Goal: Task Accomplishment & Management: Use online tool/utility

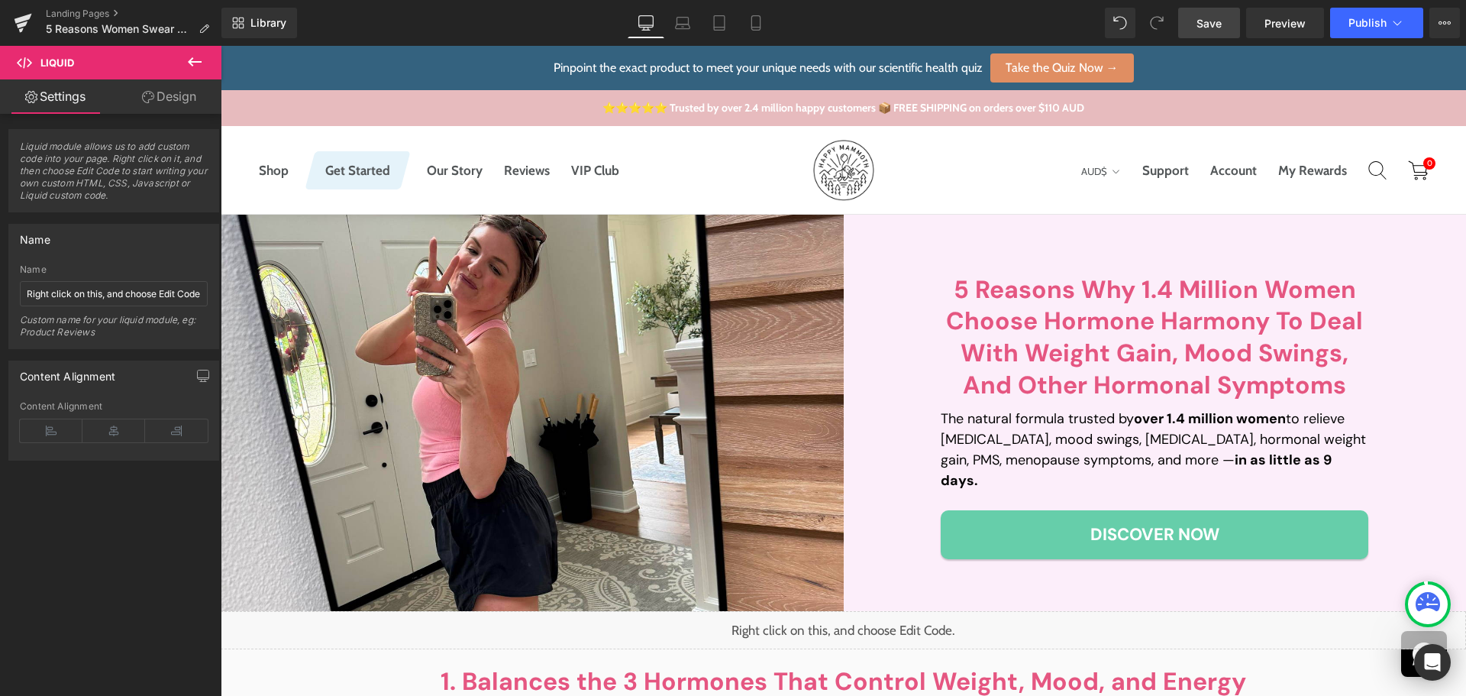
click at [1225, 16] on link "Save" at bounding box center [1209, 23] width 62 height 31
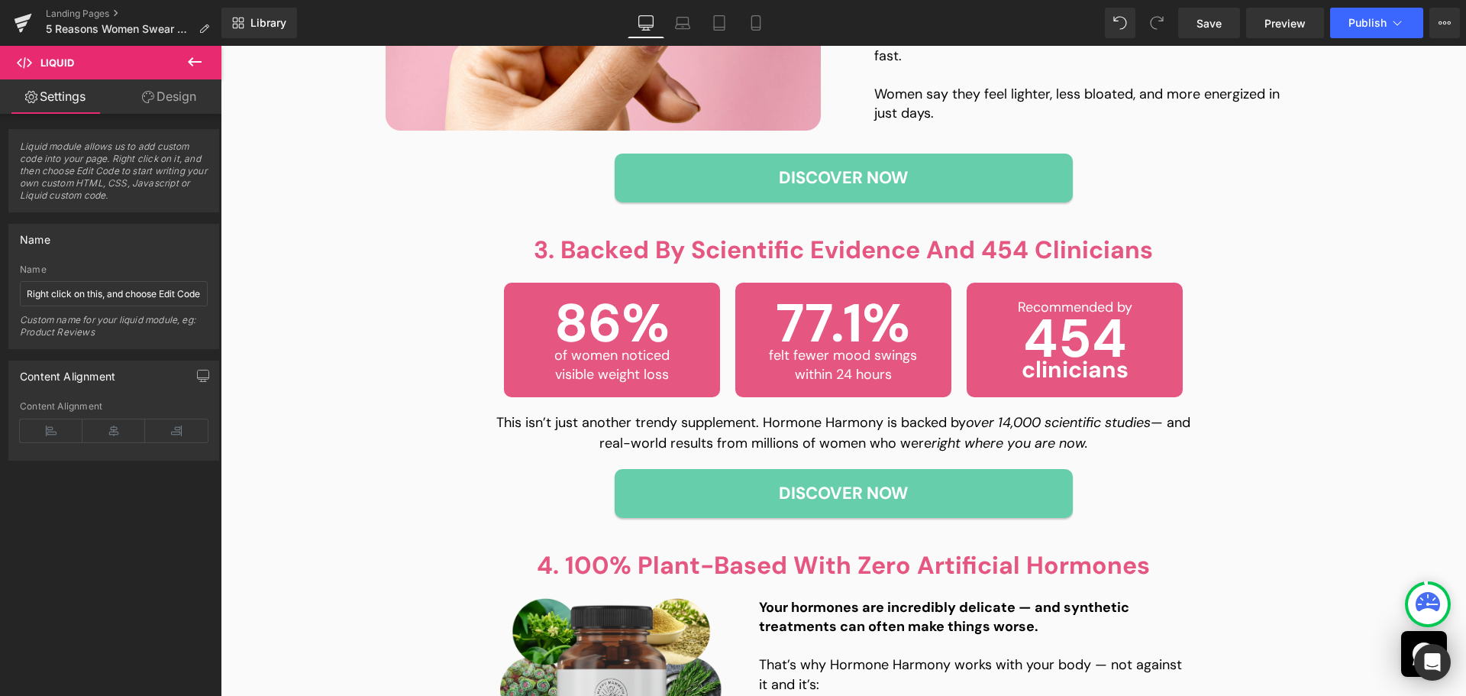
scroll to position [1222, 0]
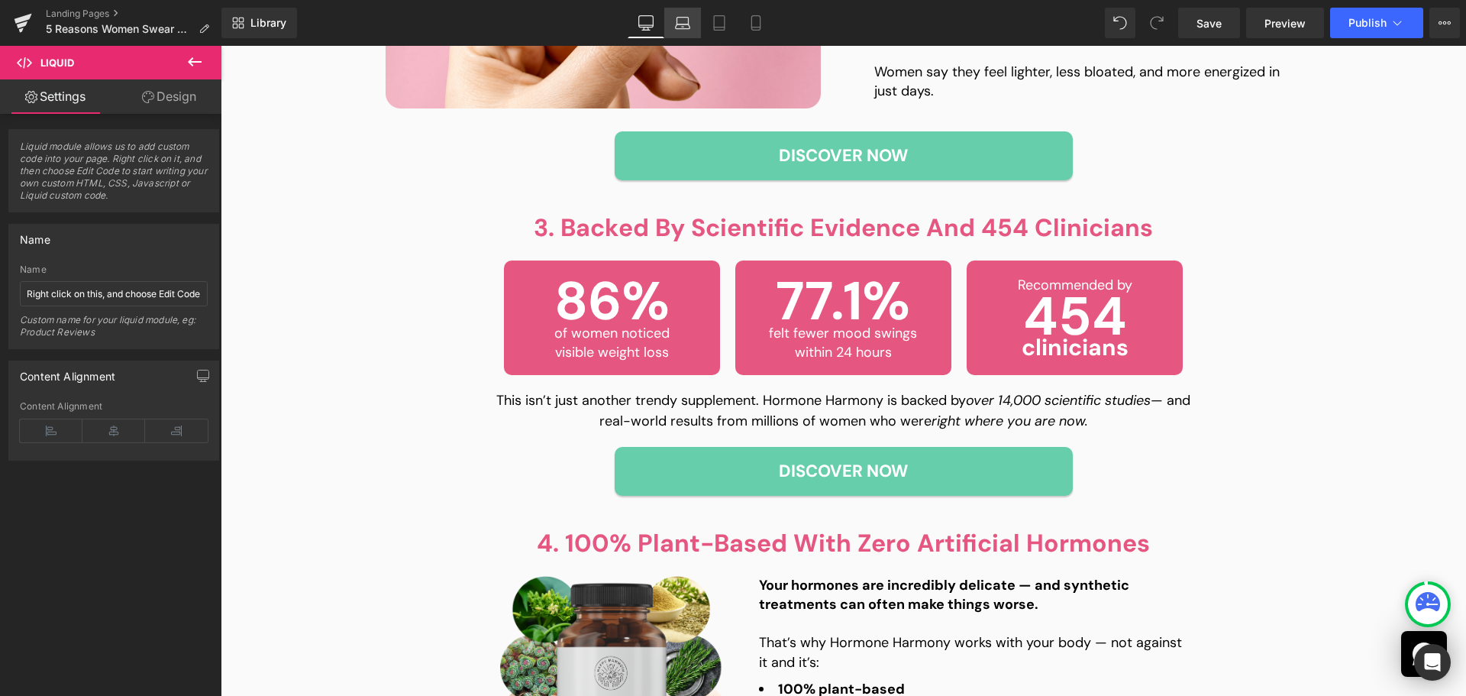
click at [672, 21] on link "Laptop" at bounding box center [682, 23] width 37 height 31
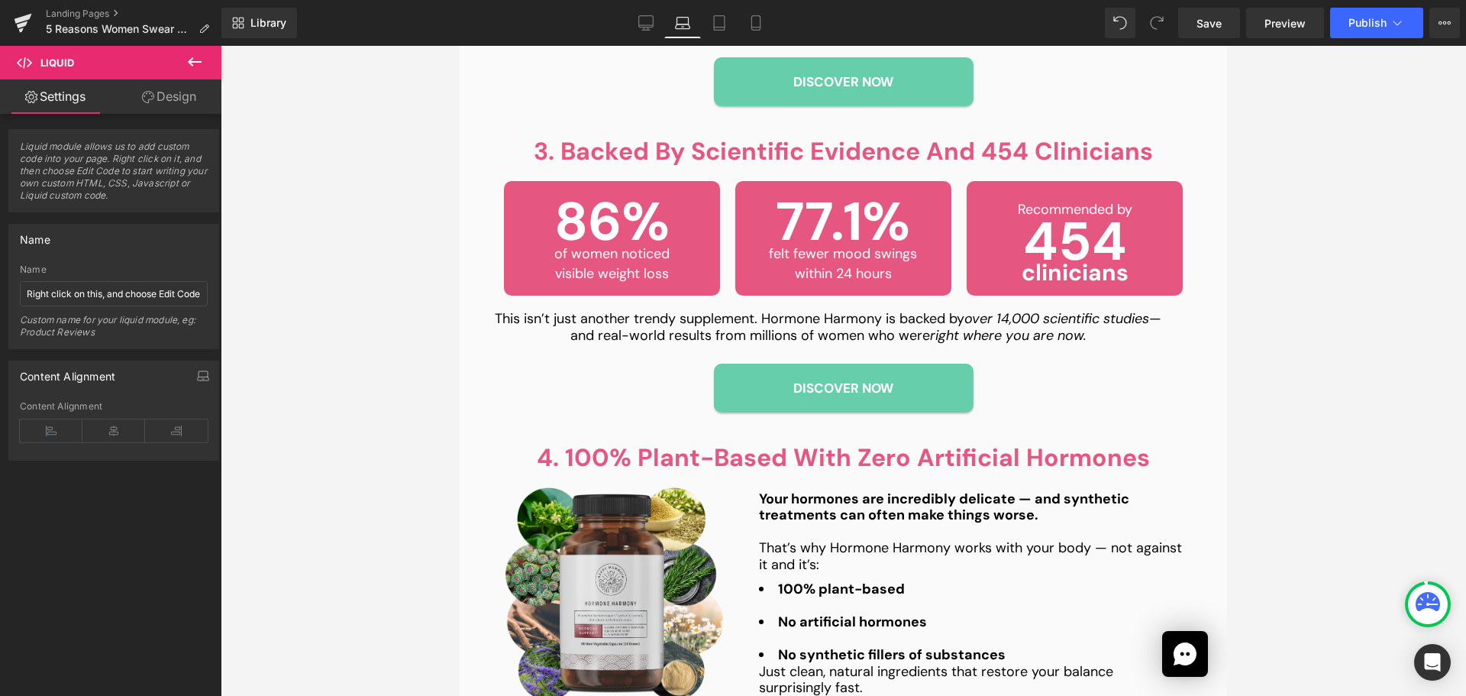
scroll to position [1339, 0]
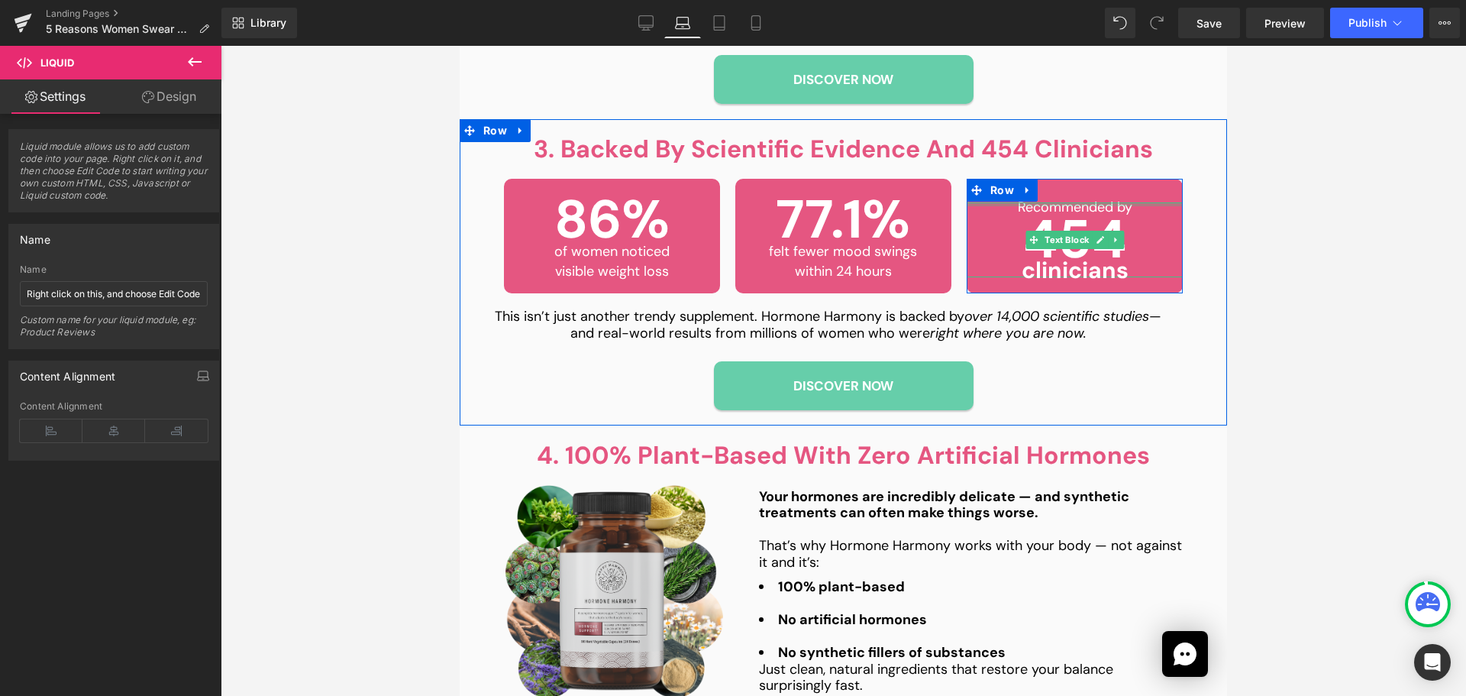
click at [1062, 202] on div at bounding box center [1075, 204] width 216 height 4
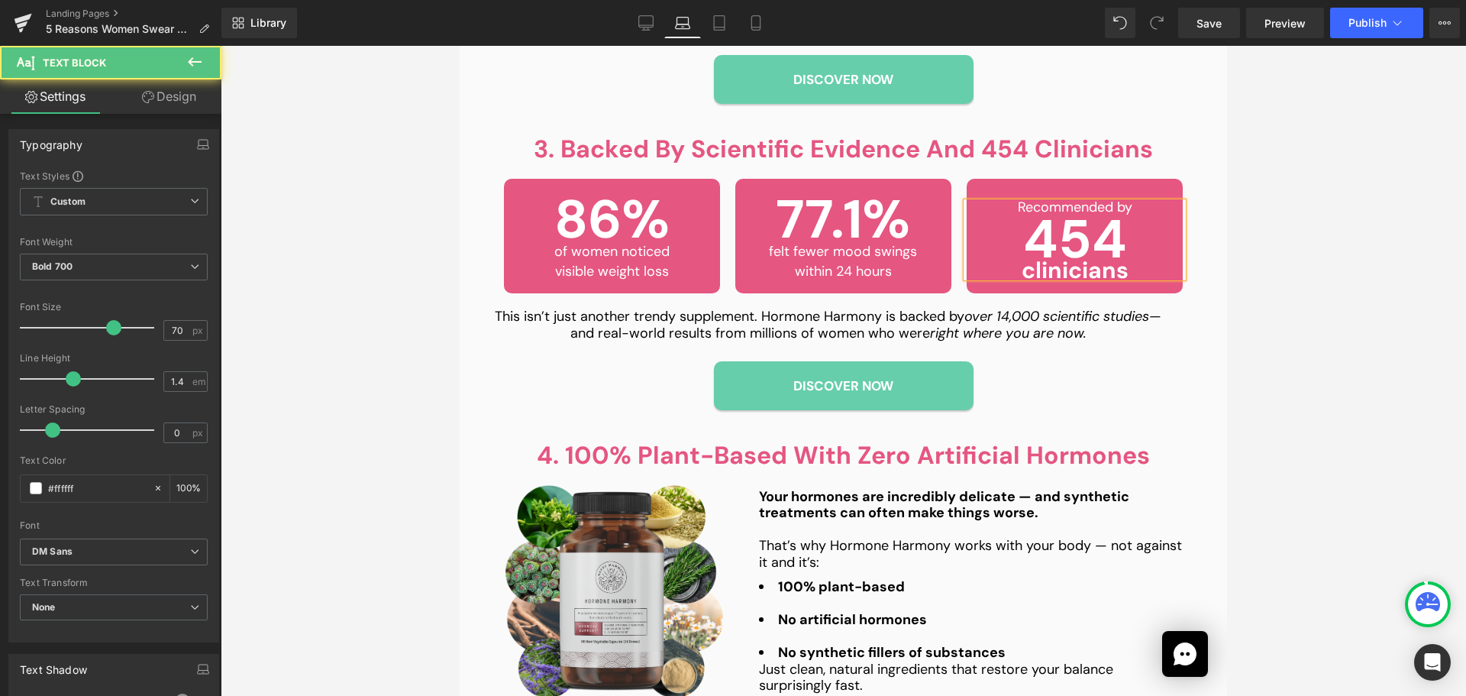
click at [1271, 215] on div at bounding box center [844, 371] width 1246 height 650
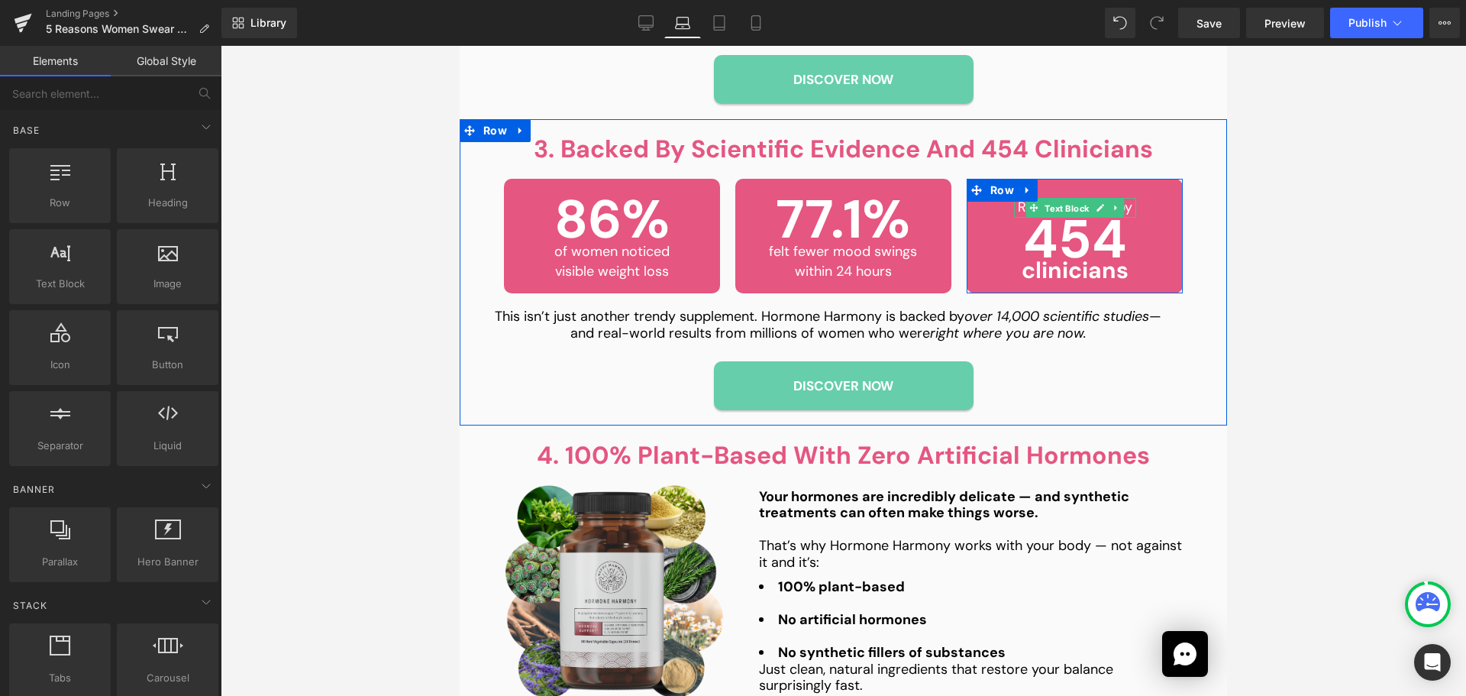
click at [1069, 199] on span "Text Block" at bounding box center [1067, 208] width 50 height 18
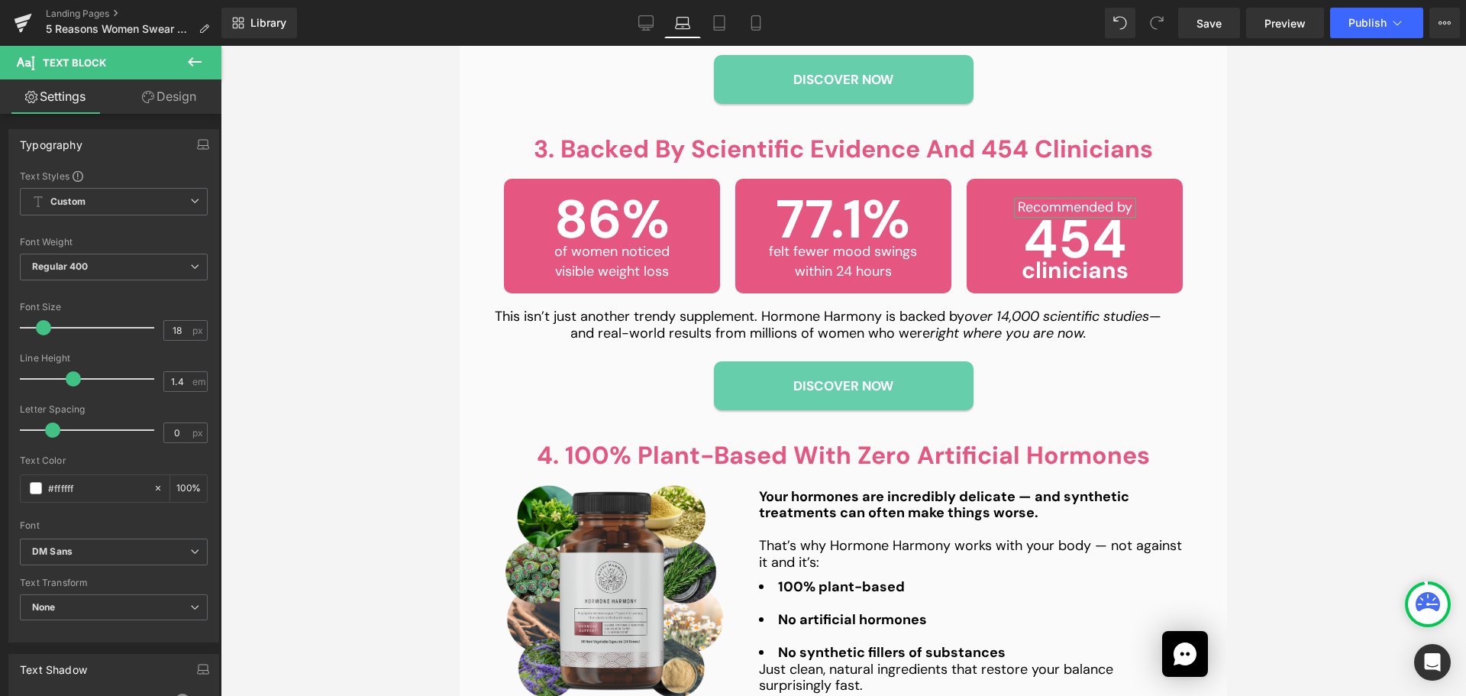
click at [196, 106] on link "Design" at bounding box center [169, 96] width 111 height 34
click at [0, 0] on div "Spacing" at bounding box center [0, 0] width 0 height 0
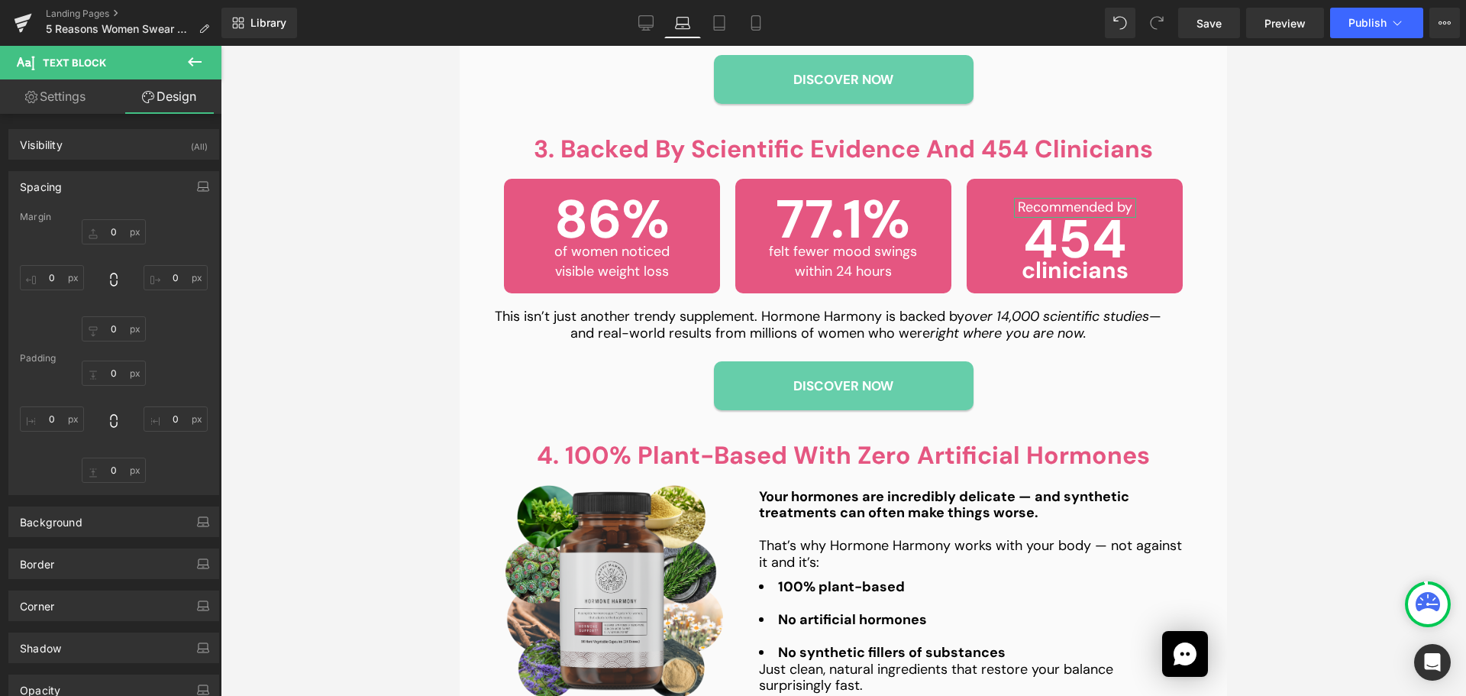
type input "20"
type input "61.6719"
type input "0"
type input "61.6562"
type input "0"
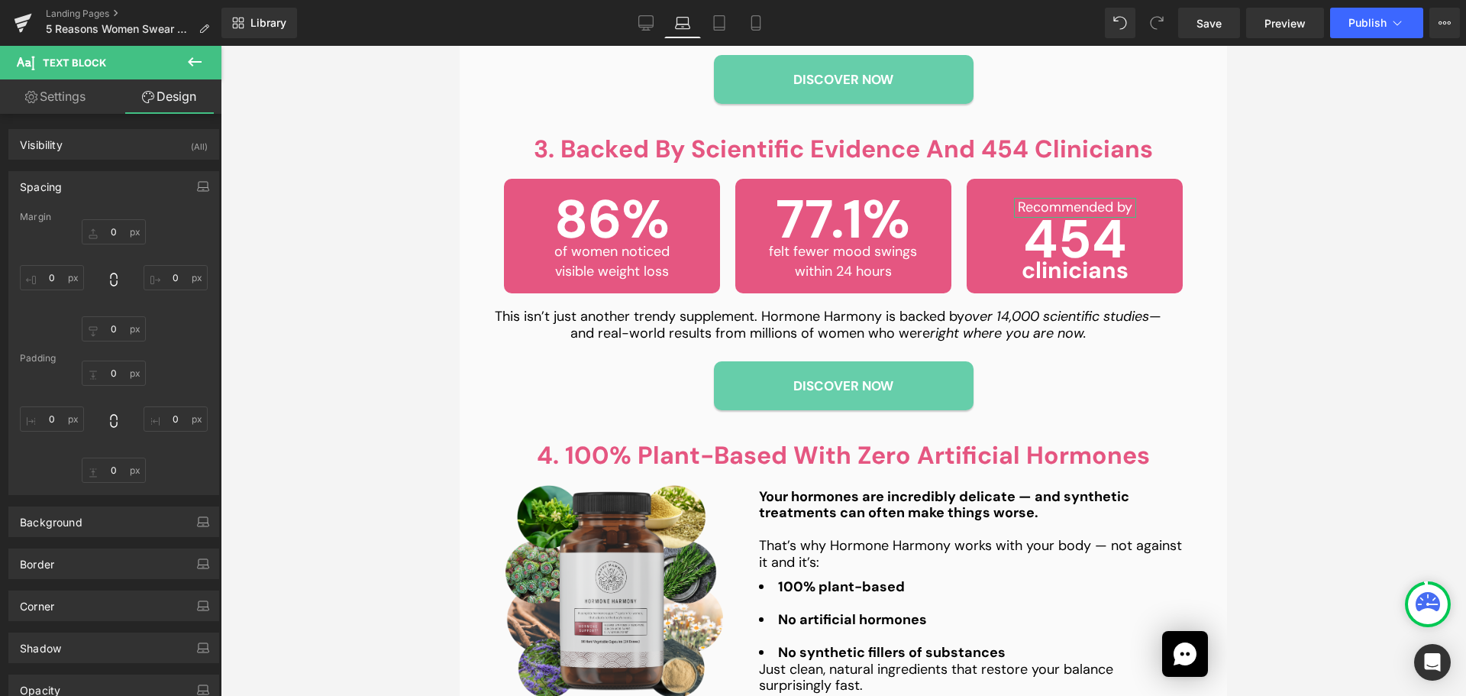
type input "0"
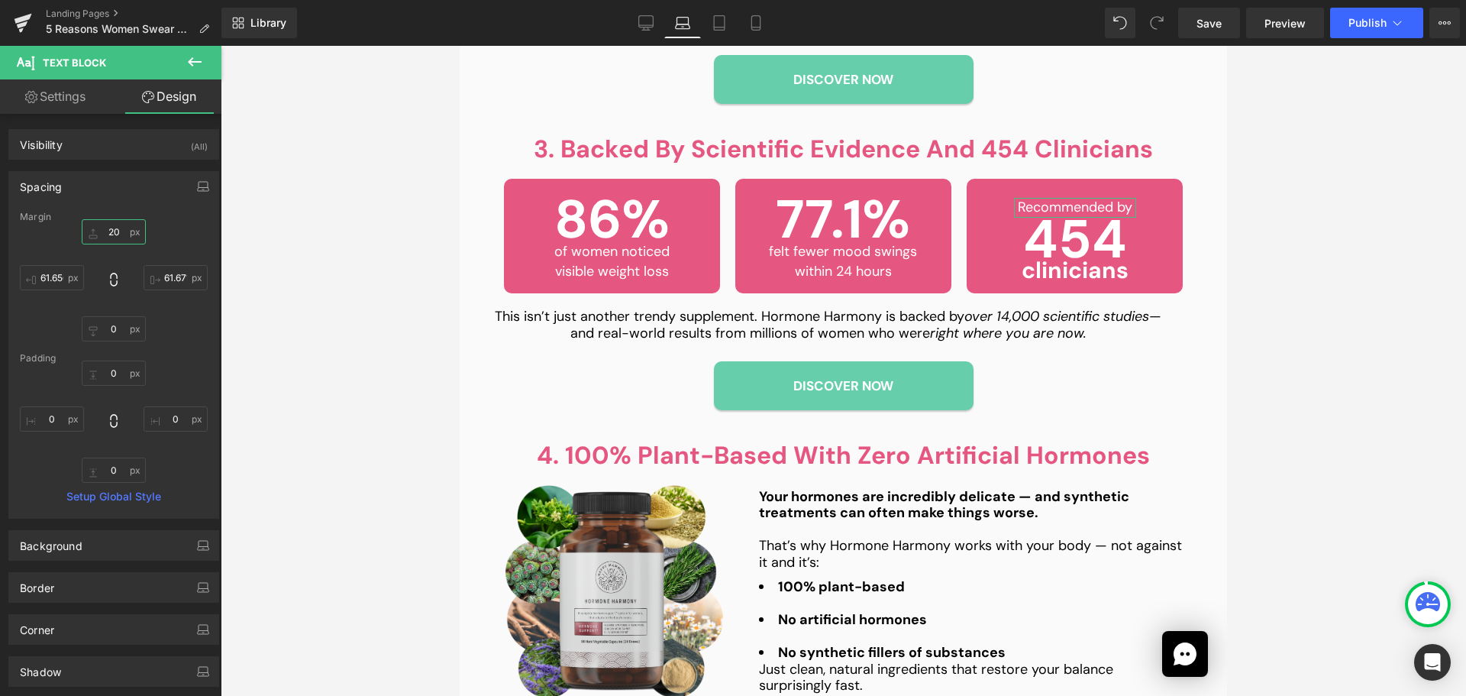
click at [118, 238] on input "20" at bounding box center [114, 231] width 64 height 25
click at [110, 232] on input "00" at bounding box center [114, 231] width 64 height 25
type input "15"
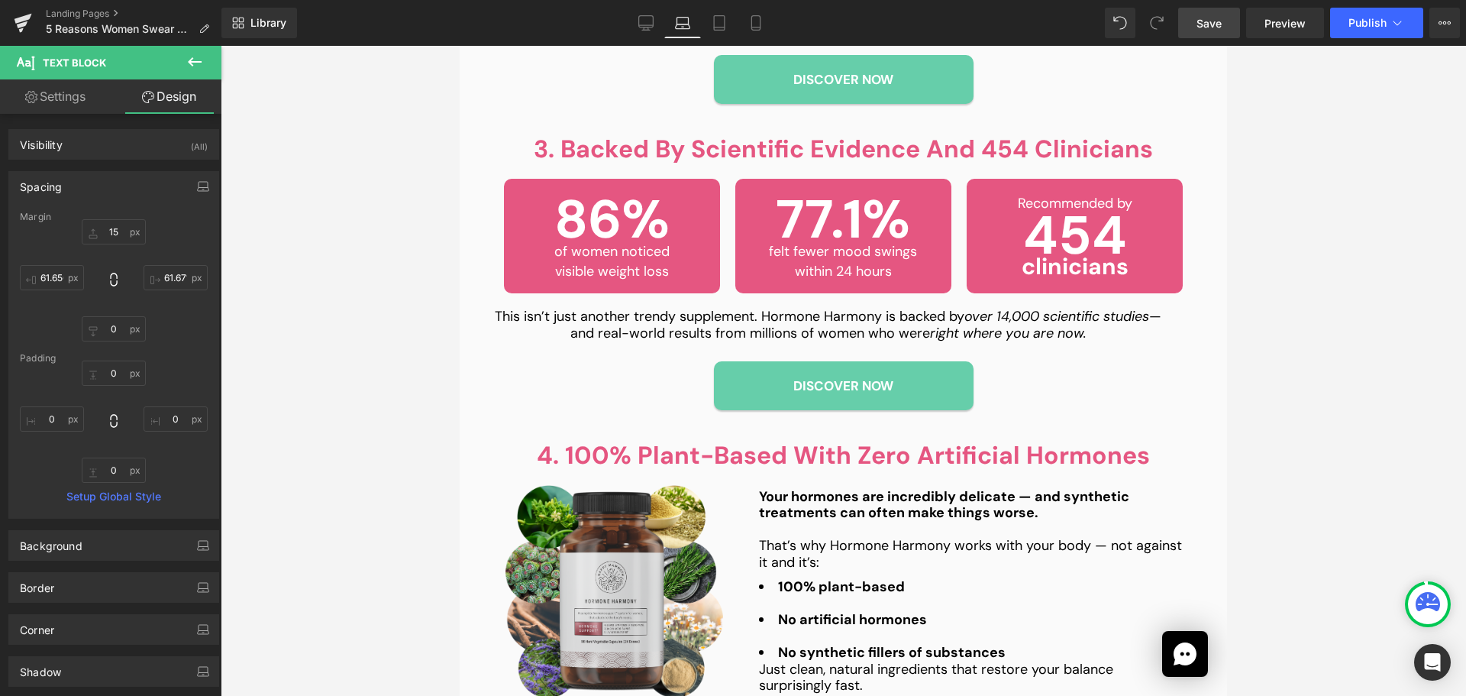
click at [1215, 21] on span "Save" at bounding box center [1209, 23] width 25 height 16
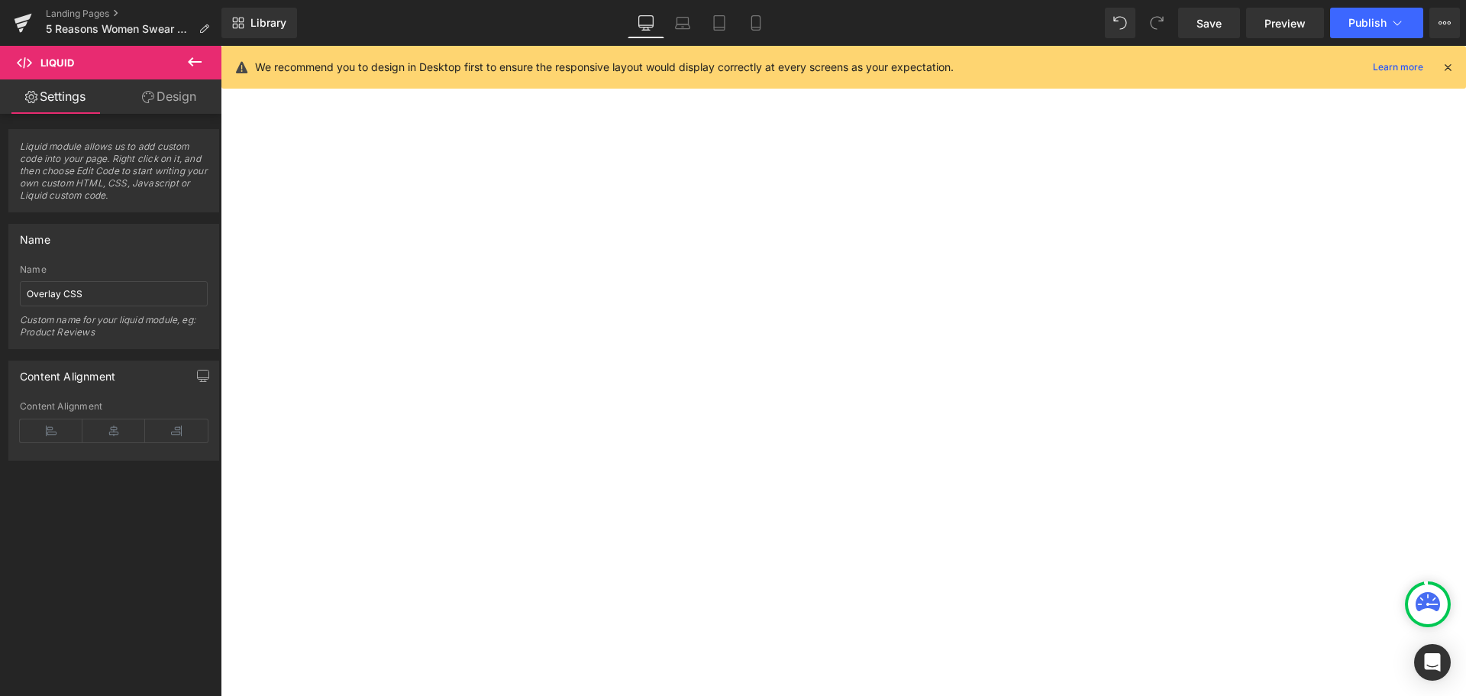
click at [1201, 21] on span "Save" at bounding box center [1209, 23] width 25 height 16
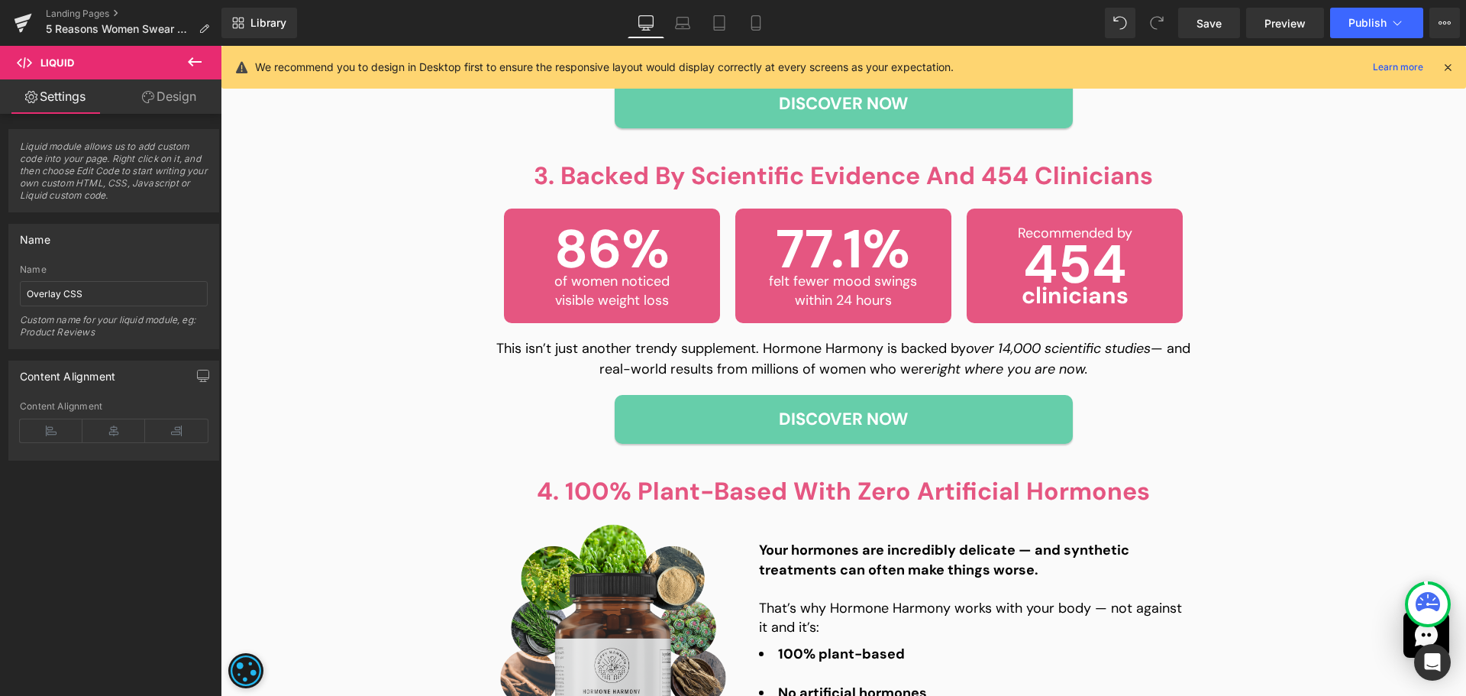
scroll to position [1278, 0]
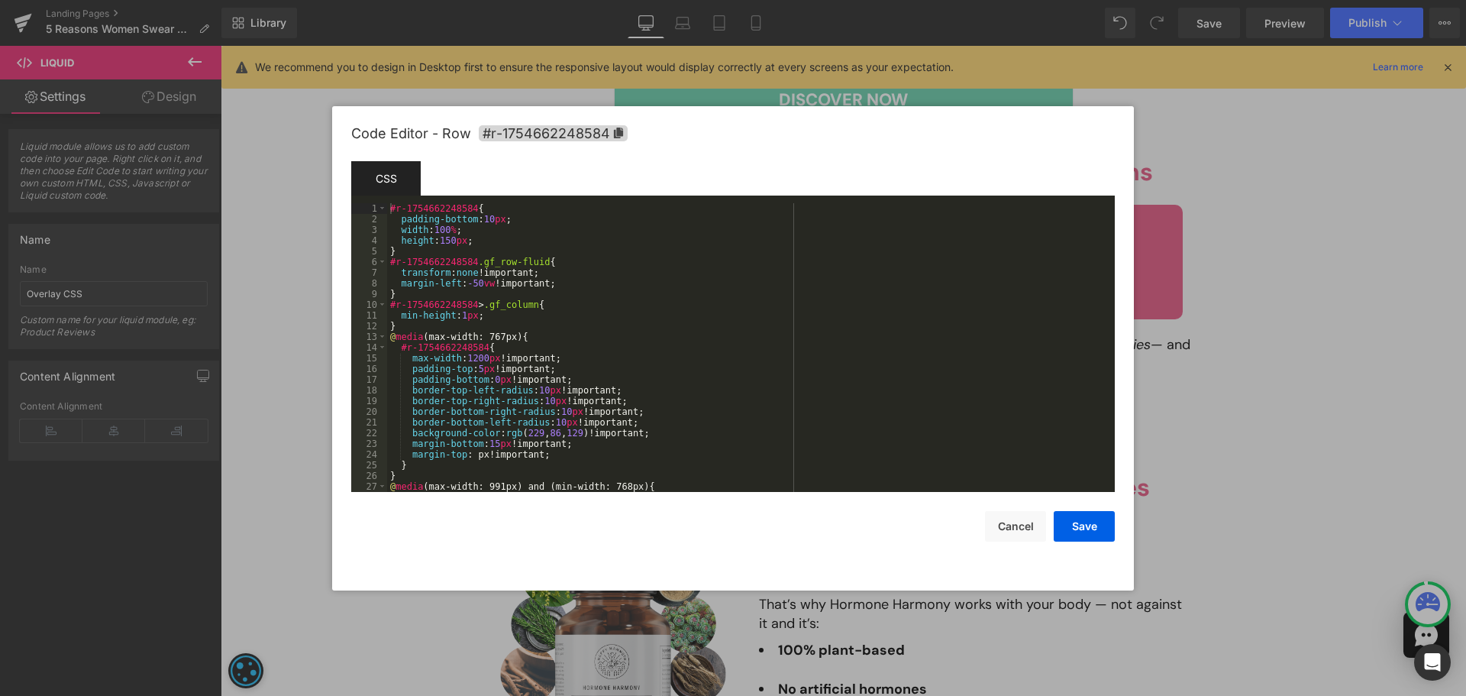
click at [994, 0] on div "You are previewing how the will restyle your page. You can not edit Elements in…" at bounding box center [733, 0] width 1466 height 0
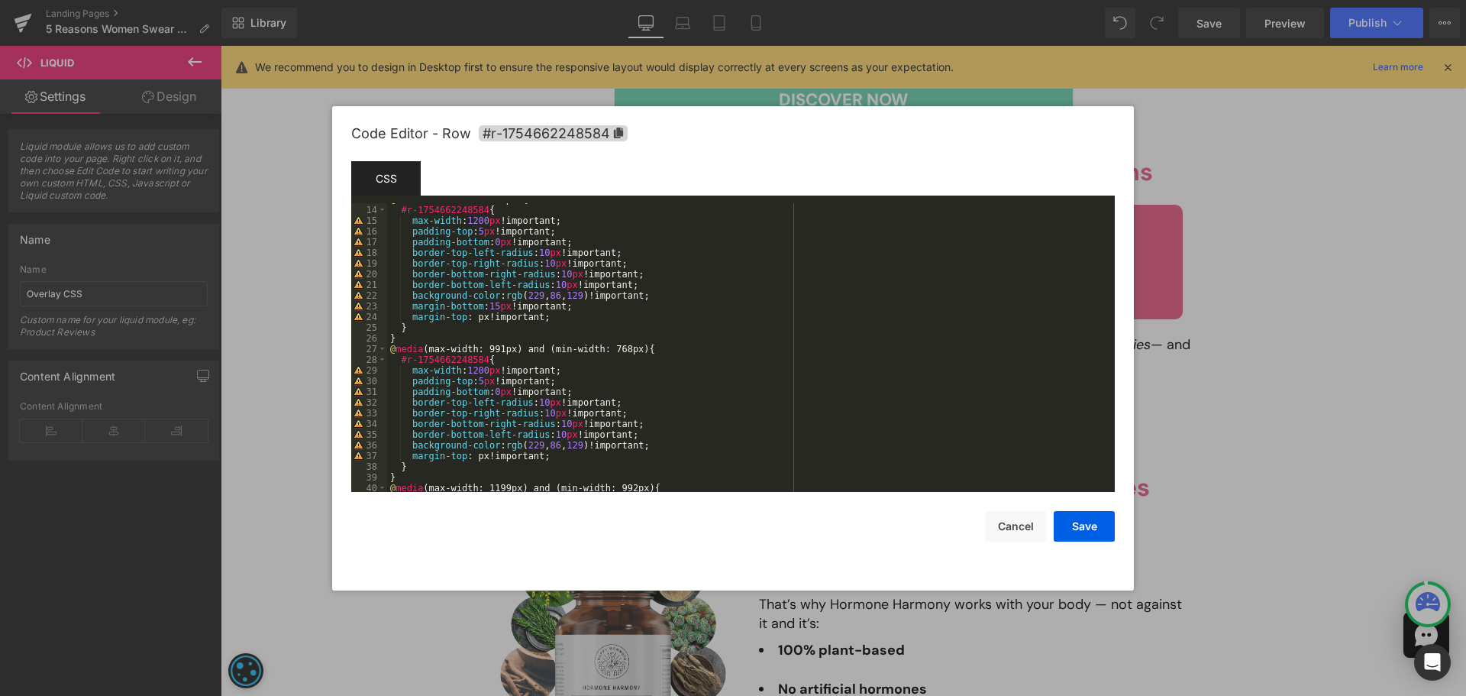
scroll to position [0, 0]
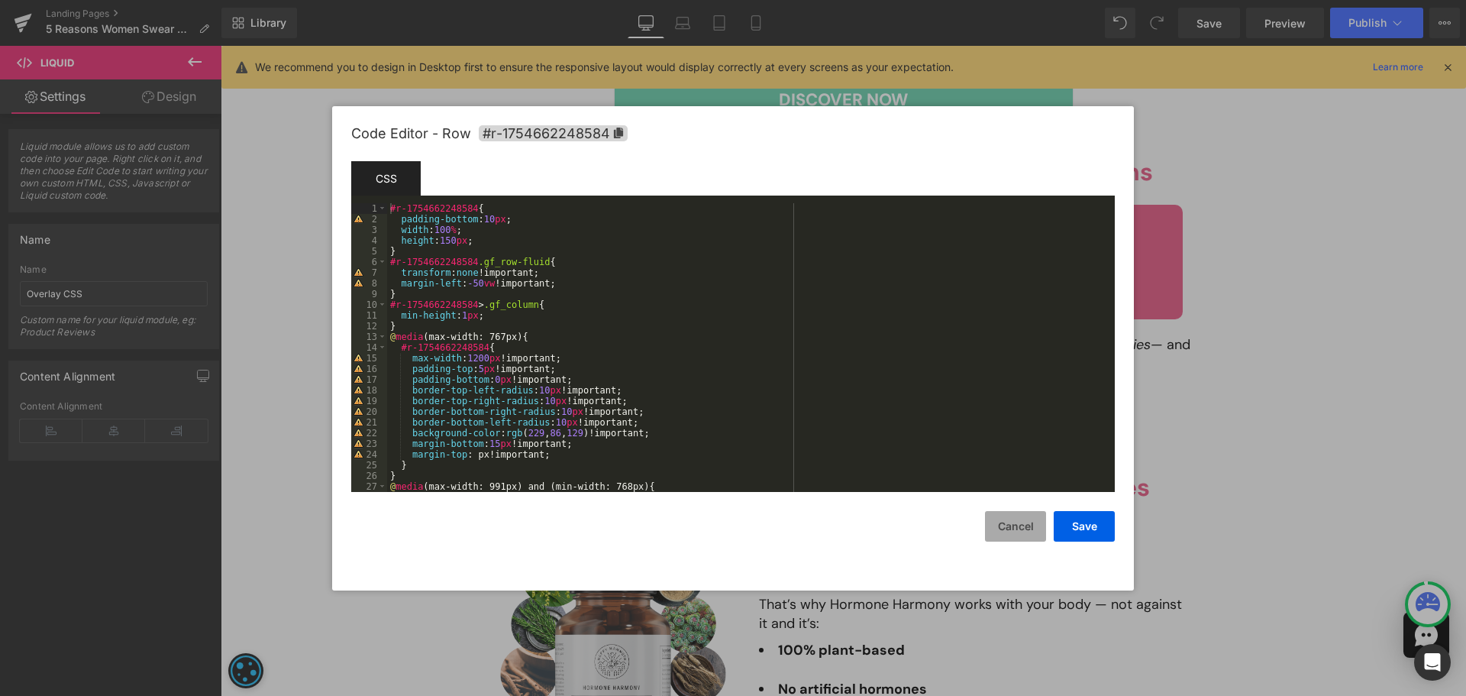
click at [1016, 532] on button "Cancel" at bounding box center [1015, 526] width 61 height 31
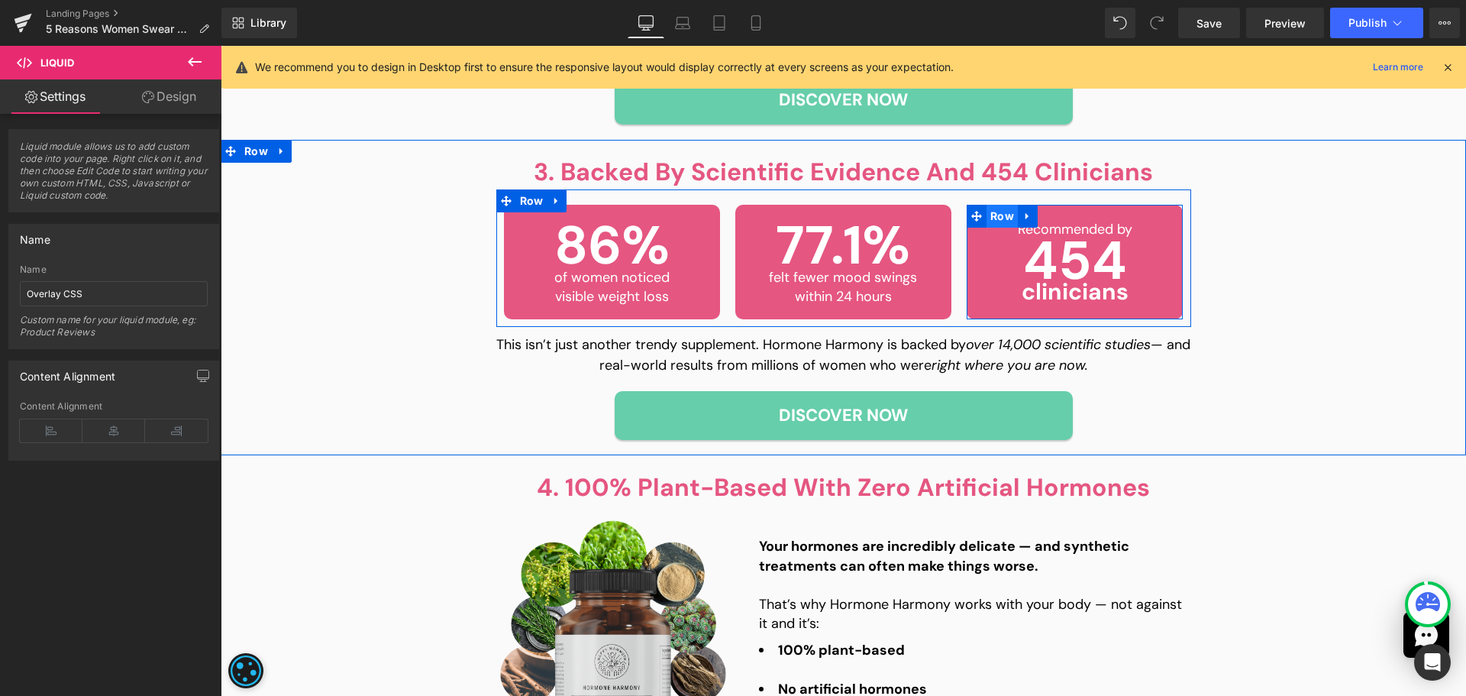
click at [995, 218] on span "Row" at bounding box center [1002, 216] width 31 height 23
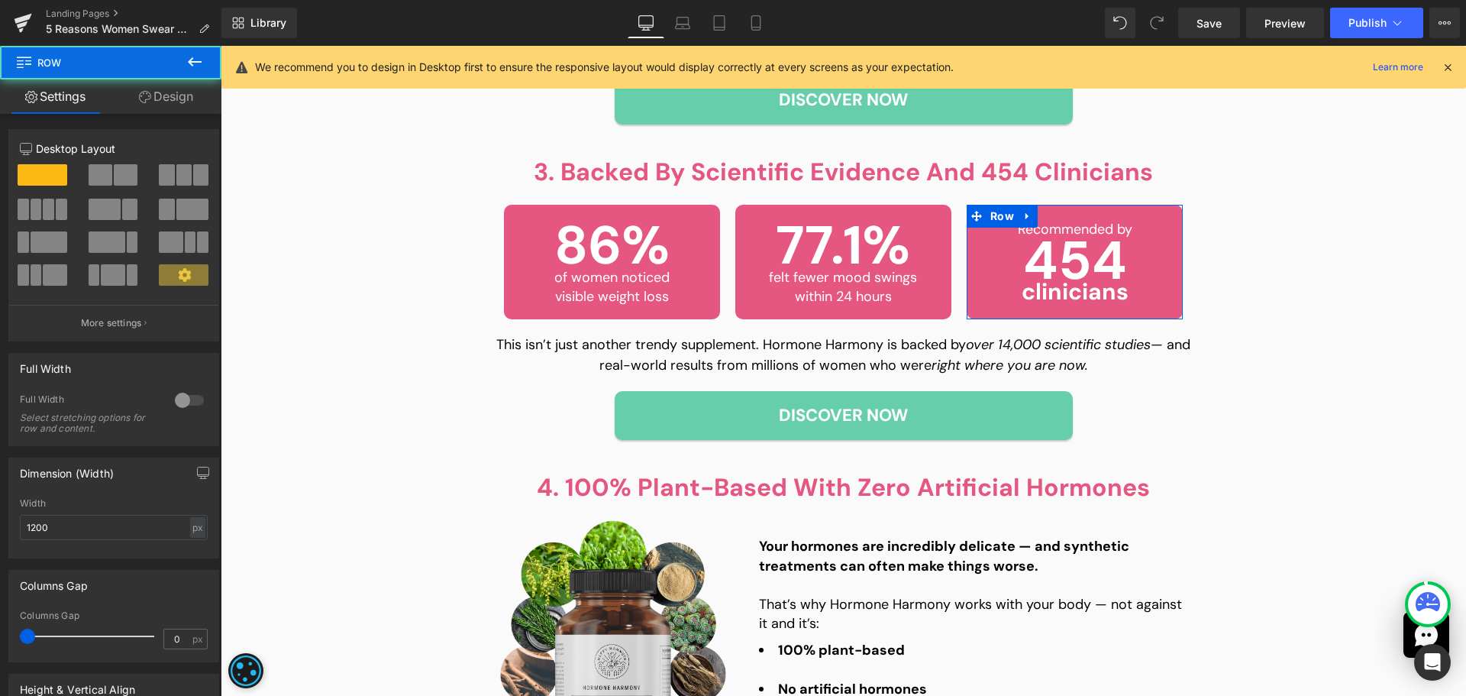
click at [173, 89] on link "Design" at bounding box center [166, 96] width 111 height 34
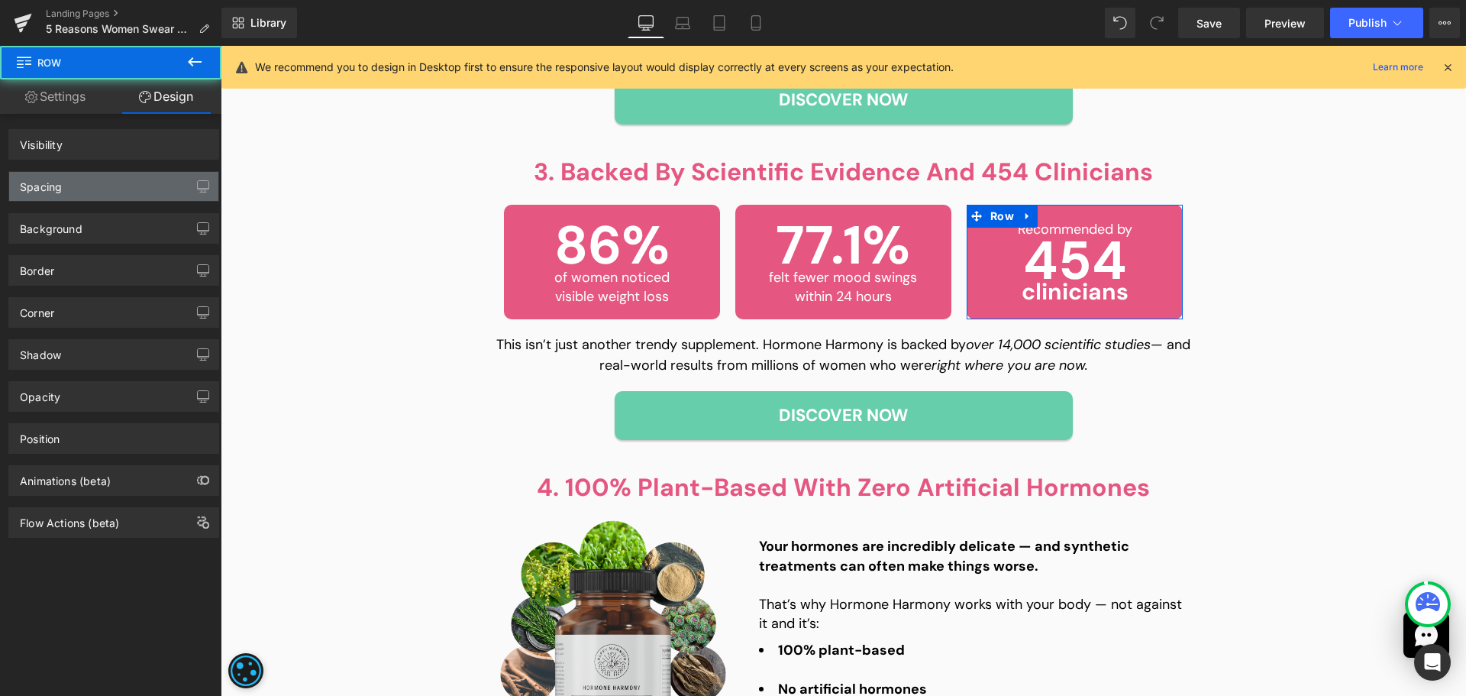
click at [96, 186] on div "Spacing" at bounding box center [113, 186] width 209 height 29
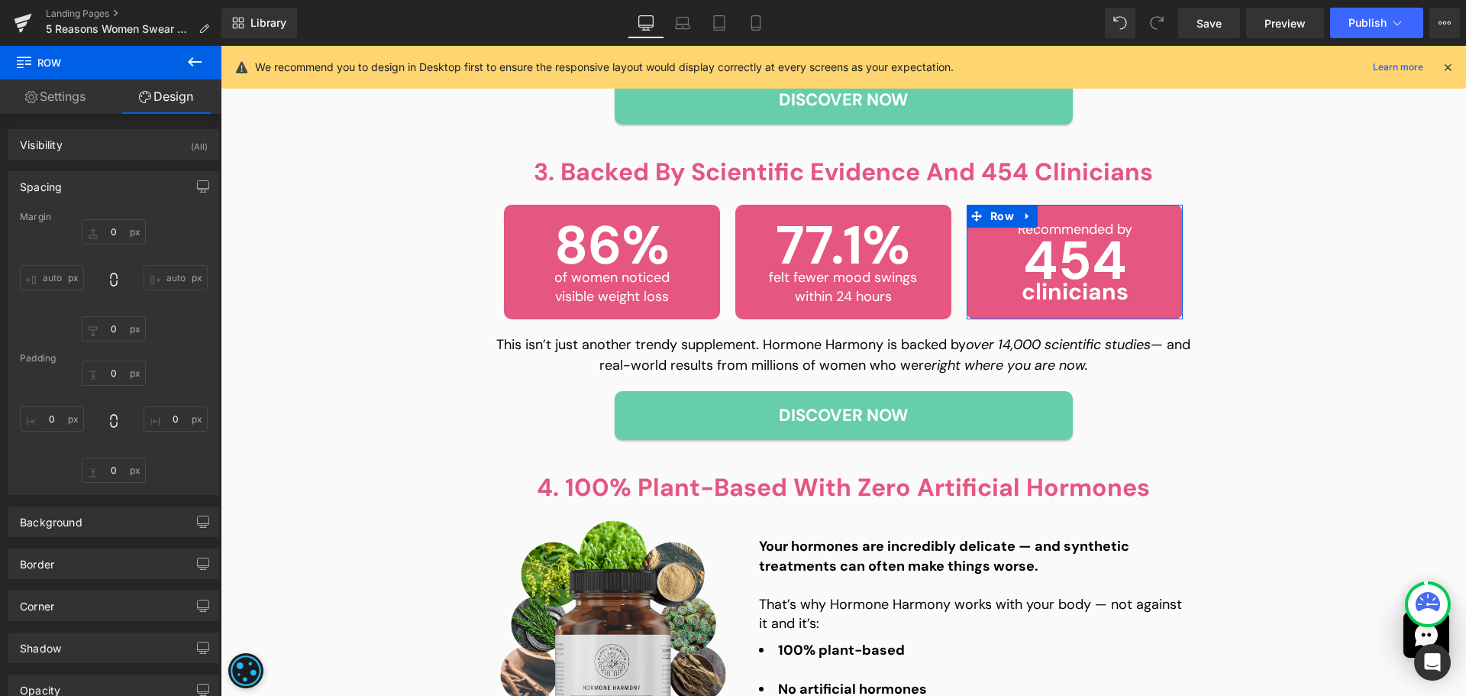
type input "0"
type input "5"
type input "0"
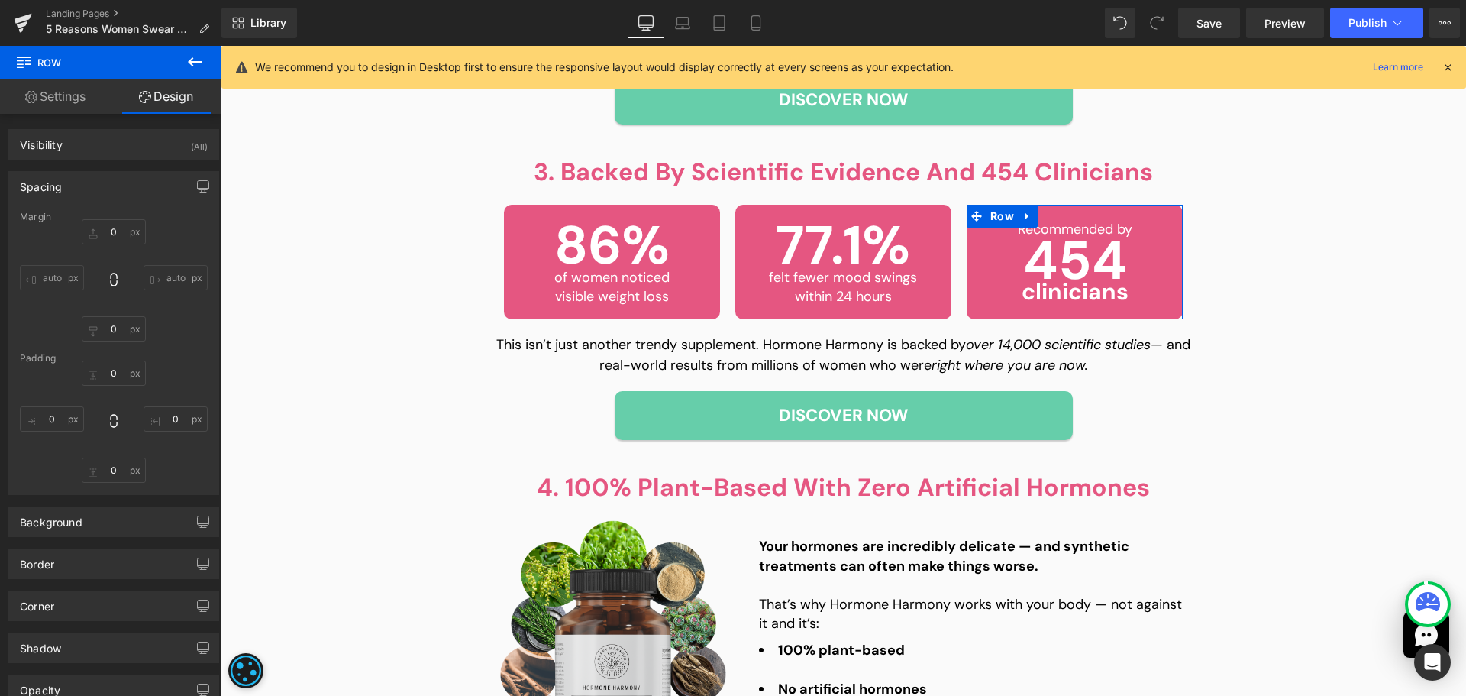
type input "0"
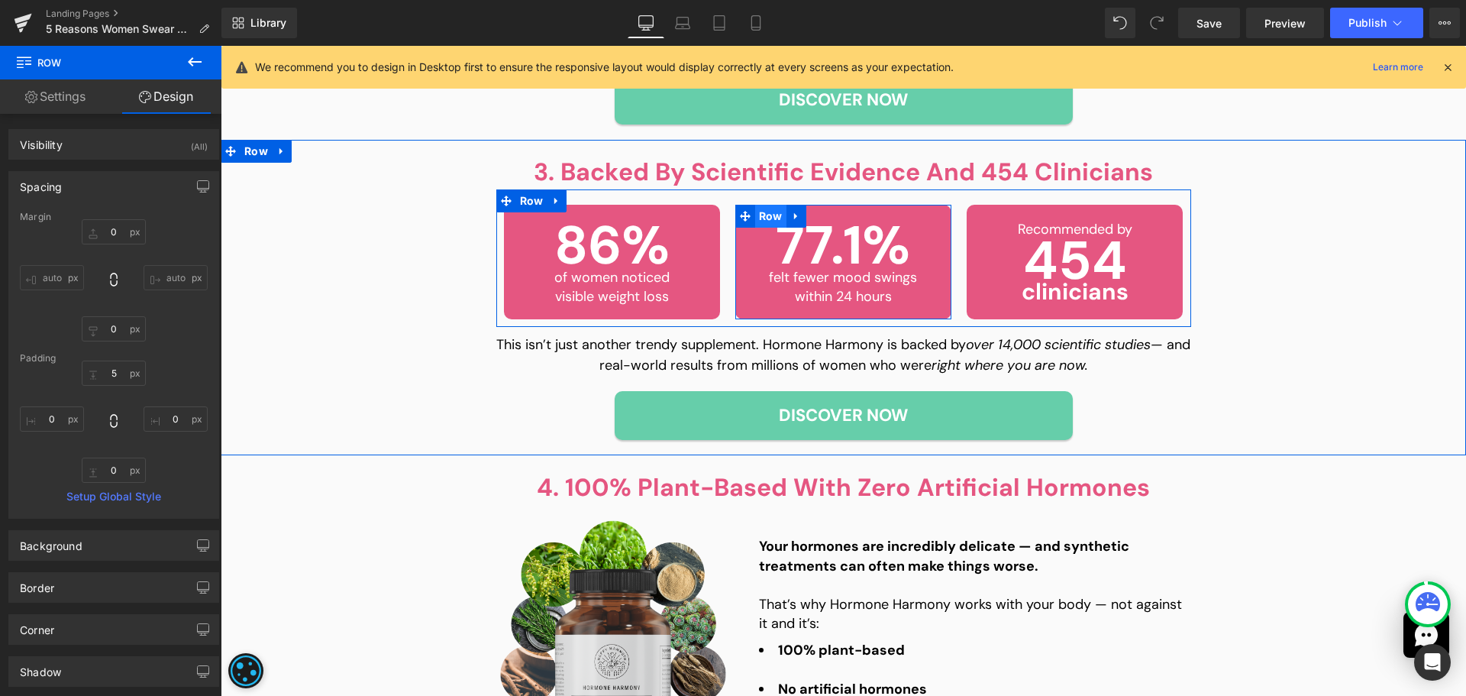
click at [767, 211] on span "Row" at bounding box center [770, 216] width 31 height 23
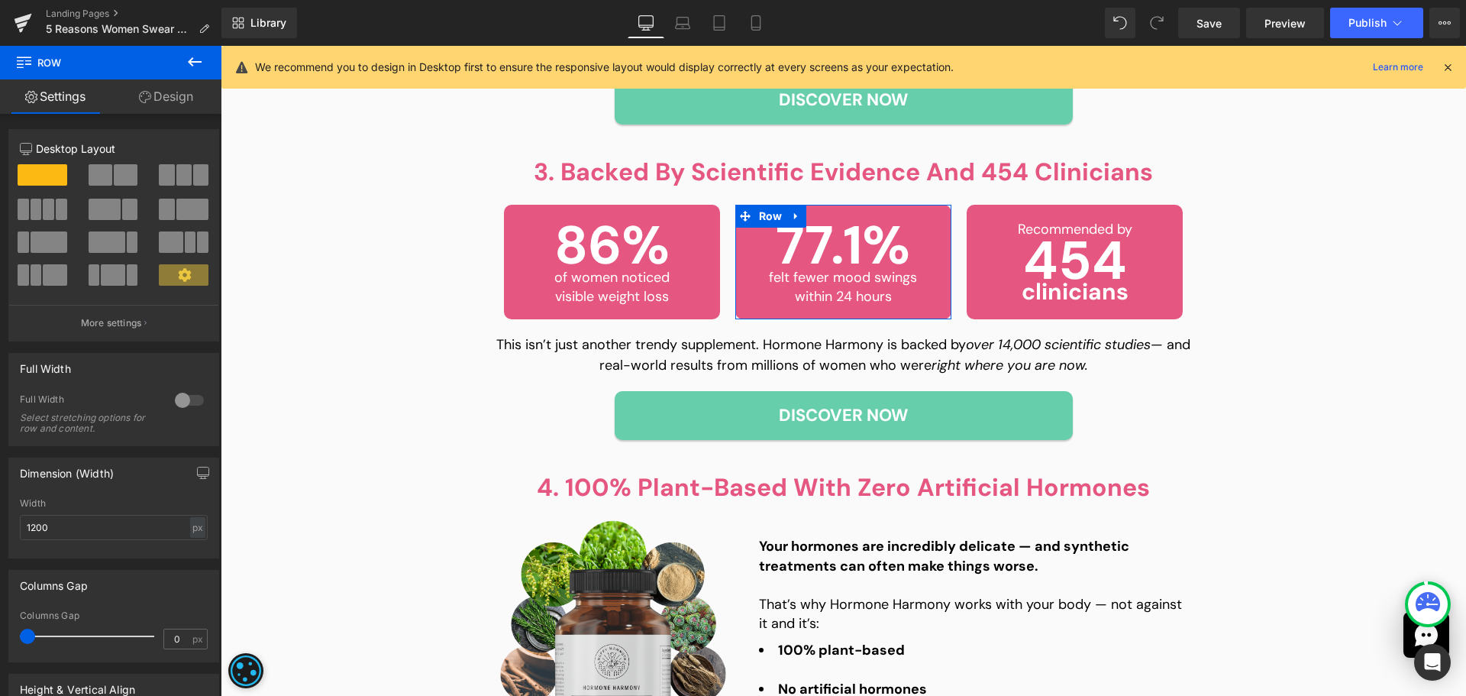
click at [171, 111] on link "Design" at bounding box center [166, 96] width 111 height 34
click at [0, 0] on div "Spacing" at bounding box center [0, 0] width 0 height 0
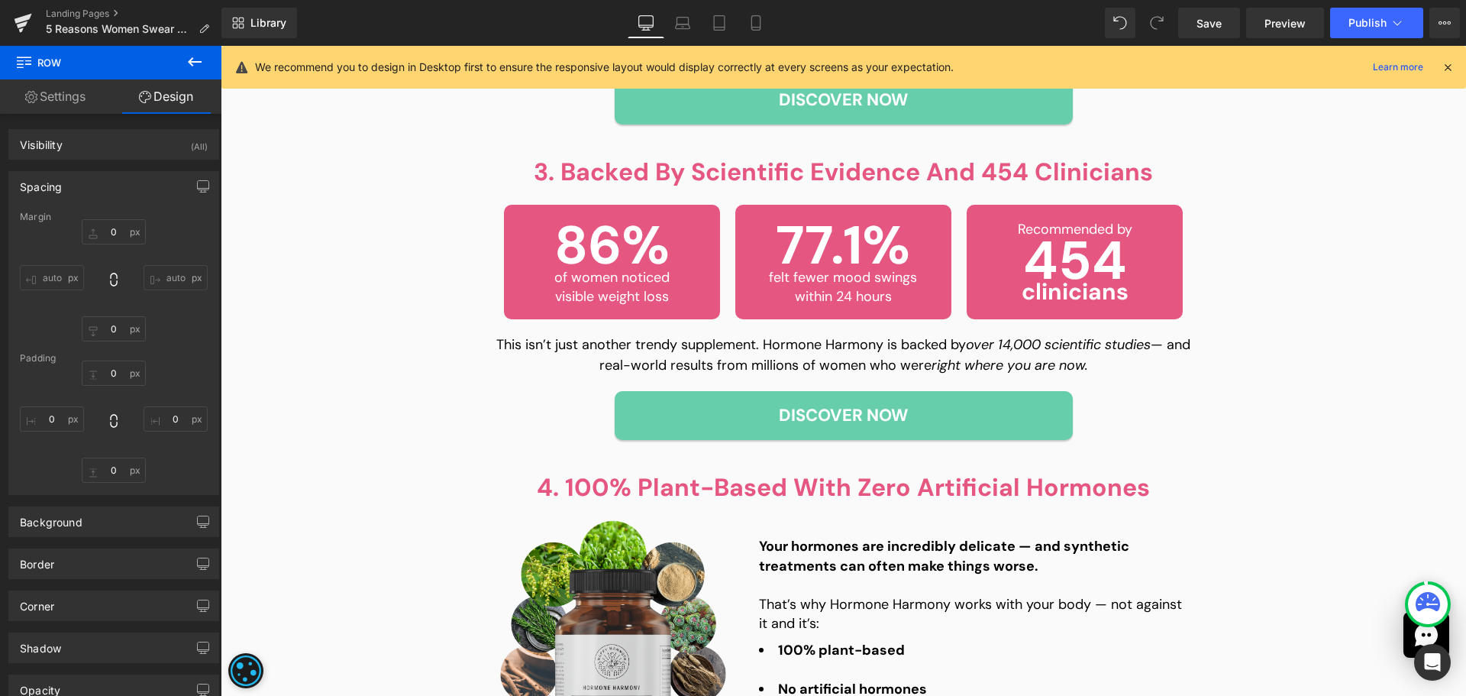
type input "0"
type input "5"
type input "0"
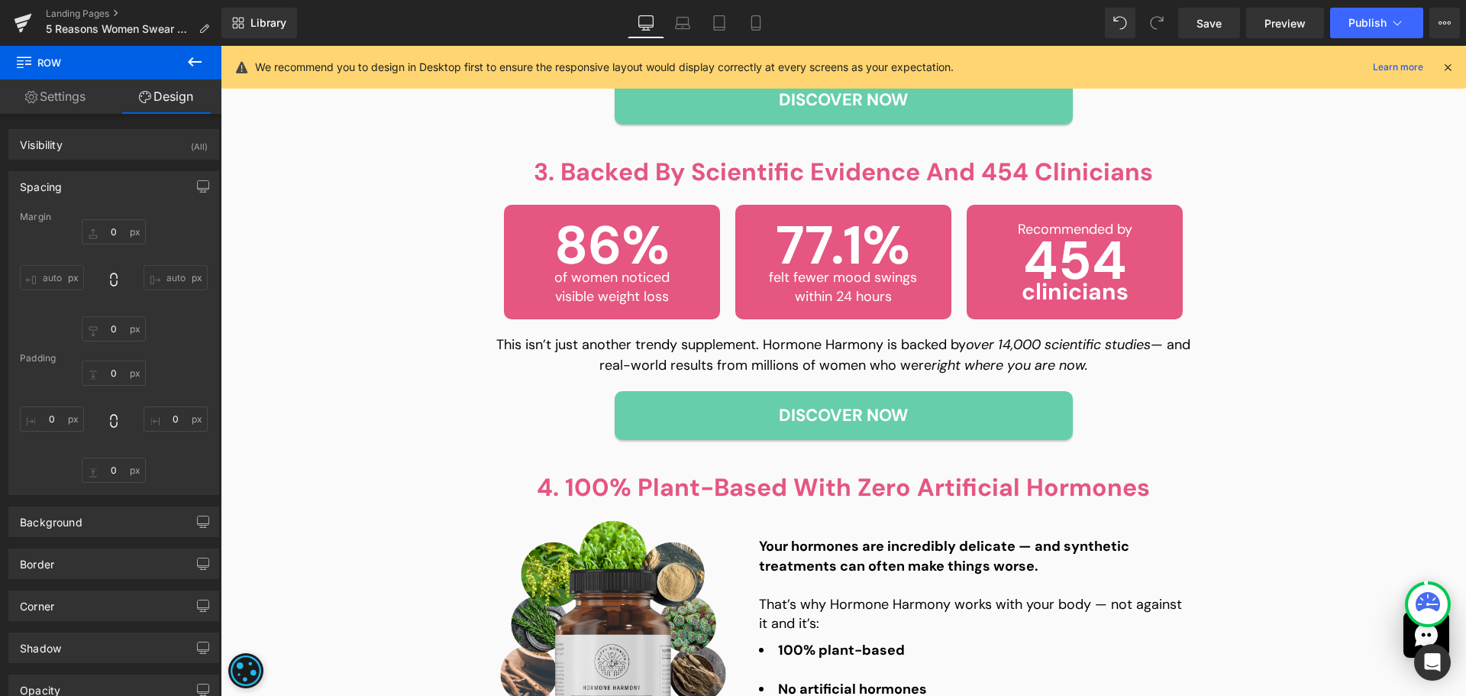
type input "0"
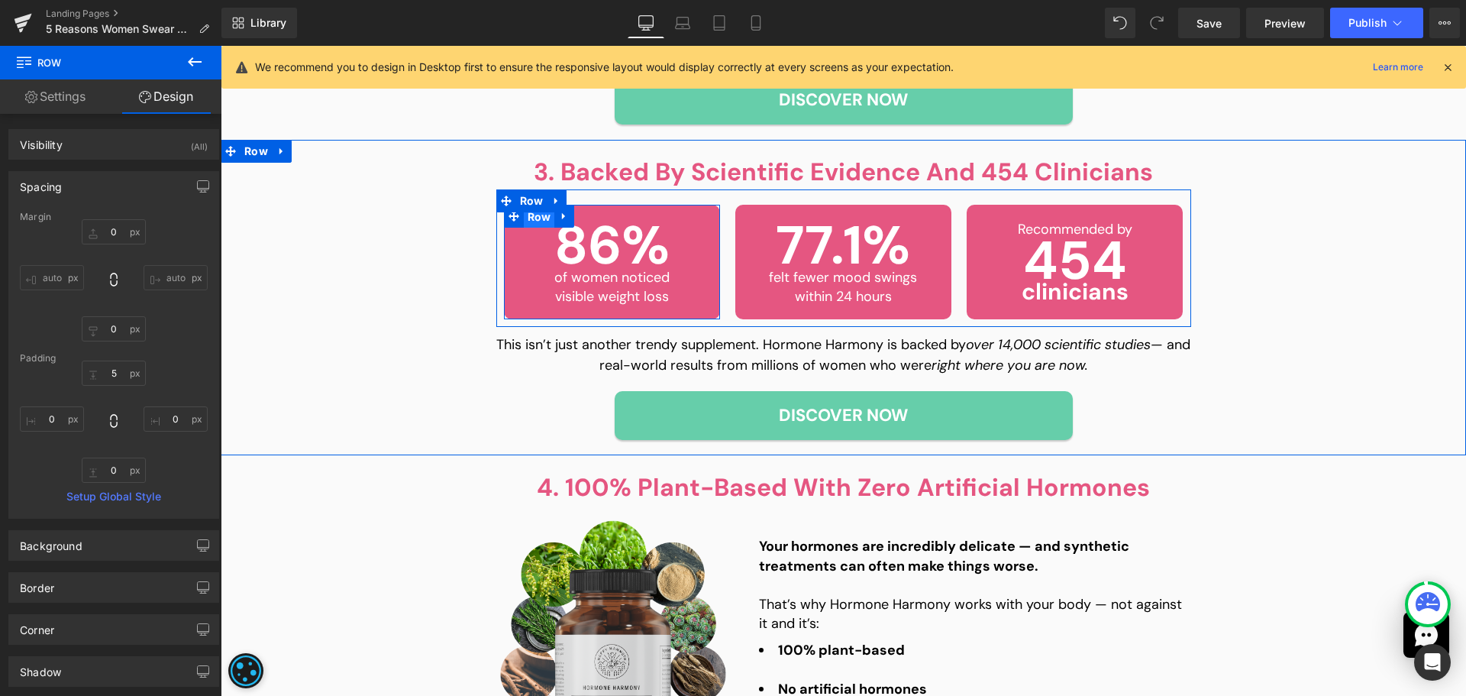
click at [543, 218] on span "Row" at bounding box center [539, 216] width 31 height 23
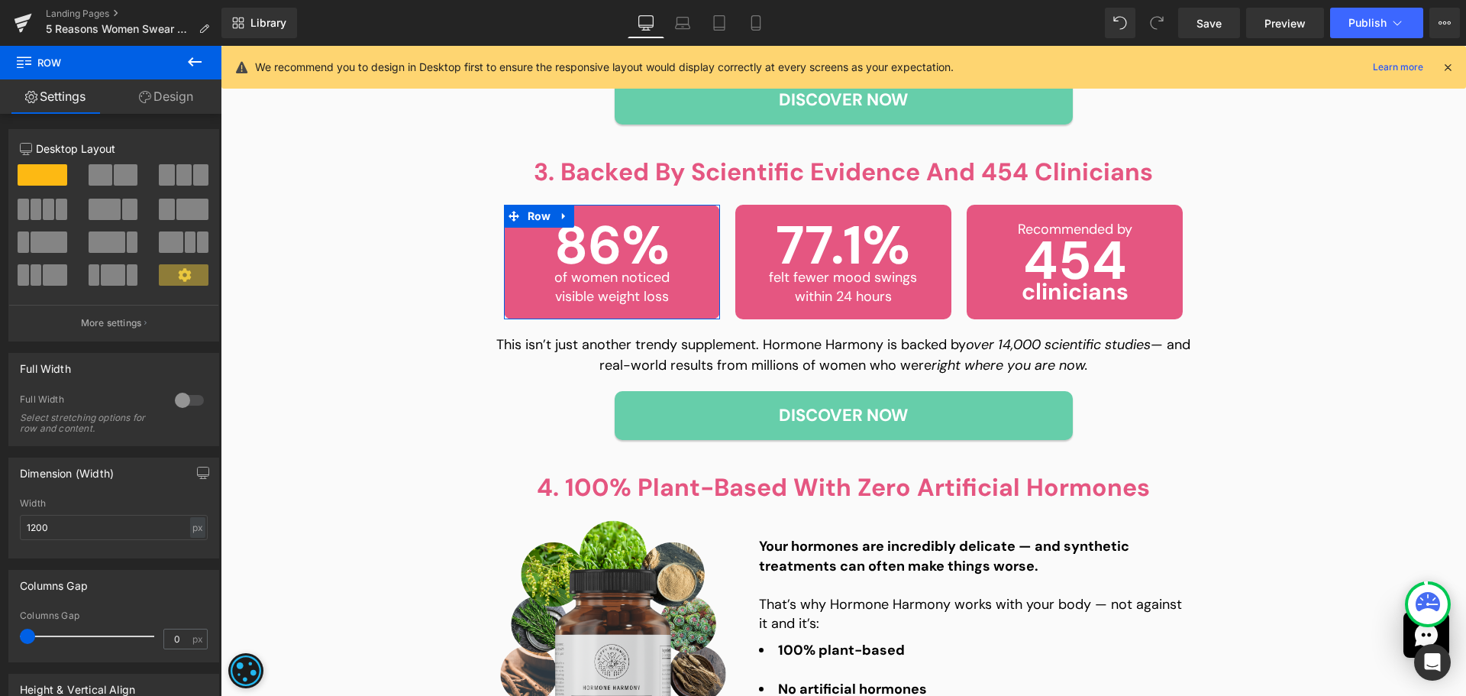
click at [150, 99] on link "Design" at bounding box center [166, 96] width 111 height 34
click at [0, 0] on div "Background" at bounding box center [0, 0] width 0 height 0
click at [0, 0] on div "Spacing" at bounding box center [0, 0] width 0 height 0
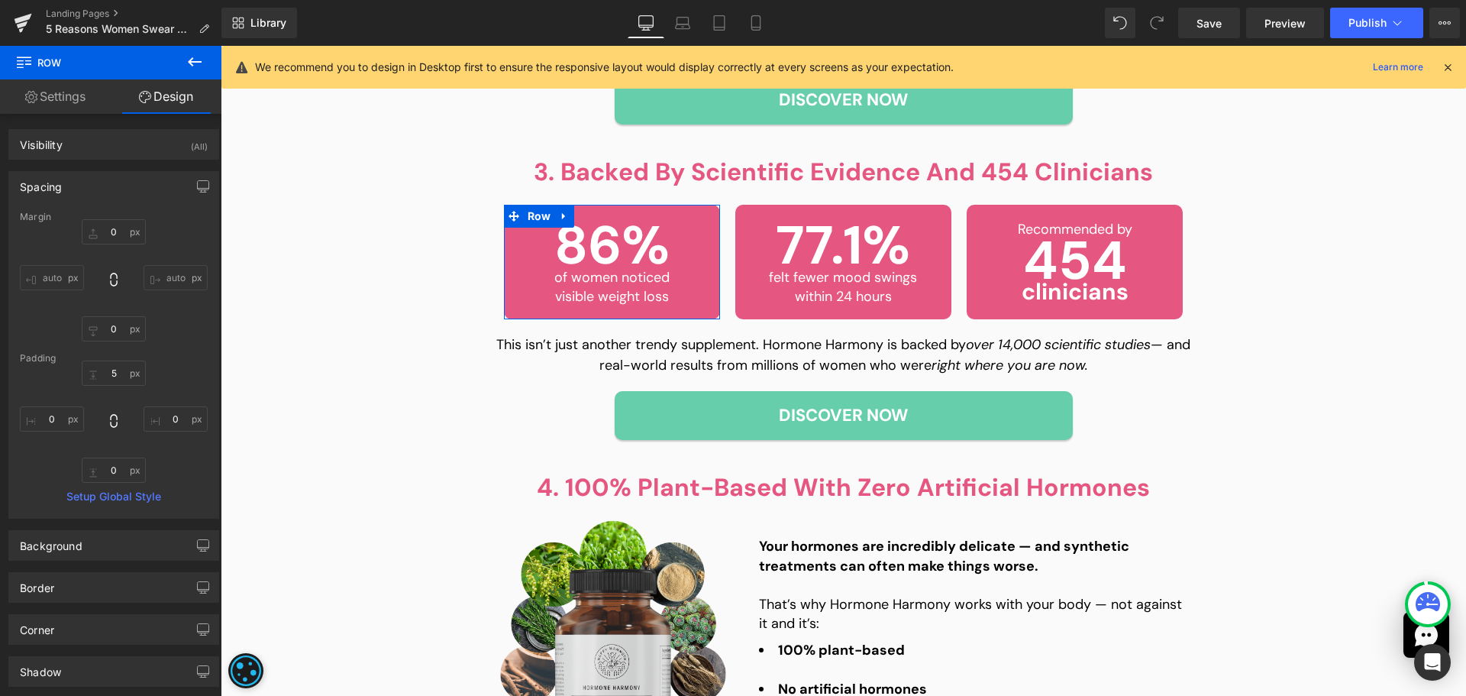
type input "0"
type input "5"
type input "0"
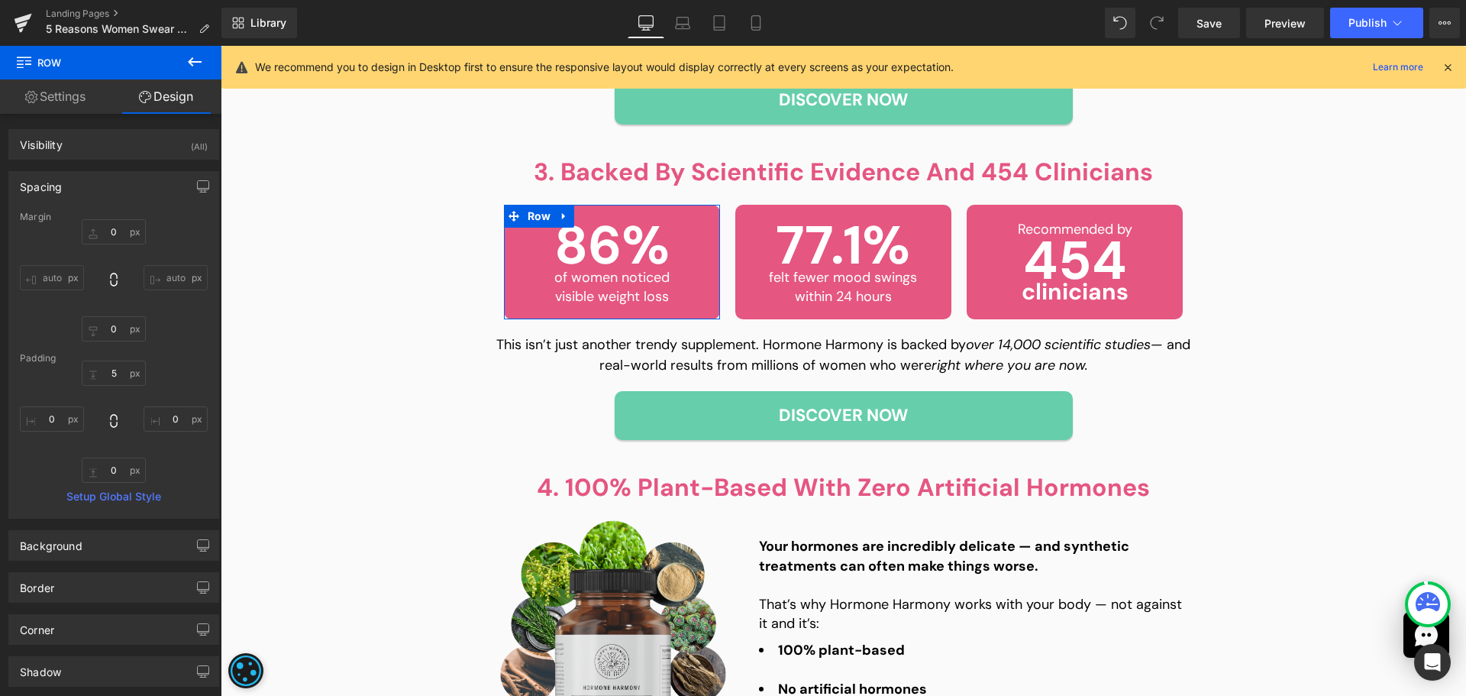
type input "0"
click at [1288, 29] on span "Preview" at bounding box center [1285, 23] width 41 height 16
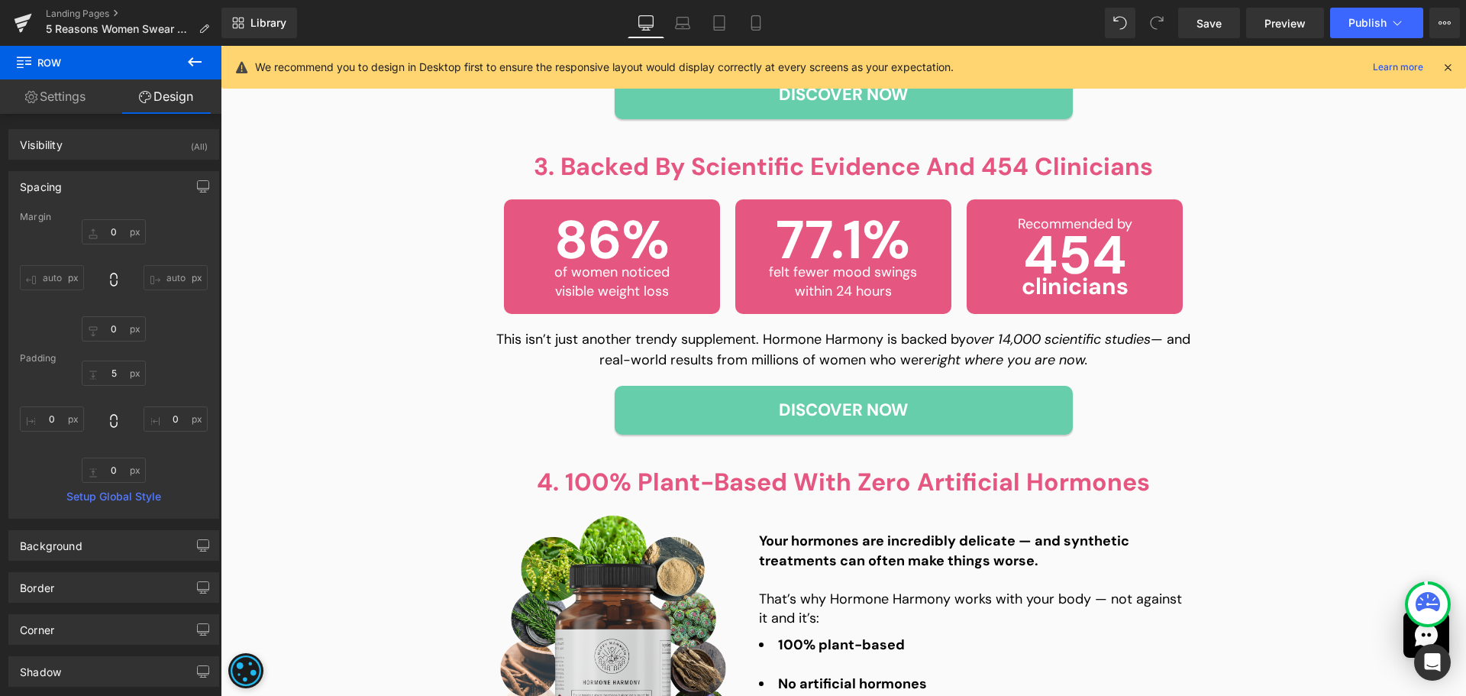
scroll to position [1278, 0]
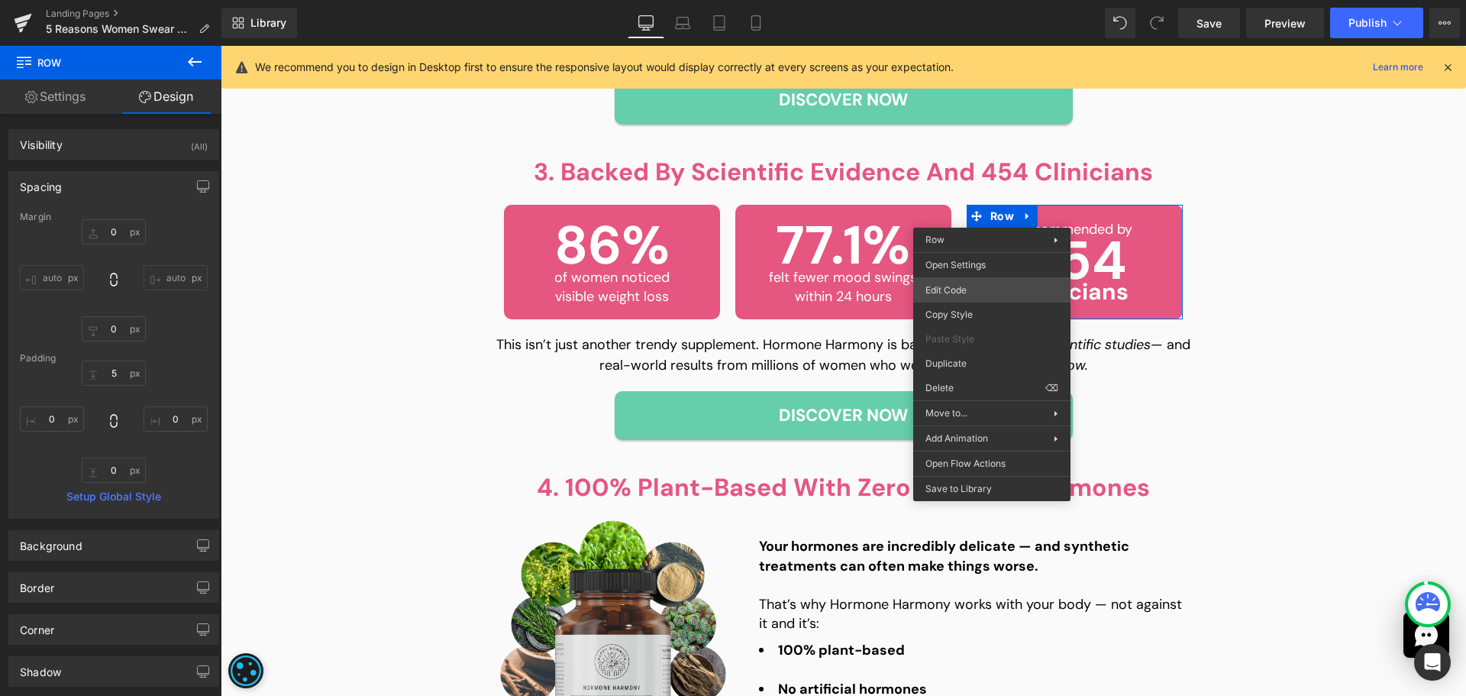
click at [968, 0] on div "Row You are previewing how the will restyle your page. You can not edit Element…" at bounding box center [733, 0] width 1466 height 0
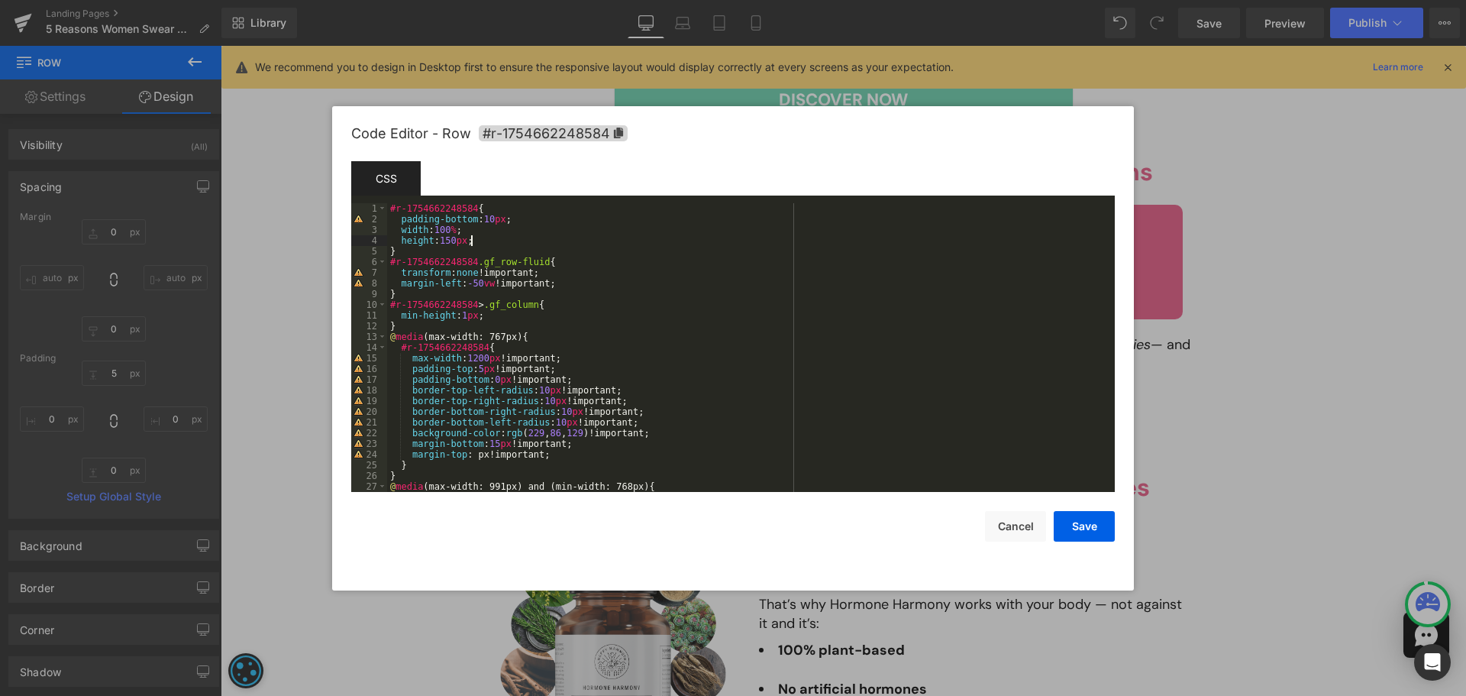
click at [498, 242] on div "#r-1754662248584 { padding-bottom : 10 px ; width : 100 % ; height : 150 px ; }…" at bounding box center [748, 358] width 722 height 310
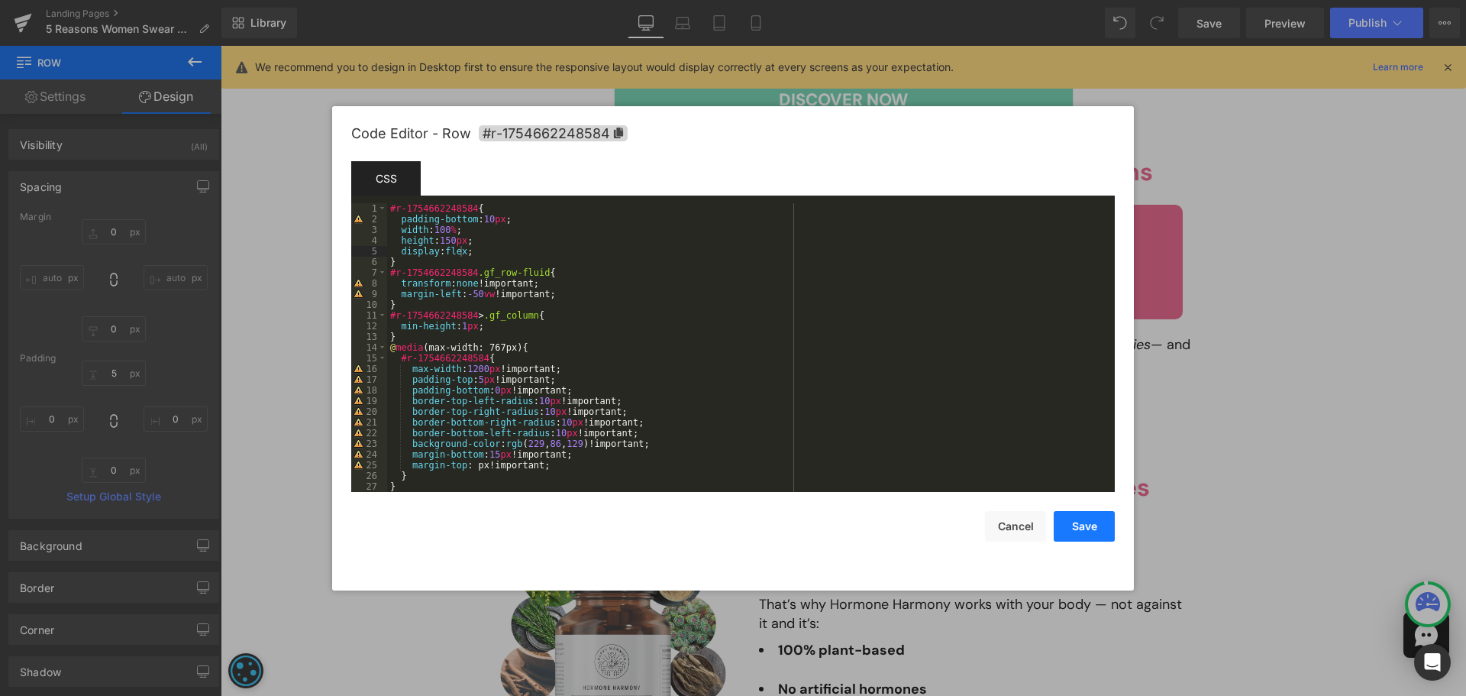
click at [1090, 521] on button "Save" at bounding box center [1084, 526] width 61 height 31
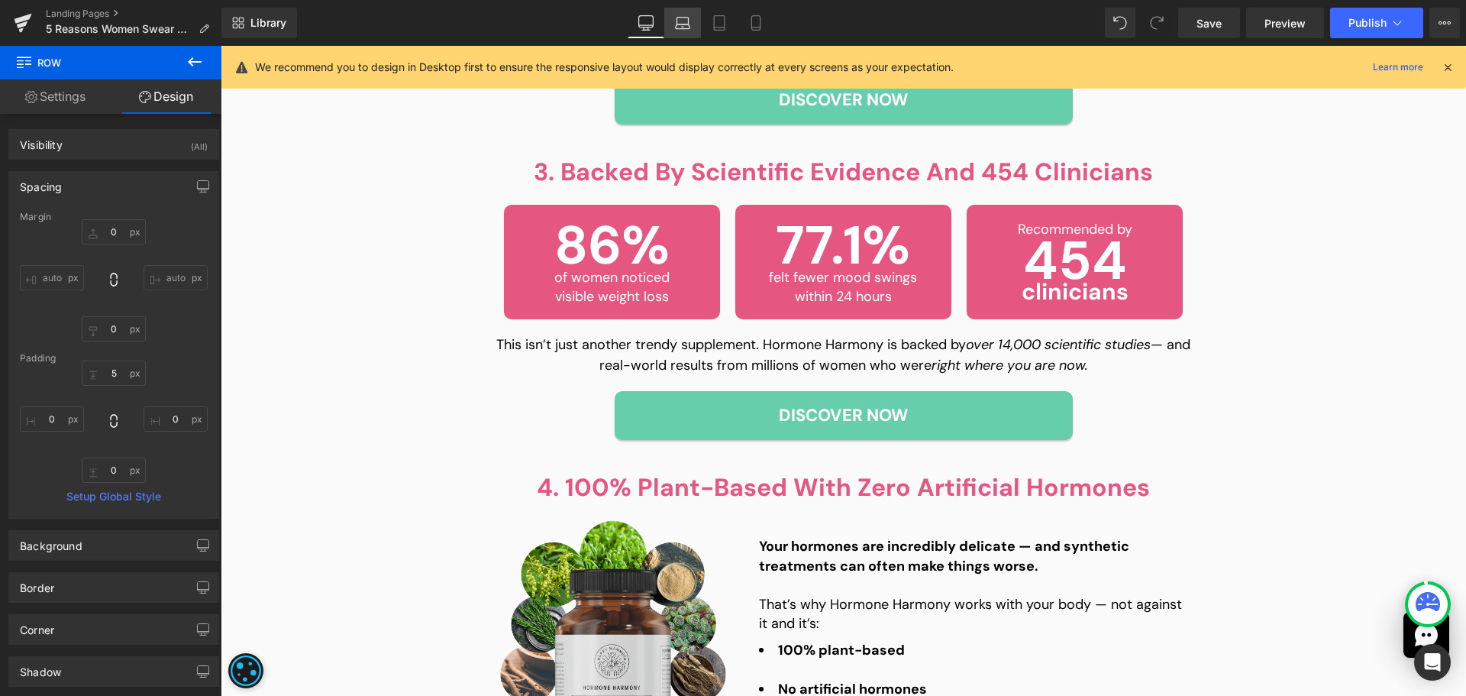
click at [688, 31] on link "Laptop" at bounding box center [682, 23] width 37 height 31
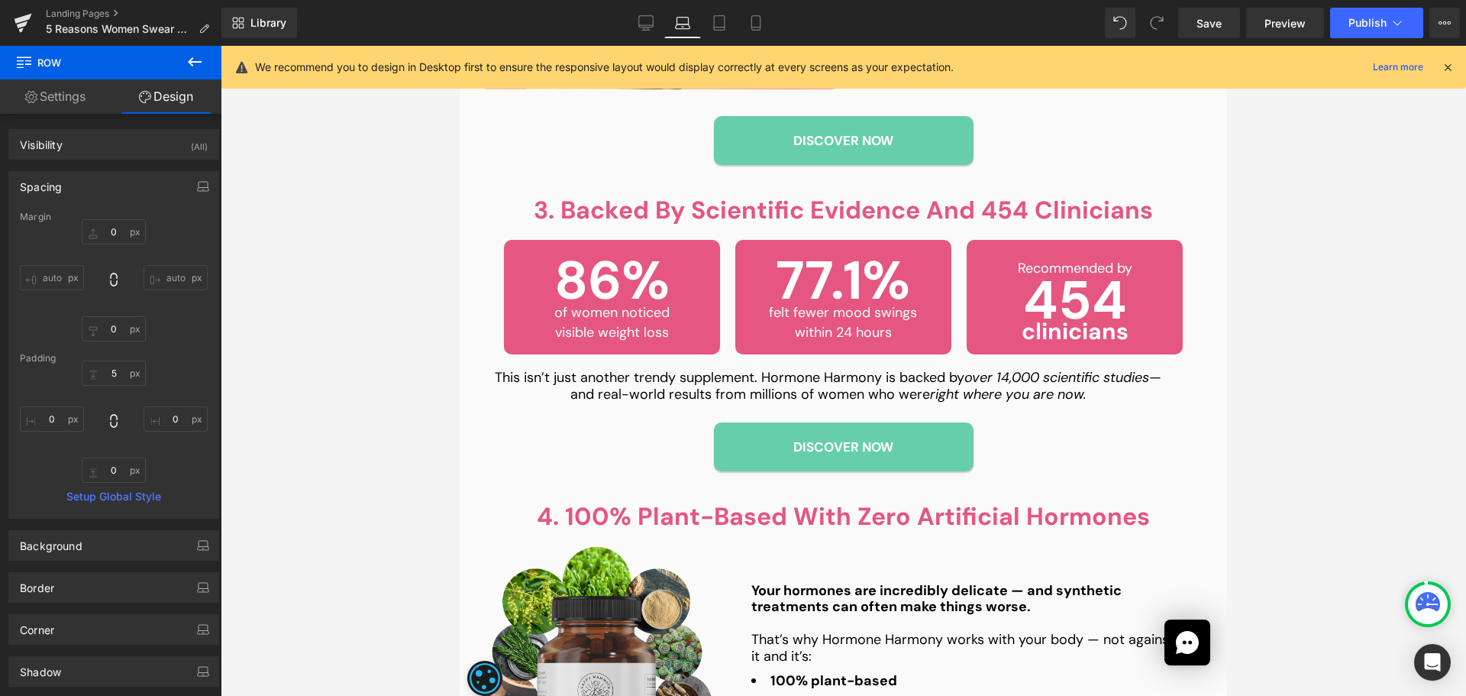
type input "0"
type input "5"
type input "0"
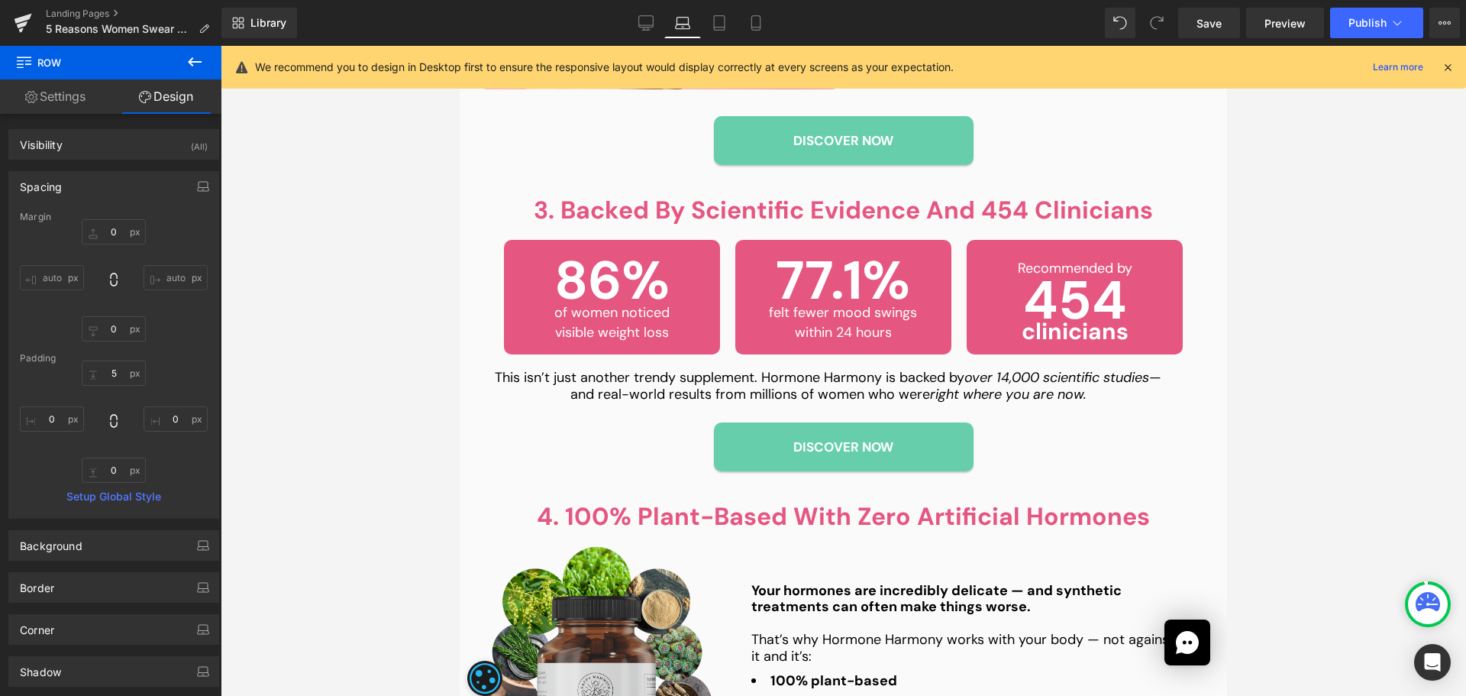
type input "0"
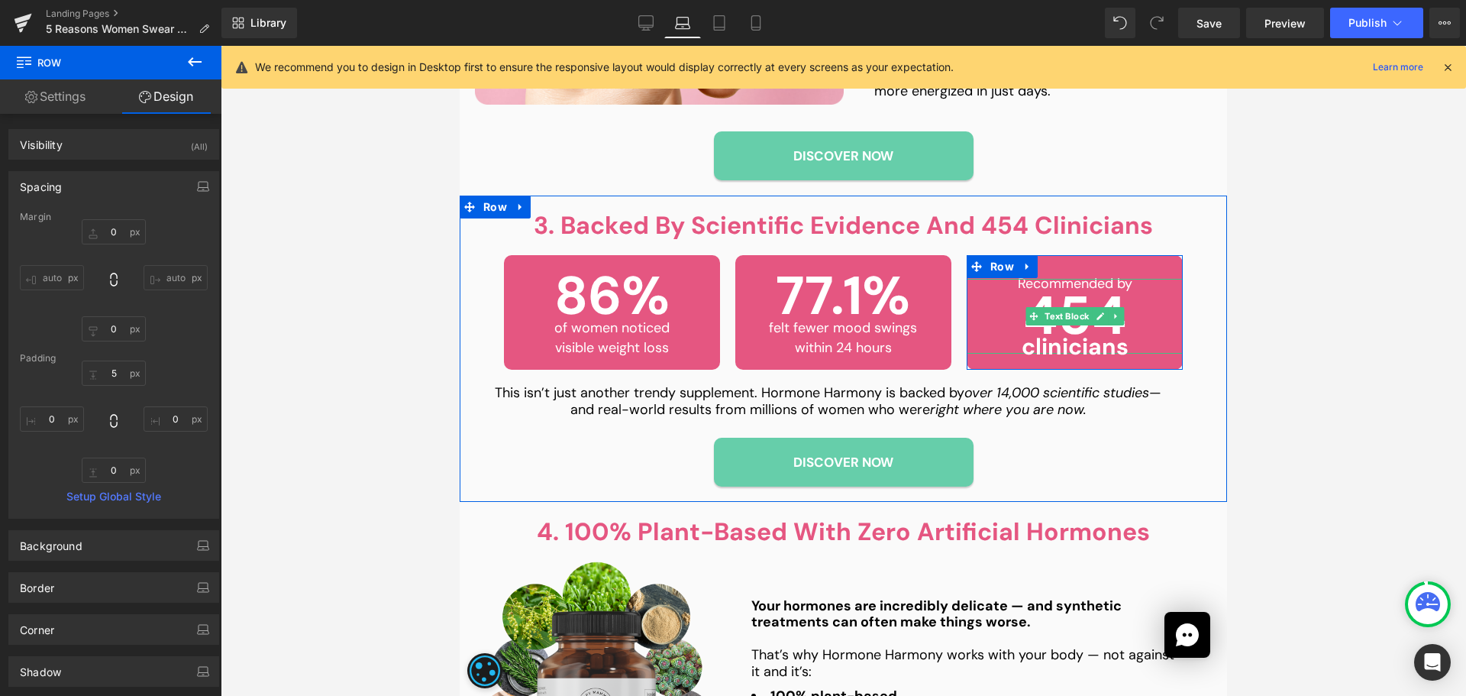
click at [1091, 288] on p "454" at bounding box center [1075, 316] width 216 height 75
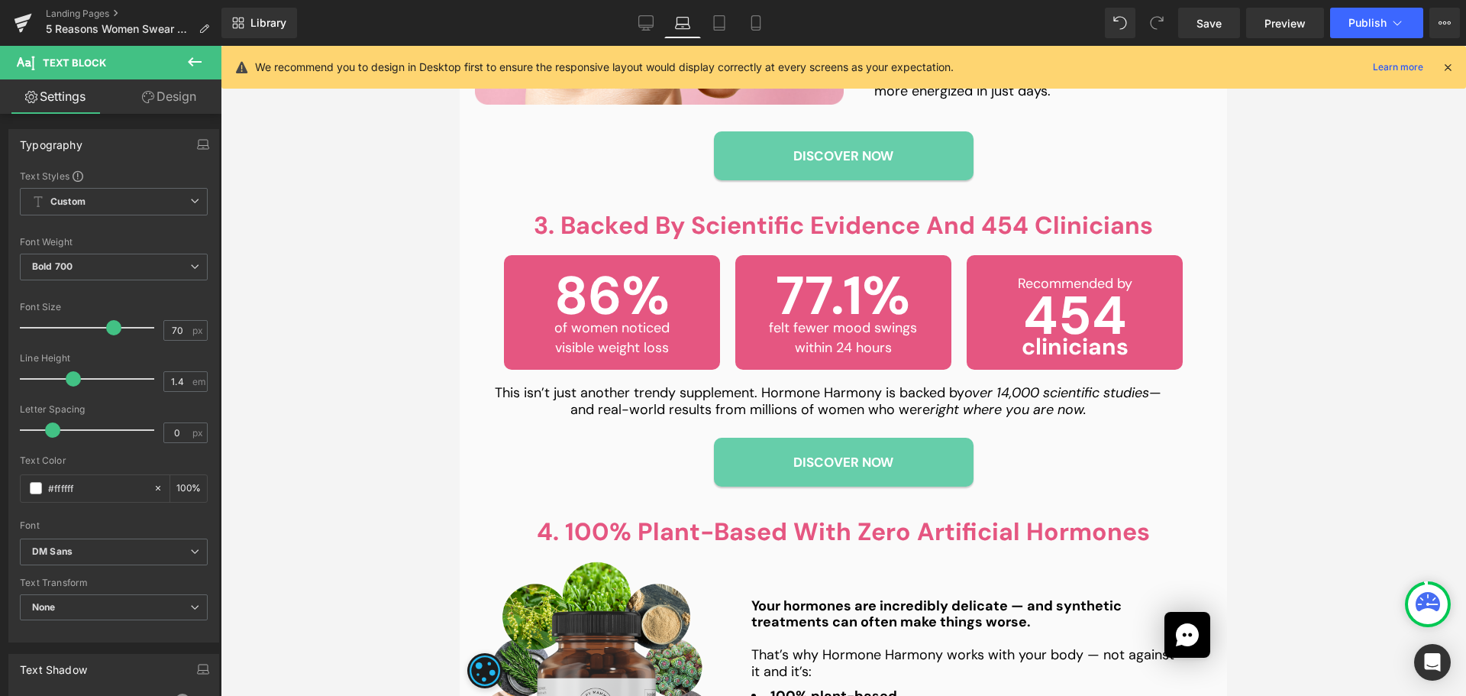
click at [173, 101] on link "Design" at bounding box center [169, 96] width 111 height 34
click at [0, 0] on div "Spacing" at bounding box center [0, 0] width 0 height 0
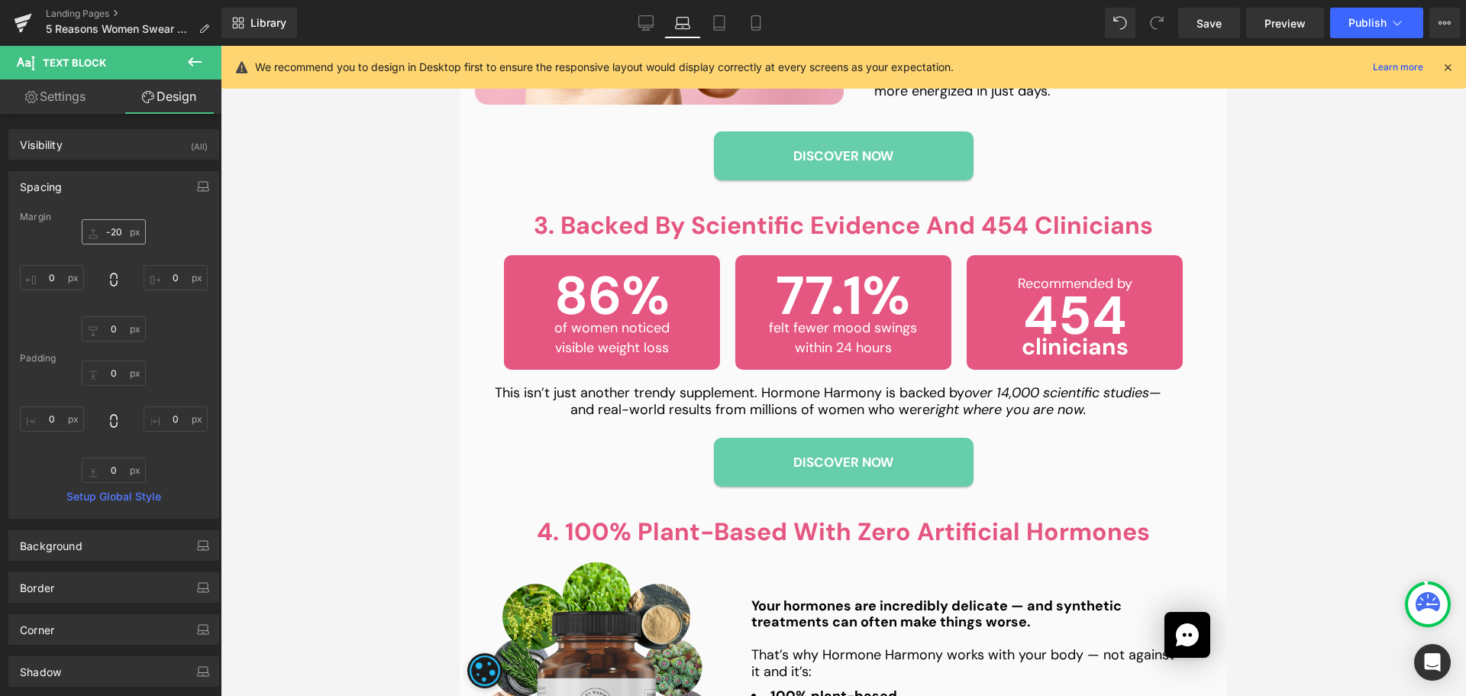
type input "-20"
type input "0"
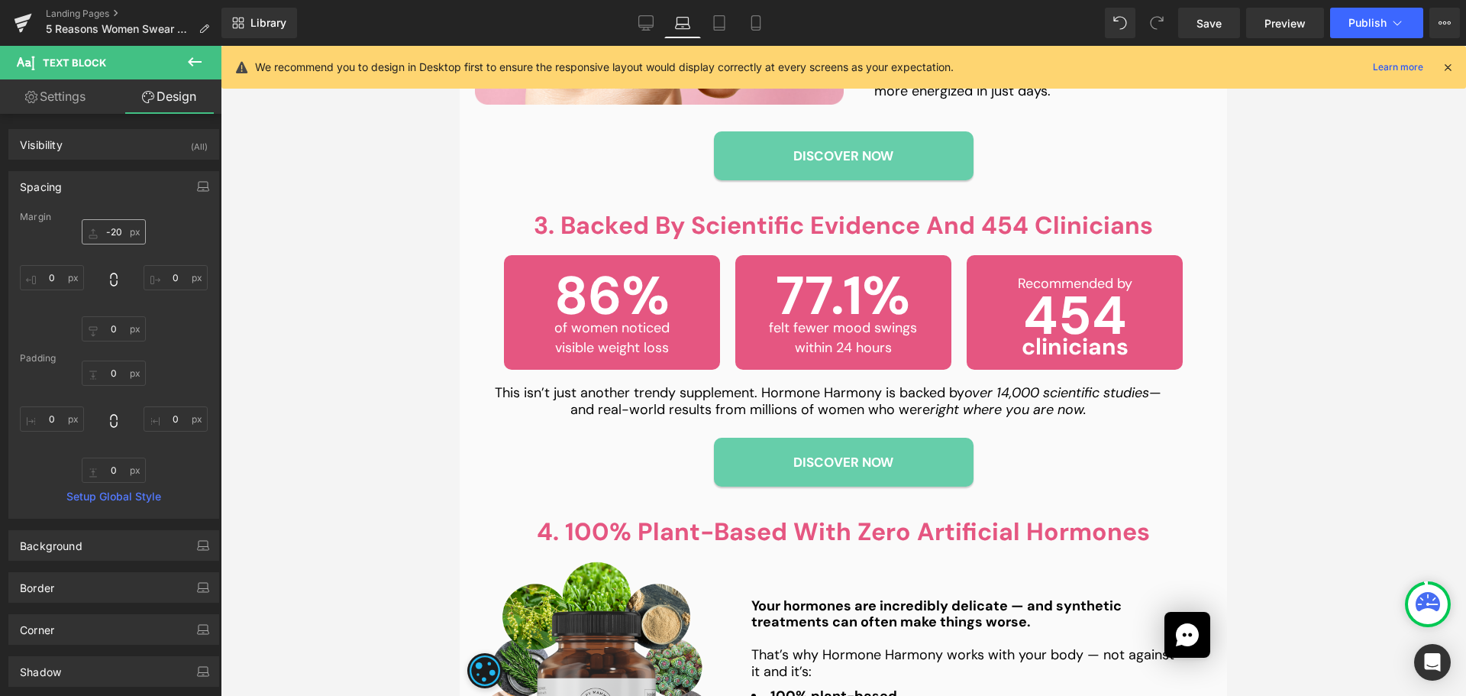
type input "0"
click at [112, 231] on input "-20" at bounding box center [114, 231] width 64 height 25
type input "0-"
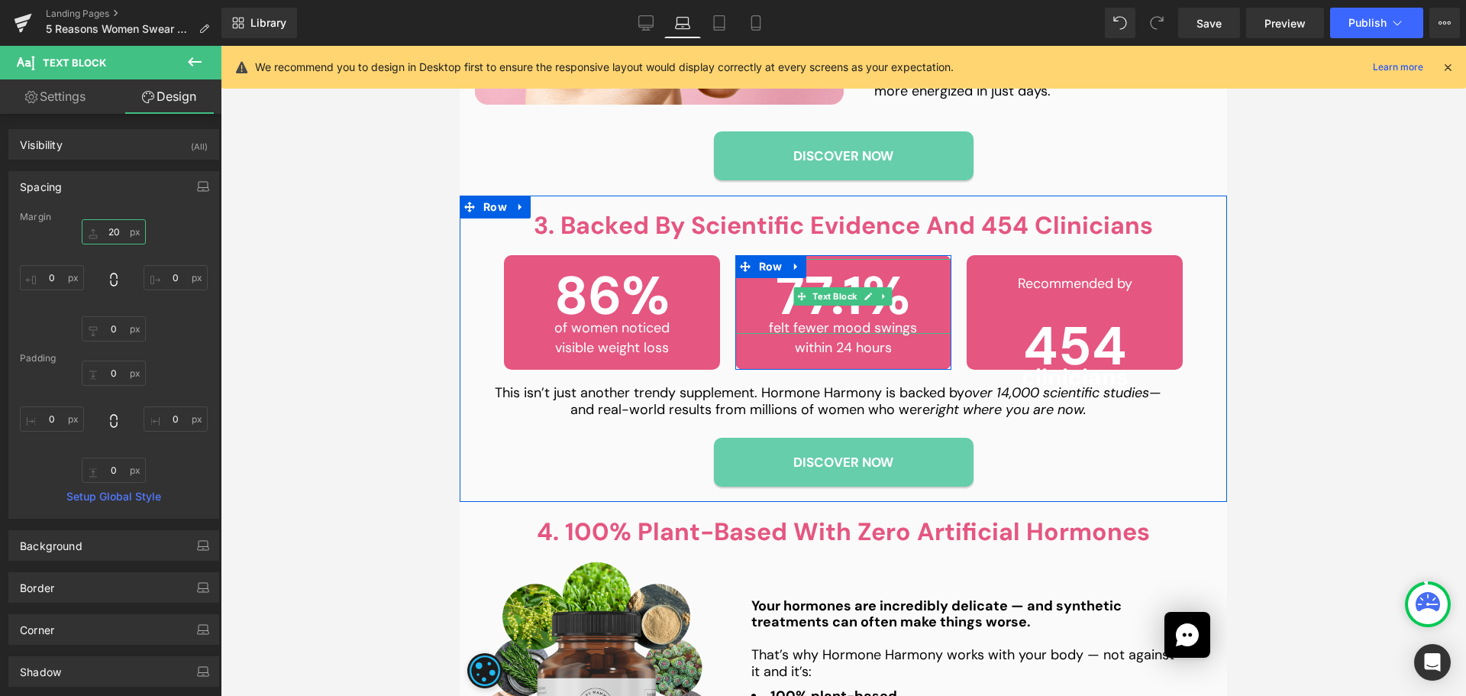
type input "-20"
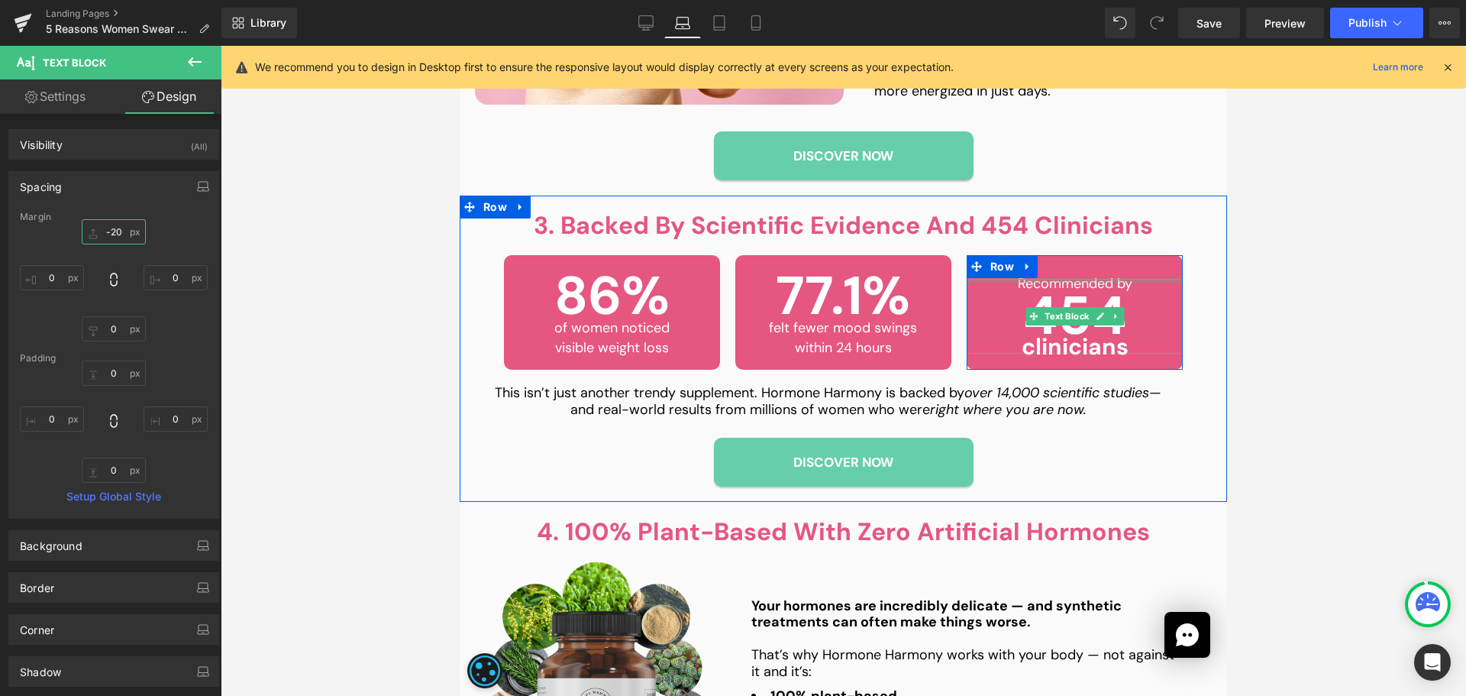
click at [1066, 279] on div at bounding box center [1075, 281] width 216 height 4
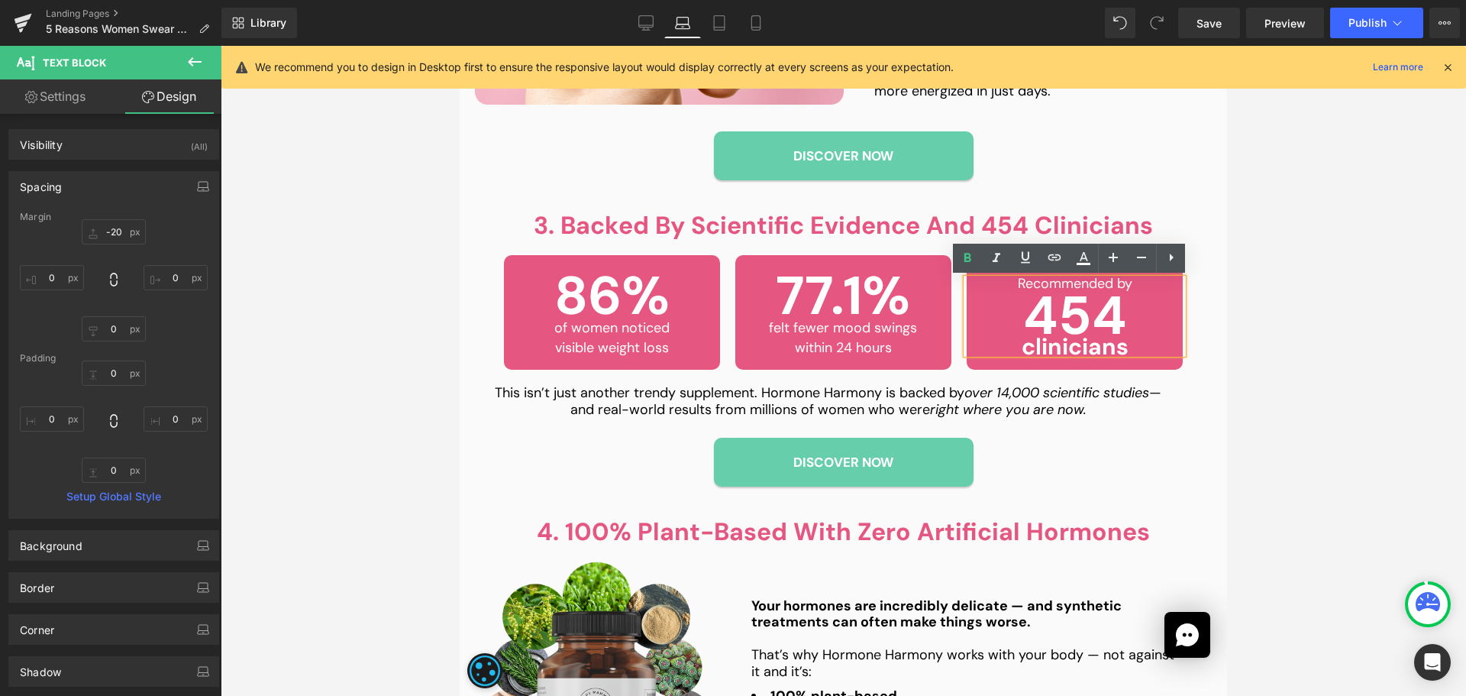
click at [1313, 299] on div at bounding box center [844, 371] width 1246 height 650
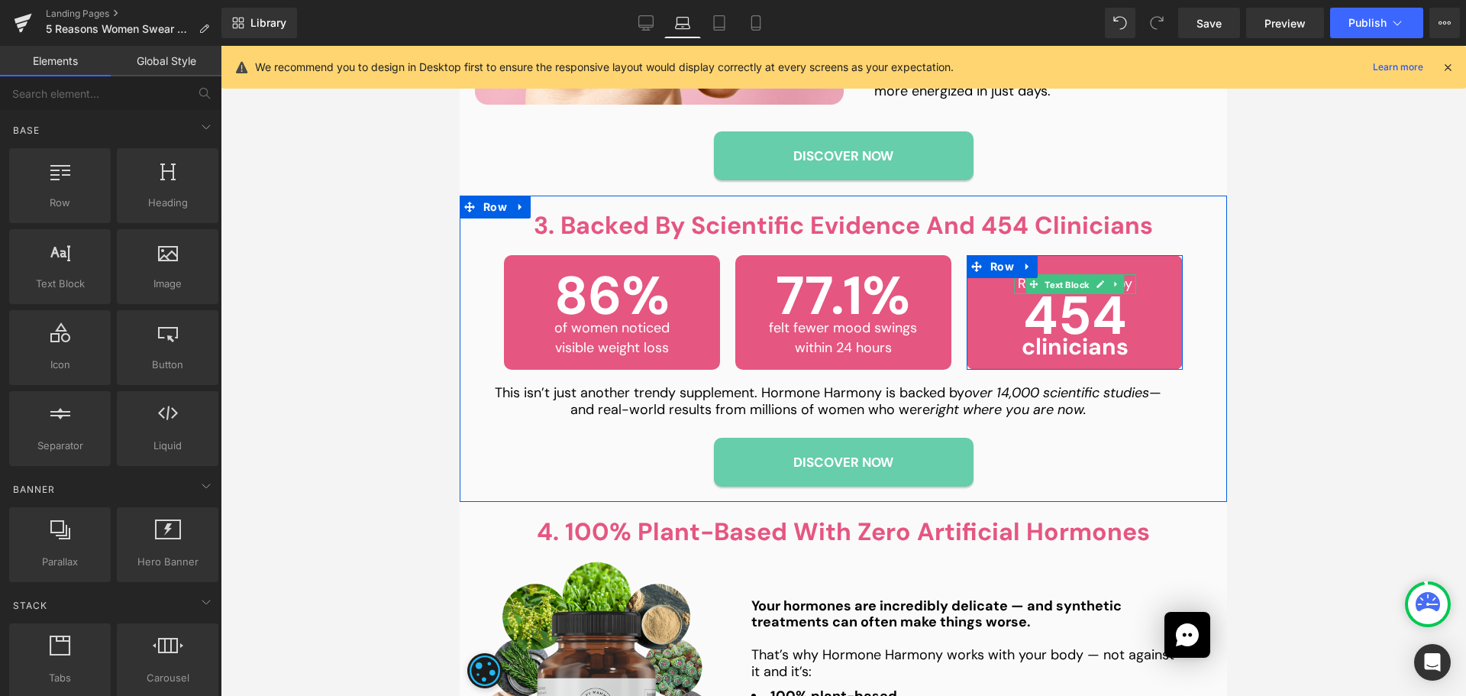
click at [1076, 276] on span "Text Block" at bounding box center [1067, 285] width 50 height 18
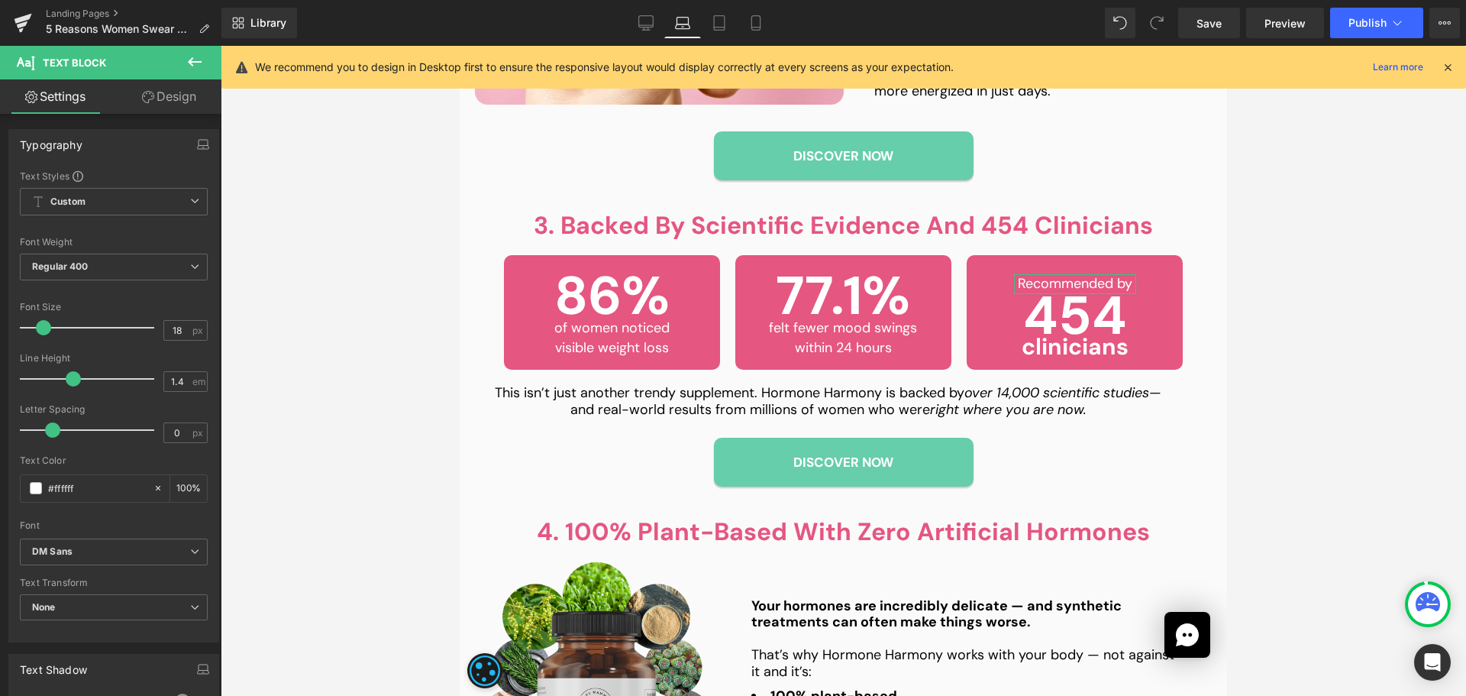
click at [162, 97] on link "Design" at bounding box center [169, 96] width 111 height 34
click at [0, 0] on div "Spacing" at bounding box center [0, 0] width 0 height 0
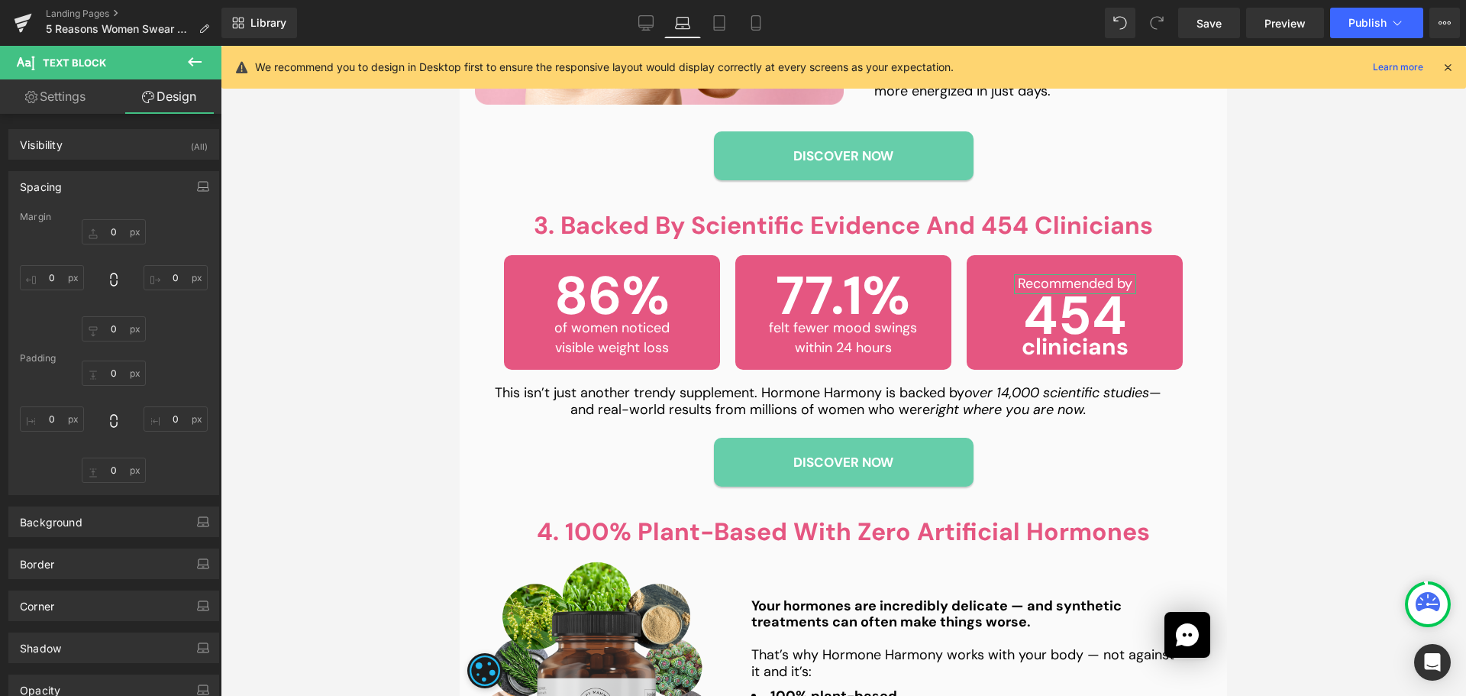
type input "20"
type input "61.6719"
type input "0"
type input "61.6562"
type input "0"
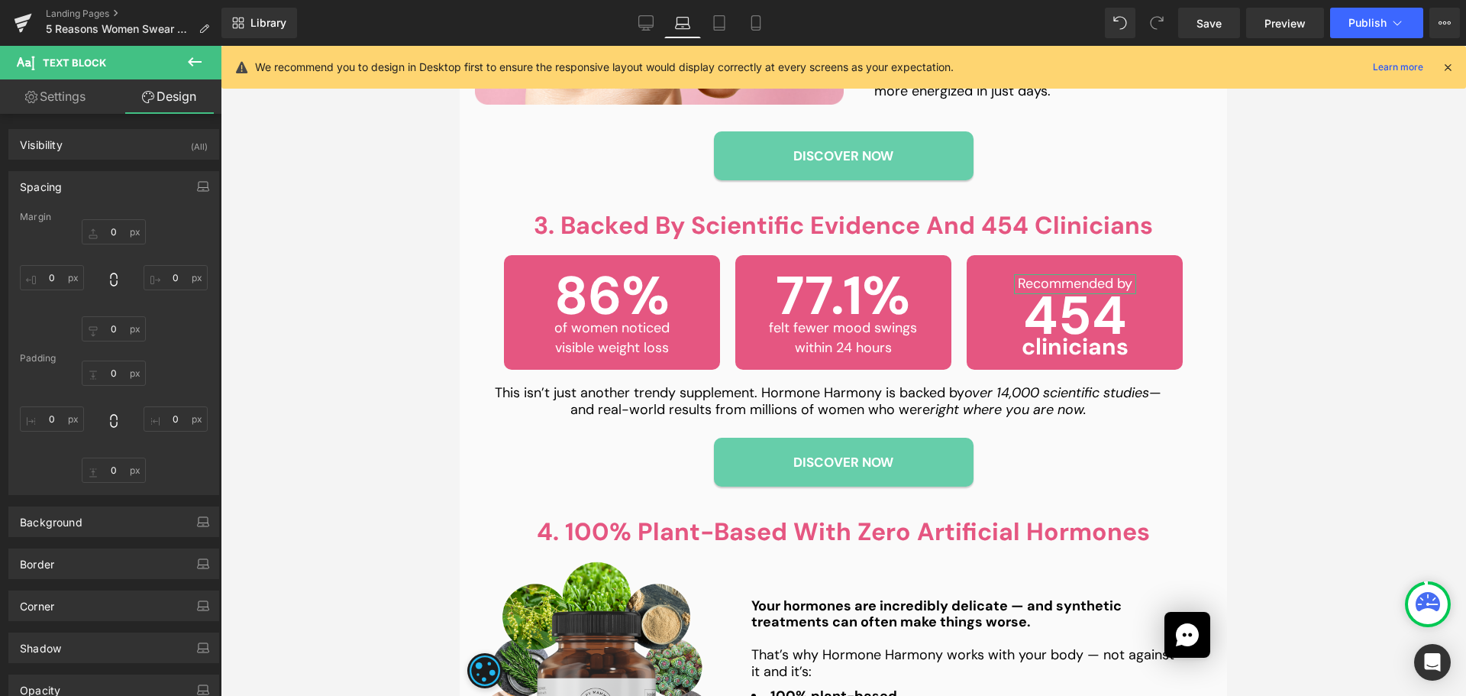
type input "0"
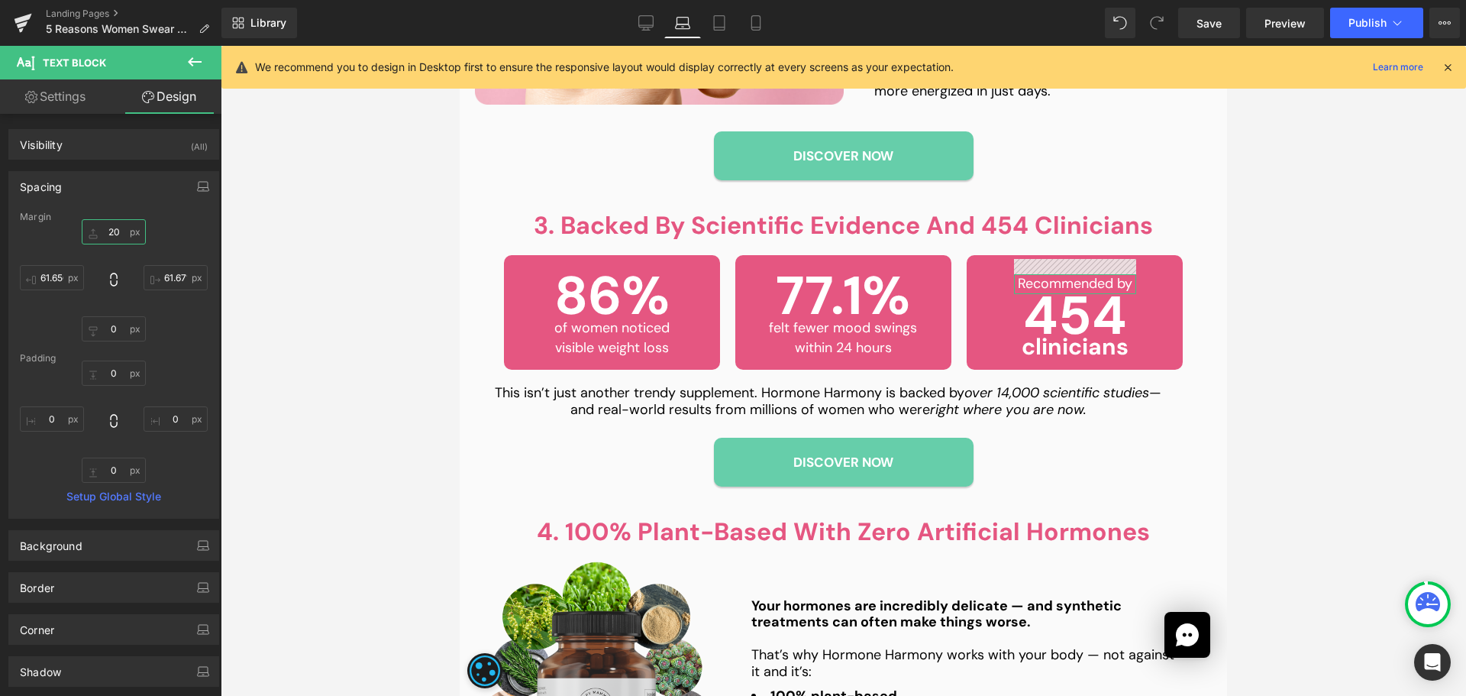
click at [111, 235] on input "20" at bounding box center [114, 231] width 64 height 25
type input "20"
click at [1292, 234] on div at bounding box center [844, 371] width 1246 height 650
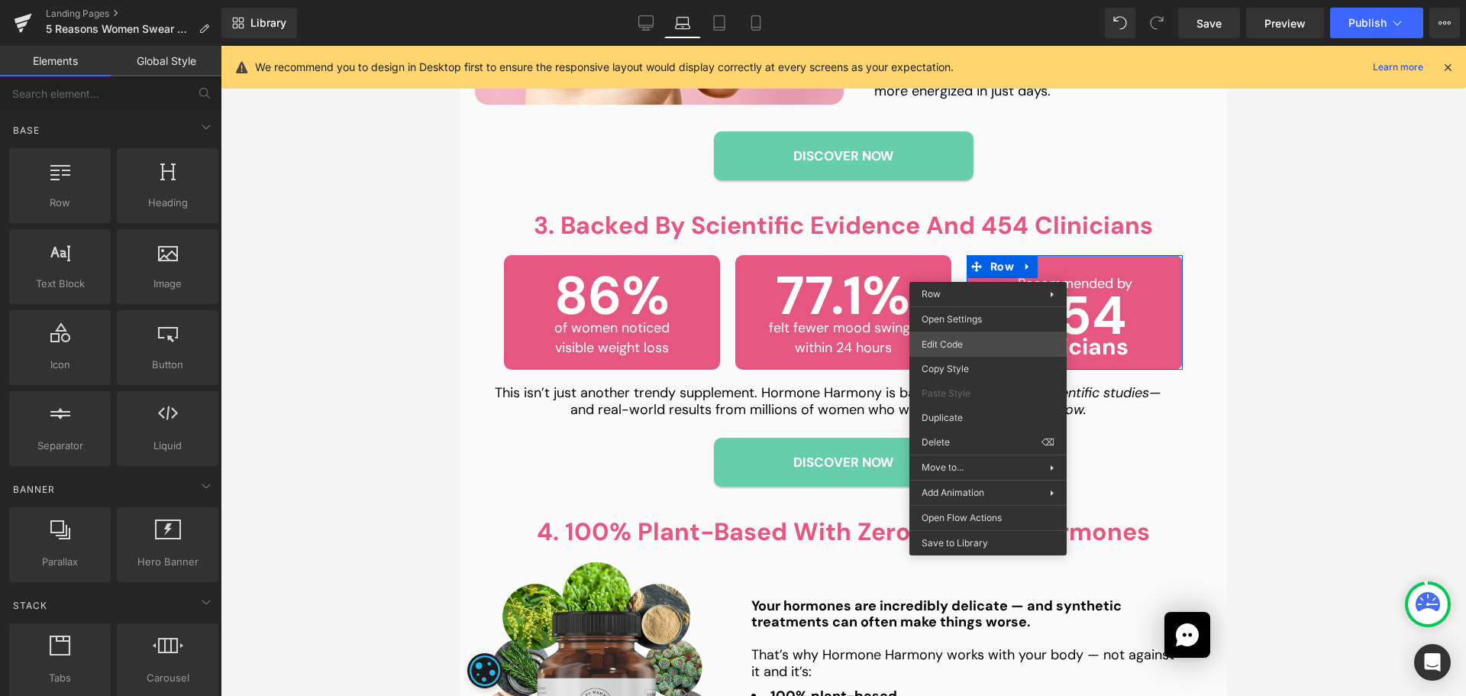
click at [961, 0] on div "Text Block You are previewing how the will restyle your page. You can not edit …" at bounding box center [733, 0] width 1466 height 0
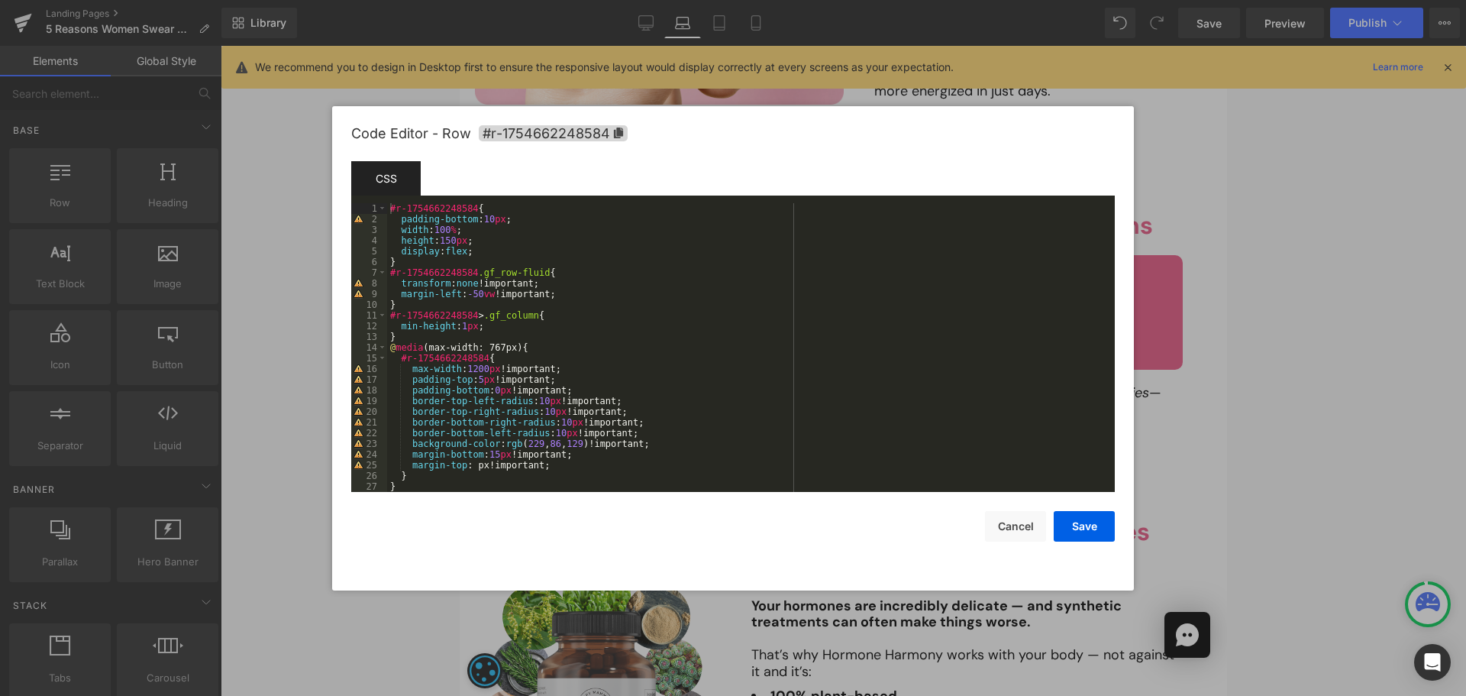
click at [591, 269] on div "#r-1754662248584 { padding-bottom : 10 px ; width : 100 % ; height : 150 px ; d…" at bounding box center [748, 358] width 722 height 310
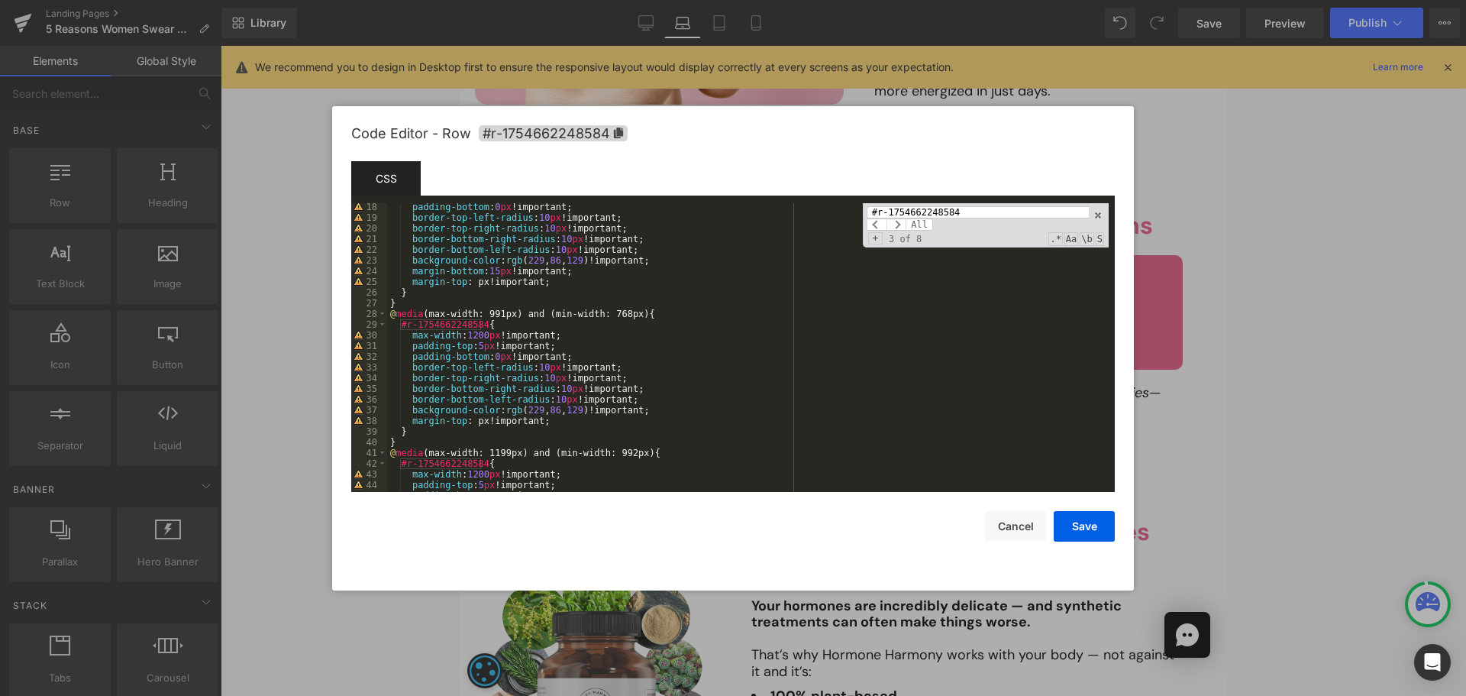
scroll to position [275, 0]
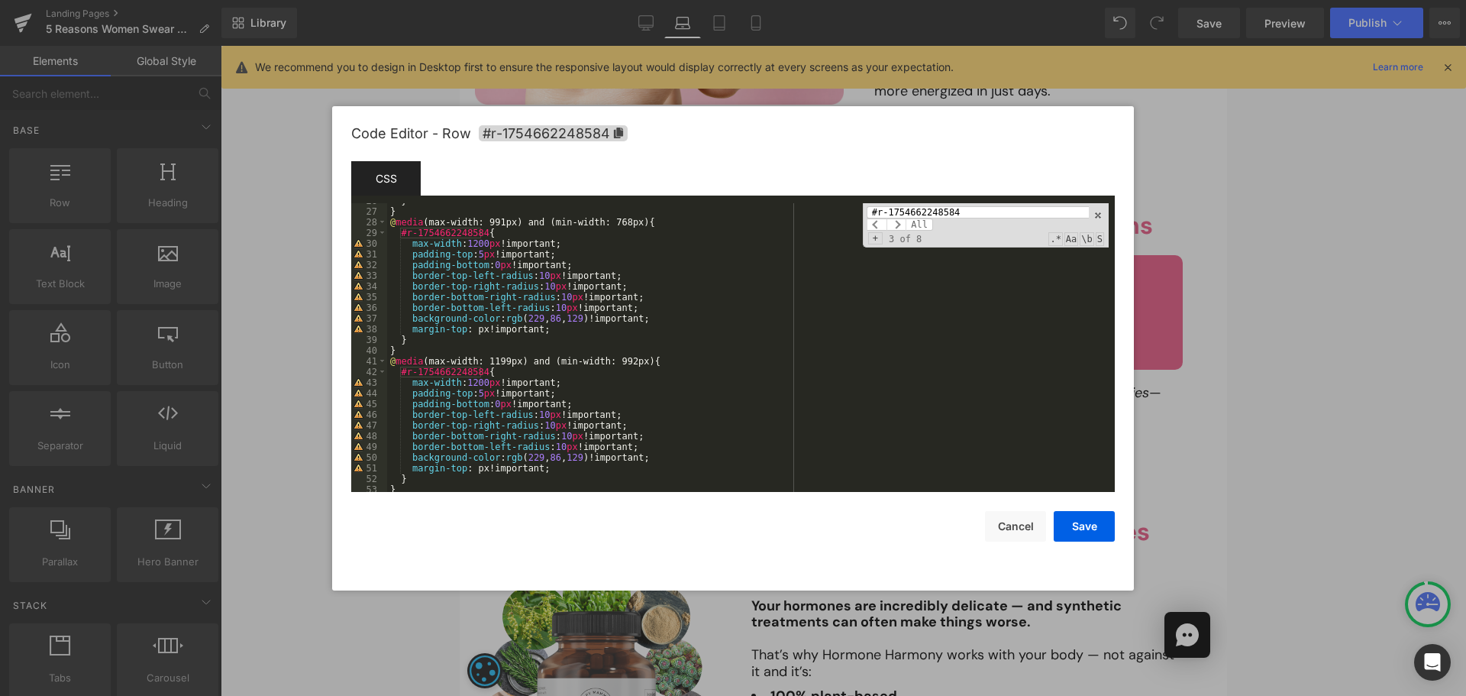
type input "#r-1754662248584"
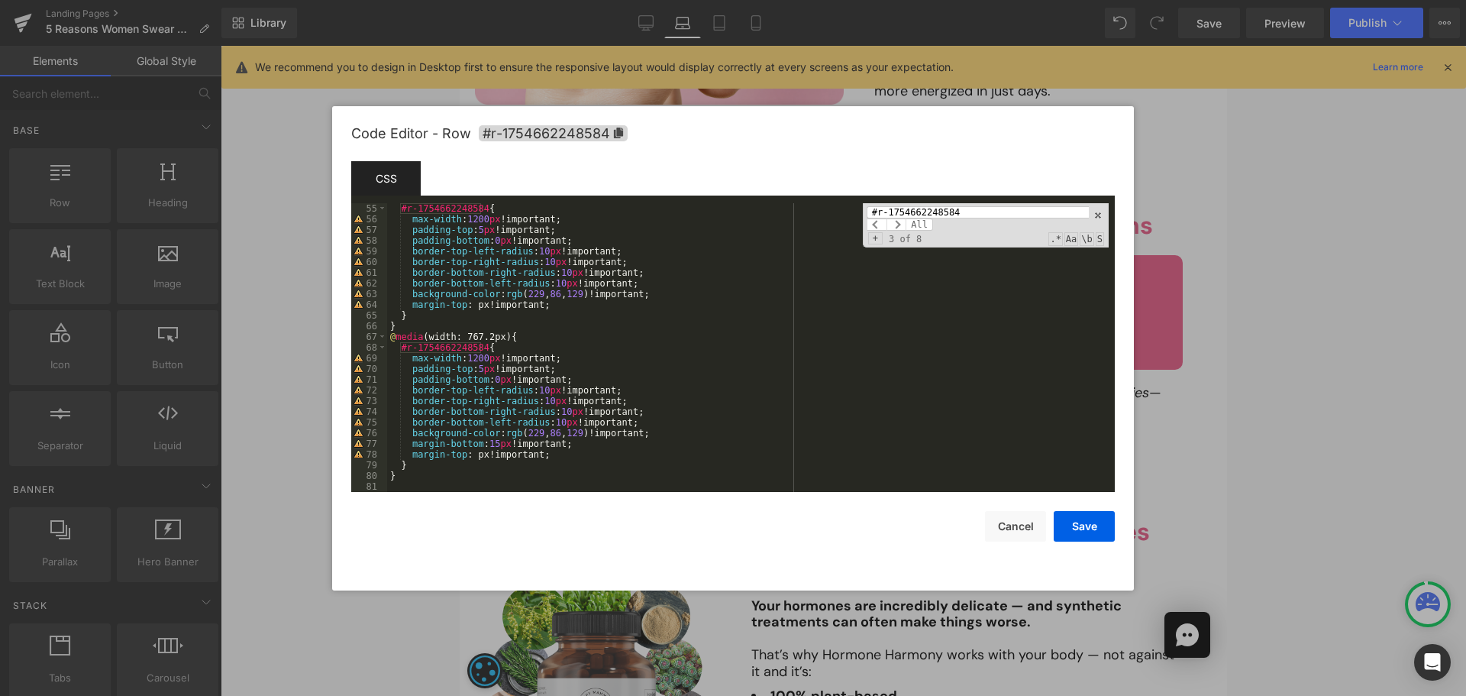
scroll to position [486, 0]
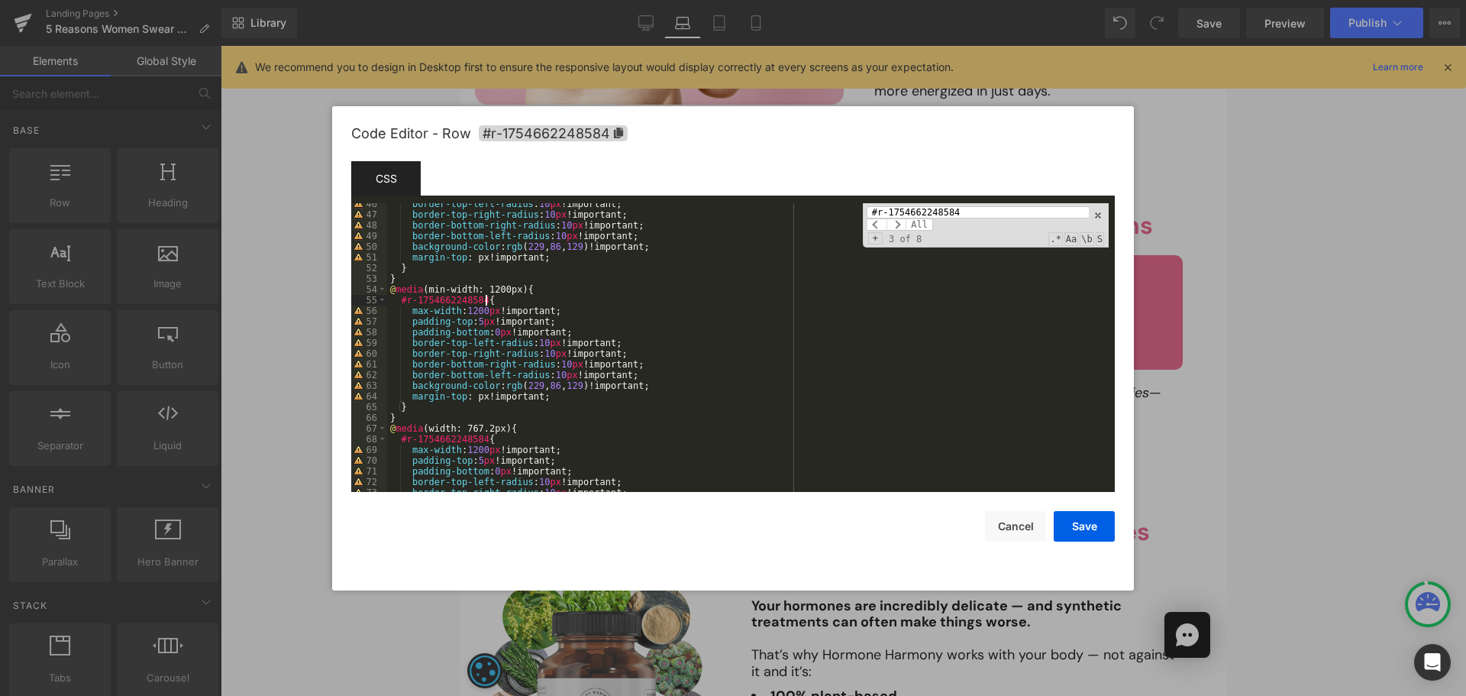
click at [564, 300] on div "border-top-left-radius : 10 px !important; border-top-right-radius : 10 px !imp…" at bounding box center [748, 354] width 722 height 310
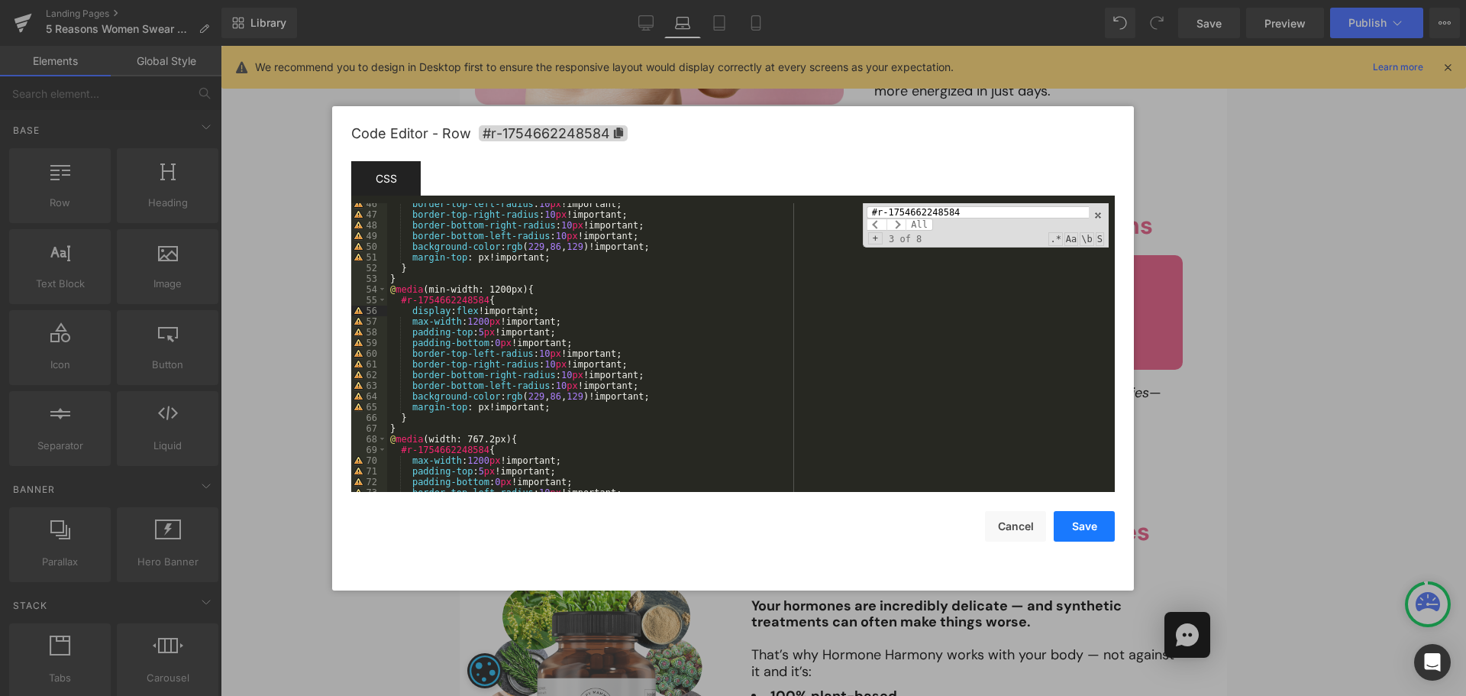
click at [1085, 522] on button "Save" at bounding box center [1084, 526] width 61 height 31
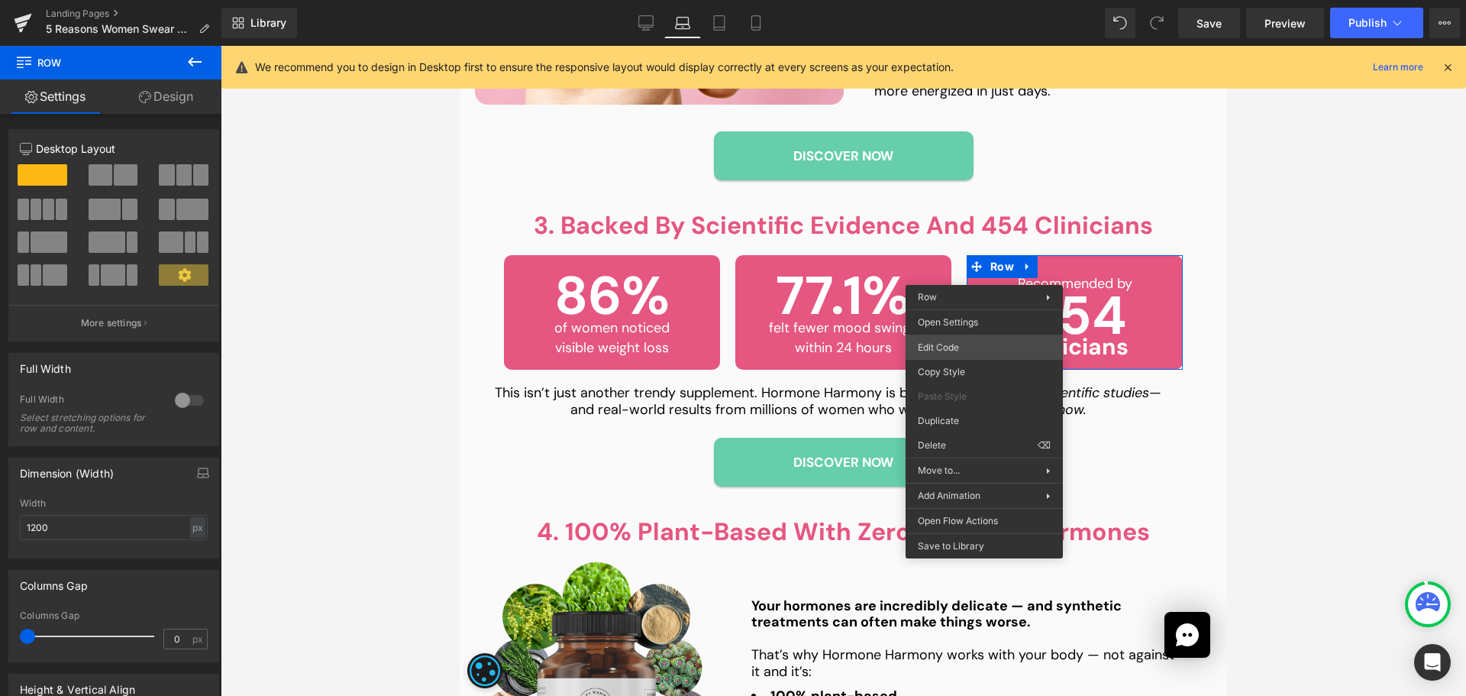
click at [955, 0] on div "Text Block You are previewing how the will restyle your page. You can not edit …" at bounding box center [733, 0] width 1466 height 0
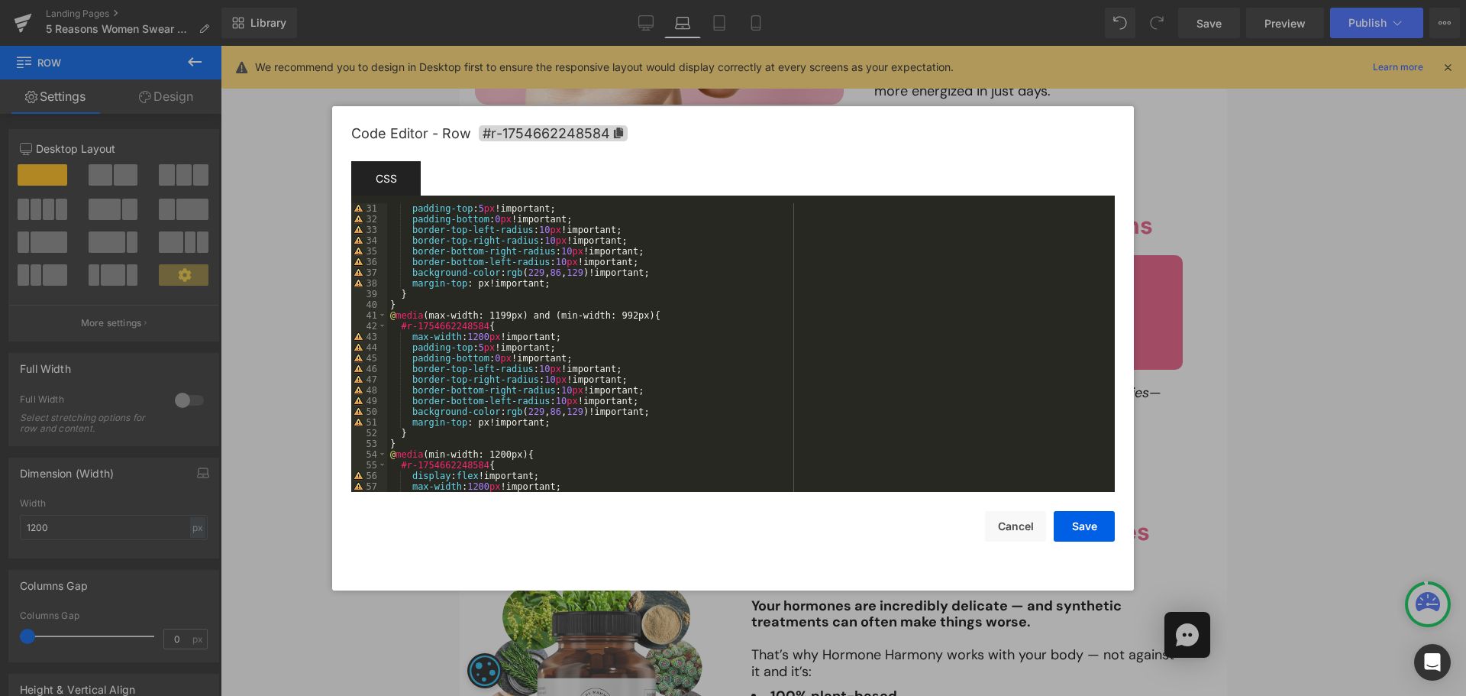
scroll to position [458, 0]
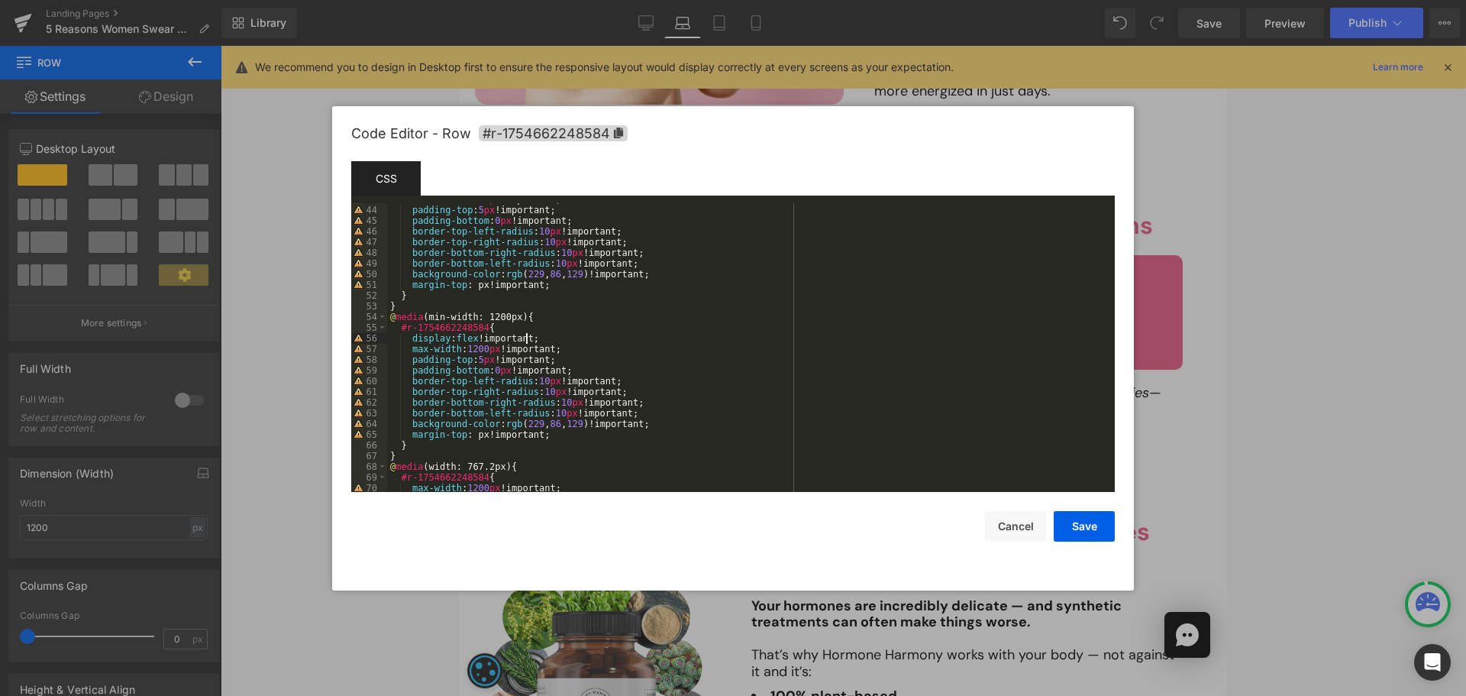
click at [558, 343] on div "max-width : 1200 px !important; padding-top : 5 px !important; padding-bottom :…" at bounding box center [748, 349] width 722 height 310
drag, startPoint x: 558, startPoint y: 340, endPoint x: 576, endPoint y: 325, distance: 22.8
click at [576, 325] on div "max-width : 1200 px !important; padding-top : 5 px !important; padding-bottom :…" at bounding box center [748, 349] width 722 height 310
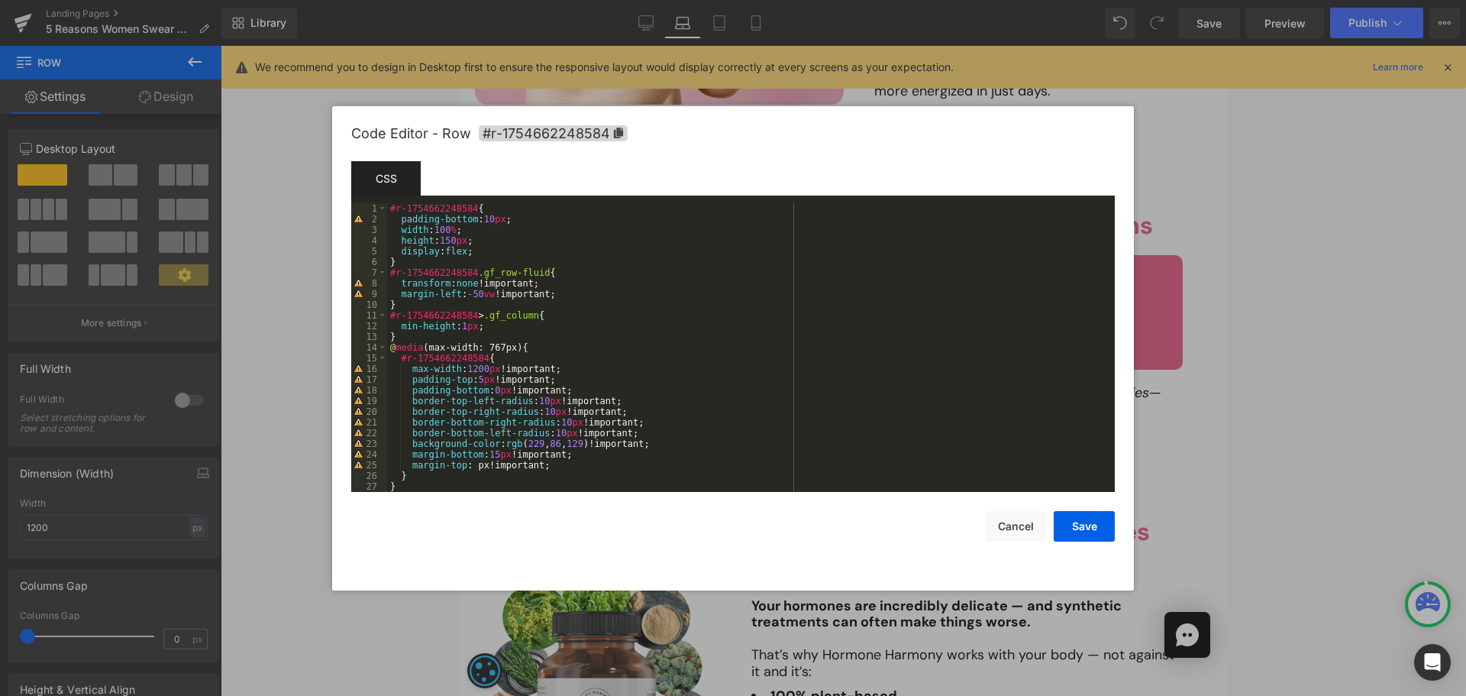
scroll to position [0, 0]
click at [514, 215] on div "#r-1754662248584 { padding-bottom : 10 px ; width : 100 % ; height : 150 px ; d…" at bounding box center [748, 358] width 722 height 310
click at [522, 205] on div "#r-1754662248584 { padding-bottom : 10 px ; width : 100 % ; height : 150 px ; d…" at bounding box center [748, 358] width 722 height 310
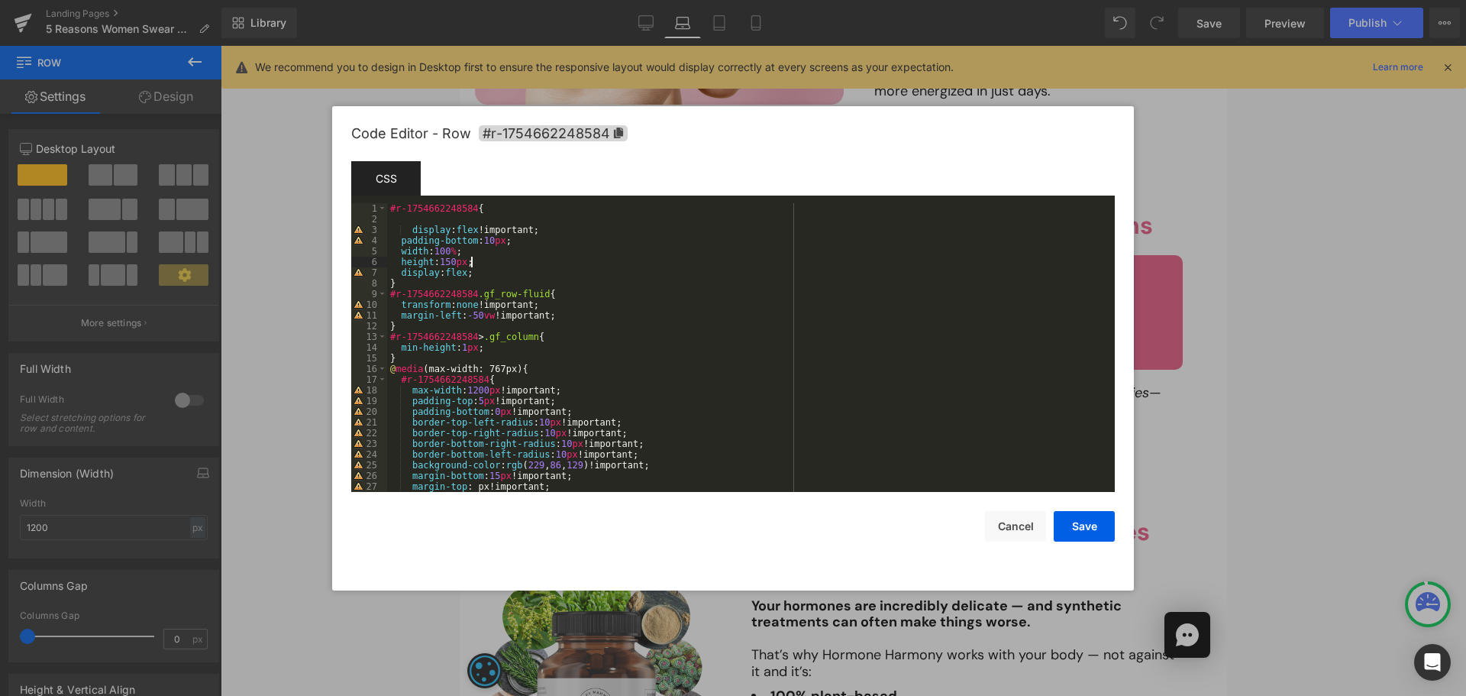
click at [521, 265] on div "#r-1754662248584 { display : flex !important; padding-bottom : 10 px ; width : …" at bounding box center [748, 358] width 722 height 310
drag, startPoint x: 517, startPoint y: 275, endPoint x: 535, endPoint y: 260, distance: 23.3
click at [535, 260] on div "#r-1754662248584 { display : flex !important; padding-bottom : 10 px ; width : …" at bounding box center [748, 358] width 722 height 310
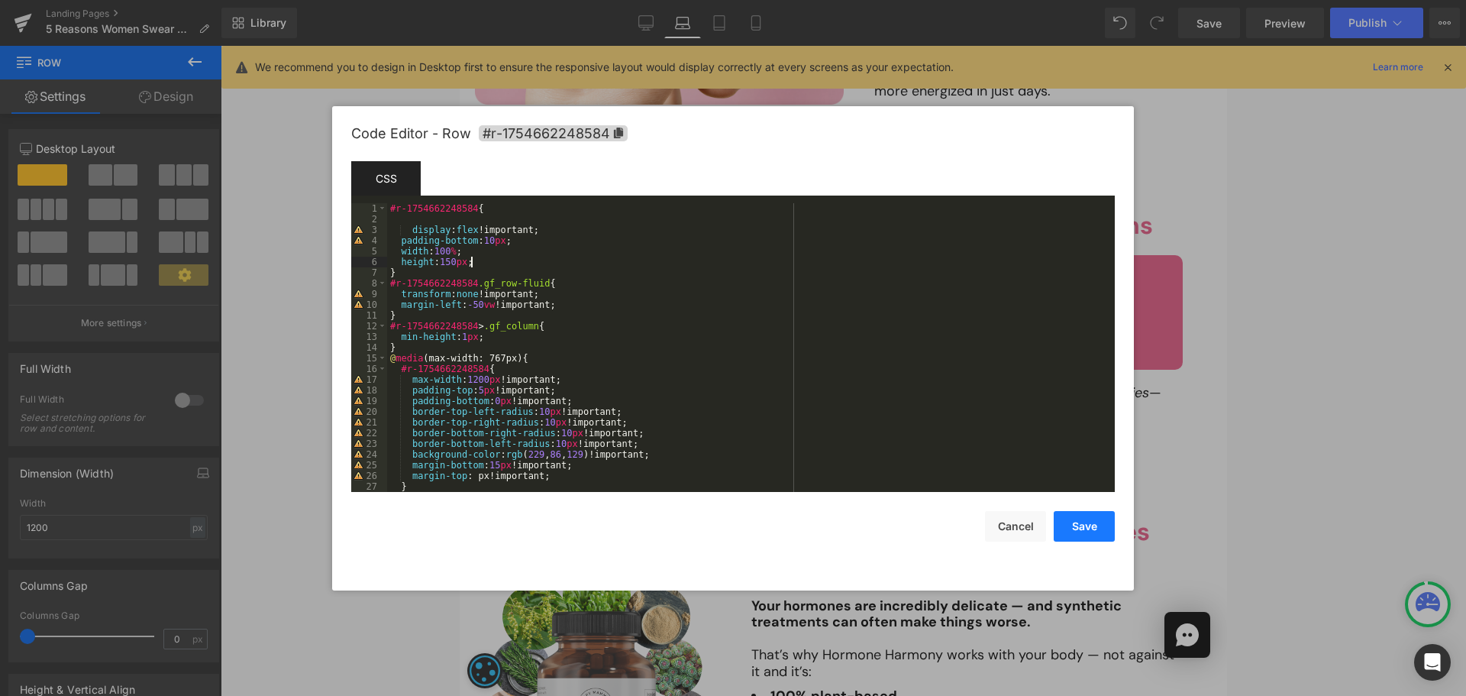
click at [1097, 532] on button "Save" at bounding box center [1084, 526] width 61 height 31
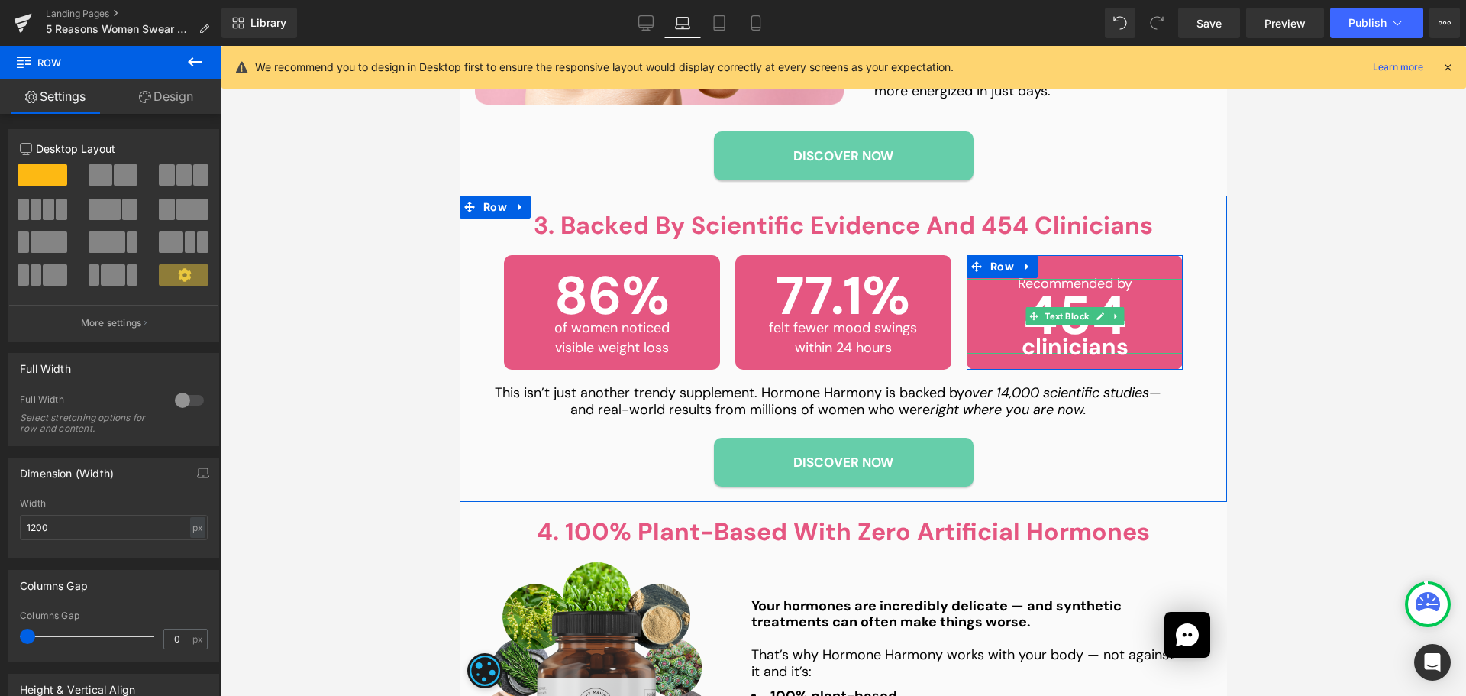
click at [1058, 285] on p "454" at bounding box center [1075, 316] width 216 height 75
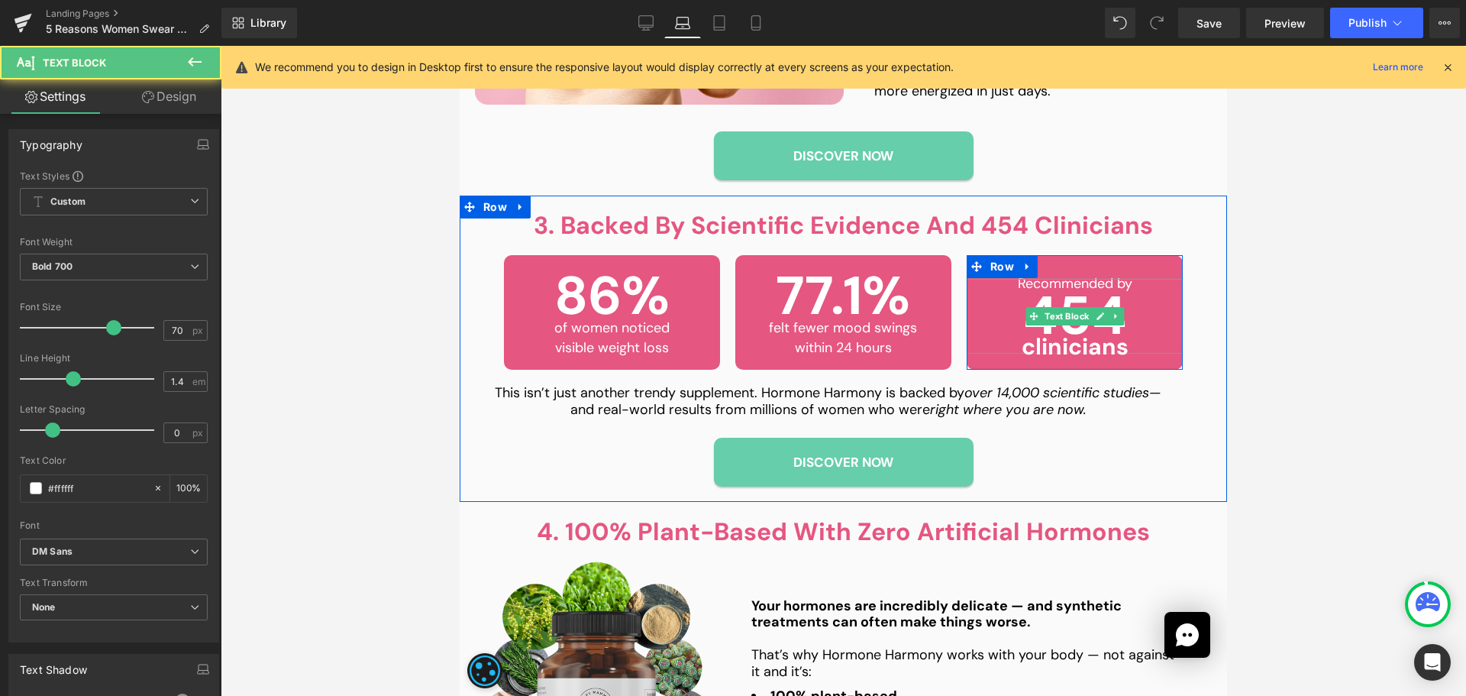
click at [1271, 250] on div at bounding box center [844, 371] width 1246 height 650
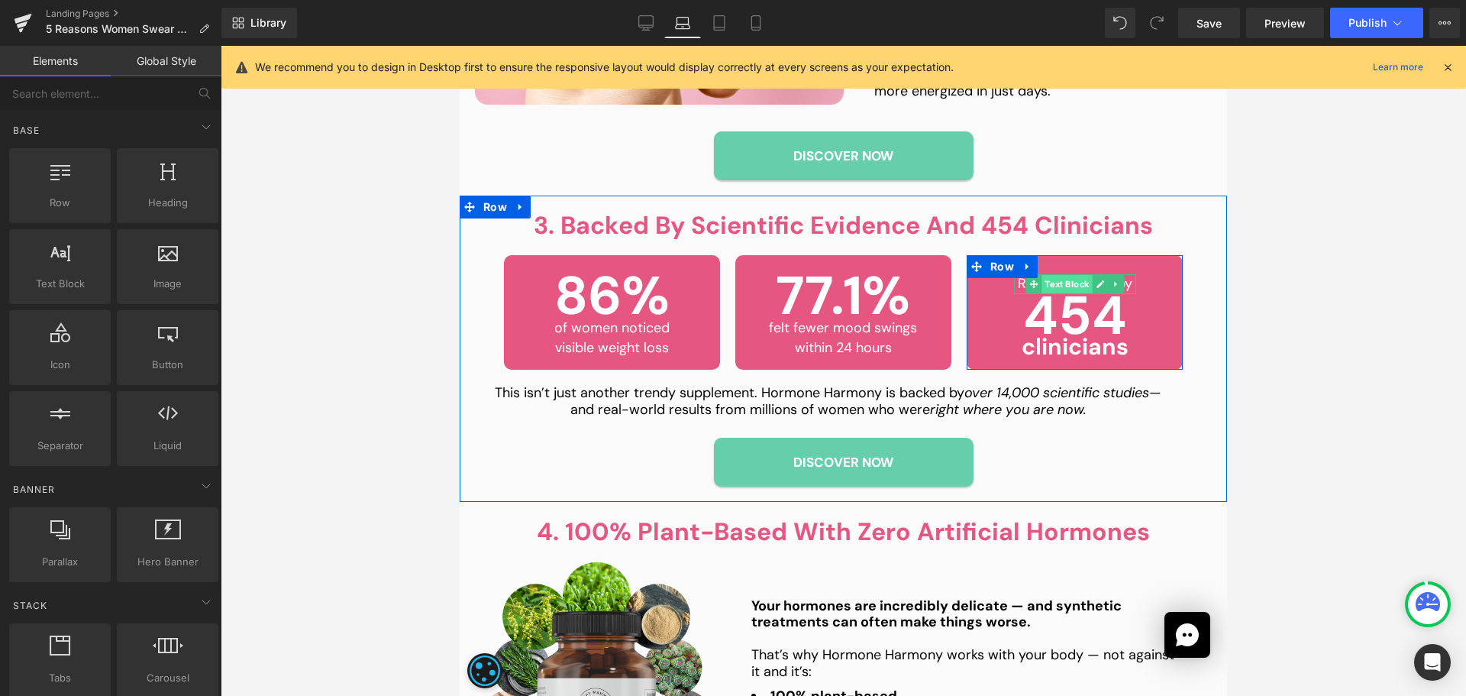
click at [1075, 276] on span "Text Block" at bounding box center [1067, 284] width 50 height 18
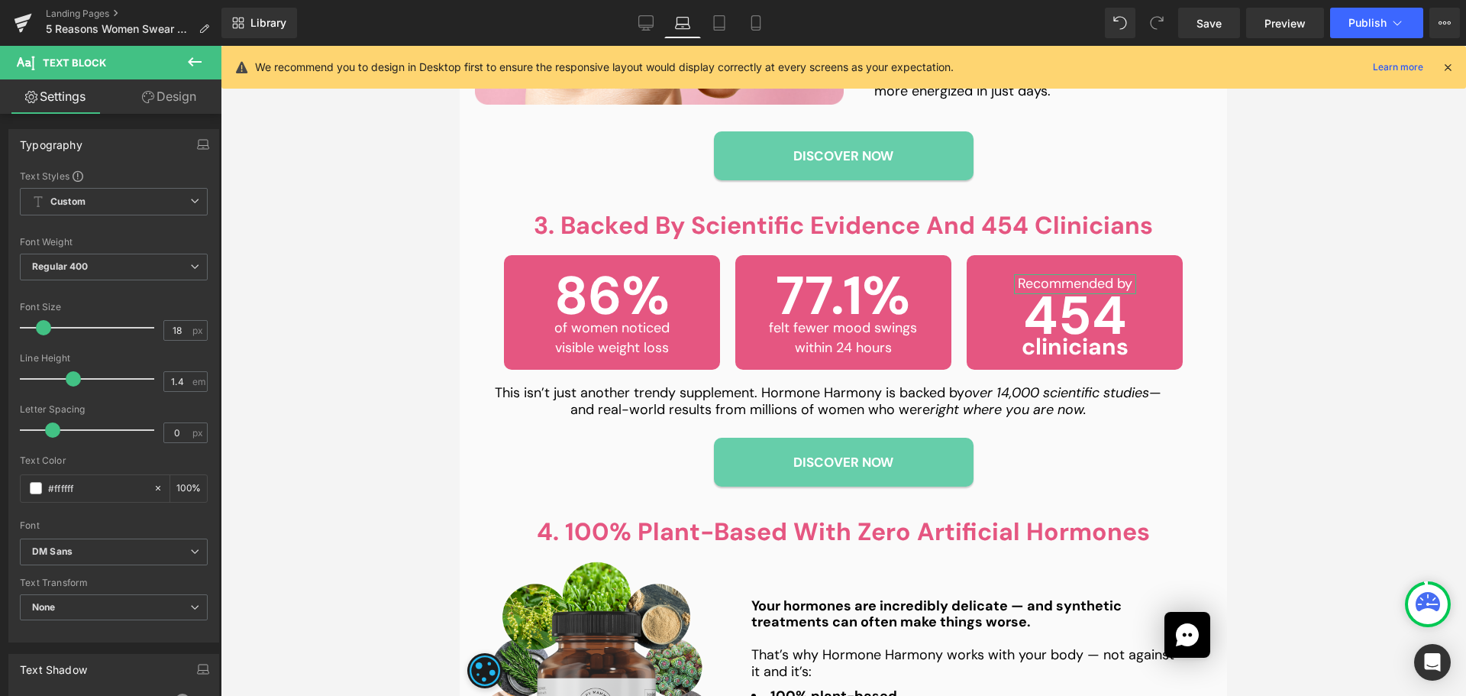
click at [170, 91] on link "Design" at bounding box center [169, 96] width 111 height 34
click at [0, 0] on div "Spacing" at bounding box center [0, 0] width 0 height 0
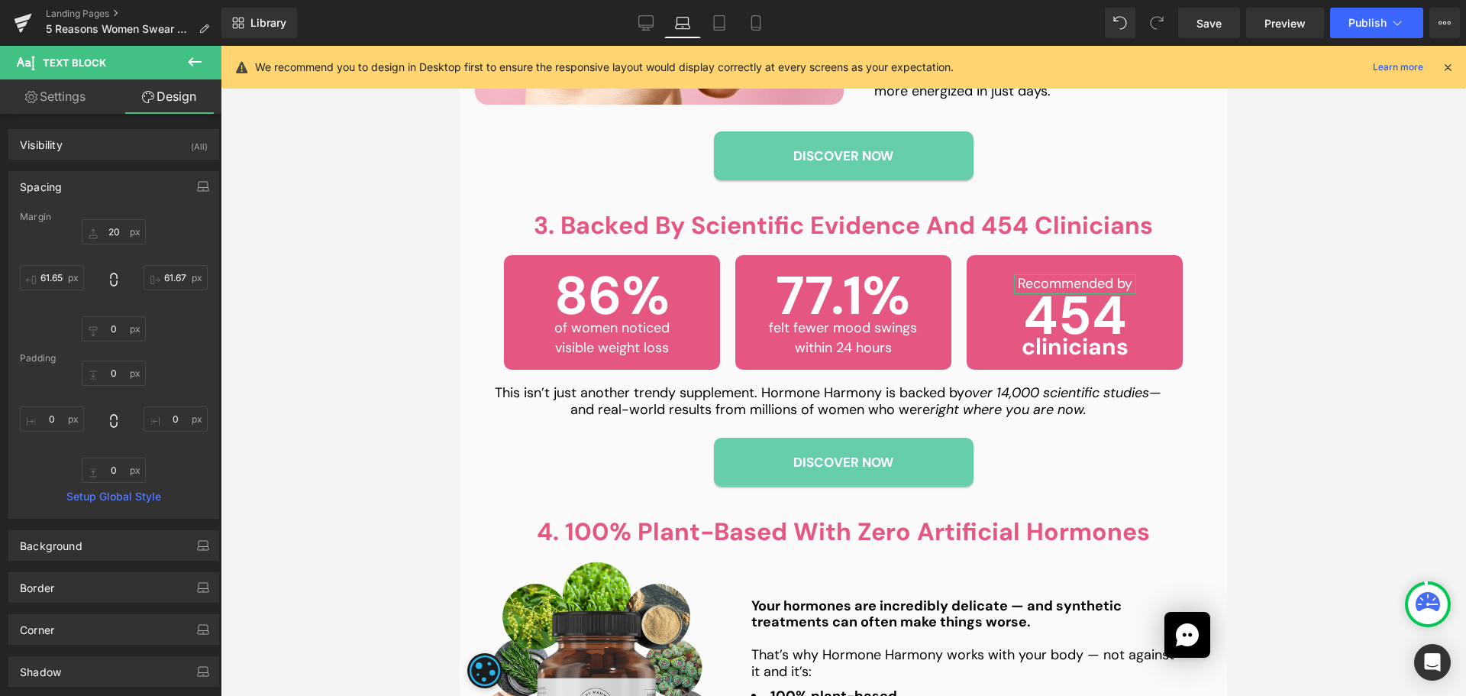
type input "20"
type input "61.6719"
type input "0"
type input "61.6562"
type input "0"
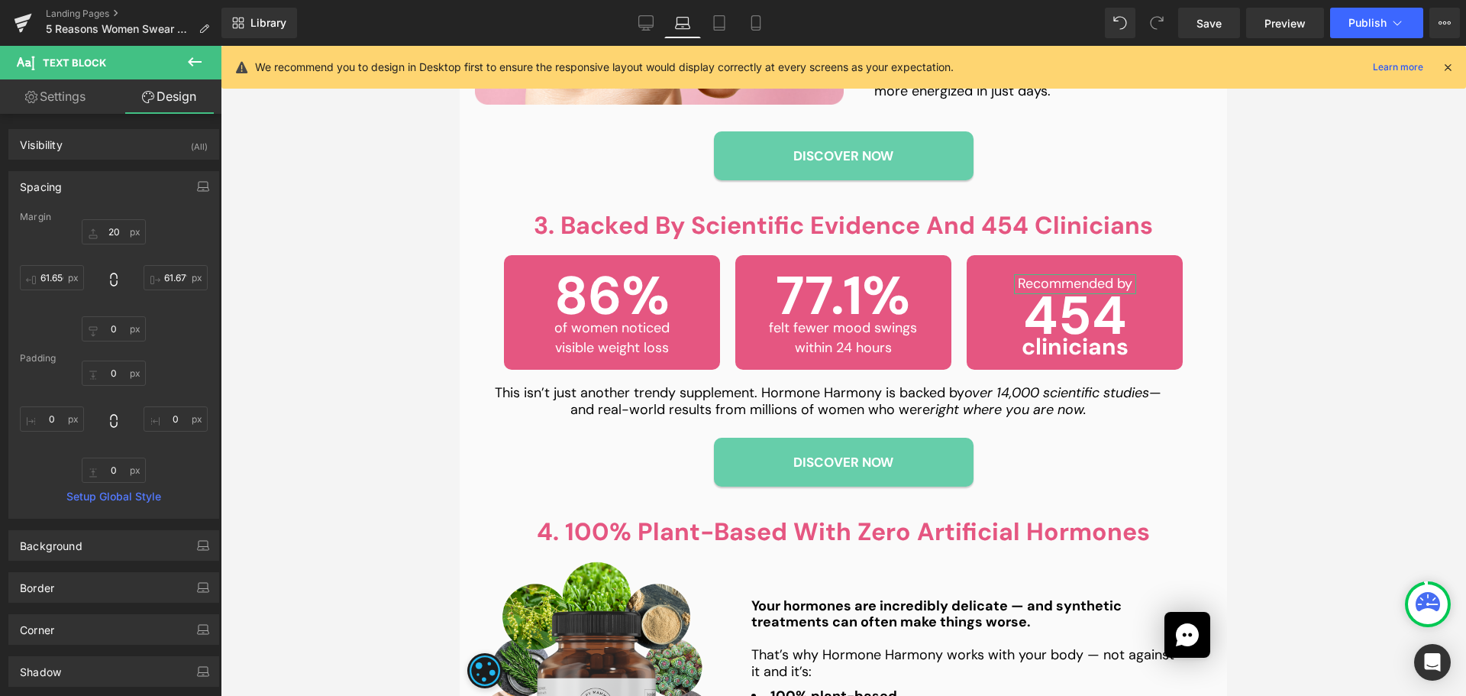
type input "0"
click at [111, 235] on input "20" at bounding box center [114, 231] width 64 height 25
click at [1207, 26] on span "Save" at bounding box center [1209, 23] width 25 height 16
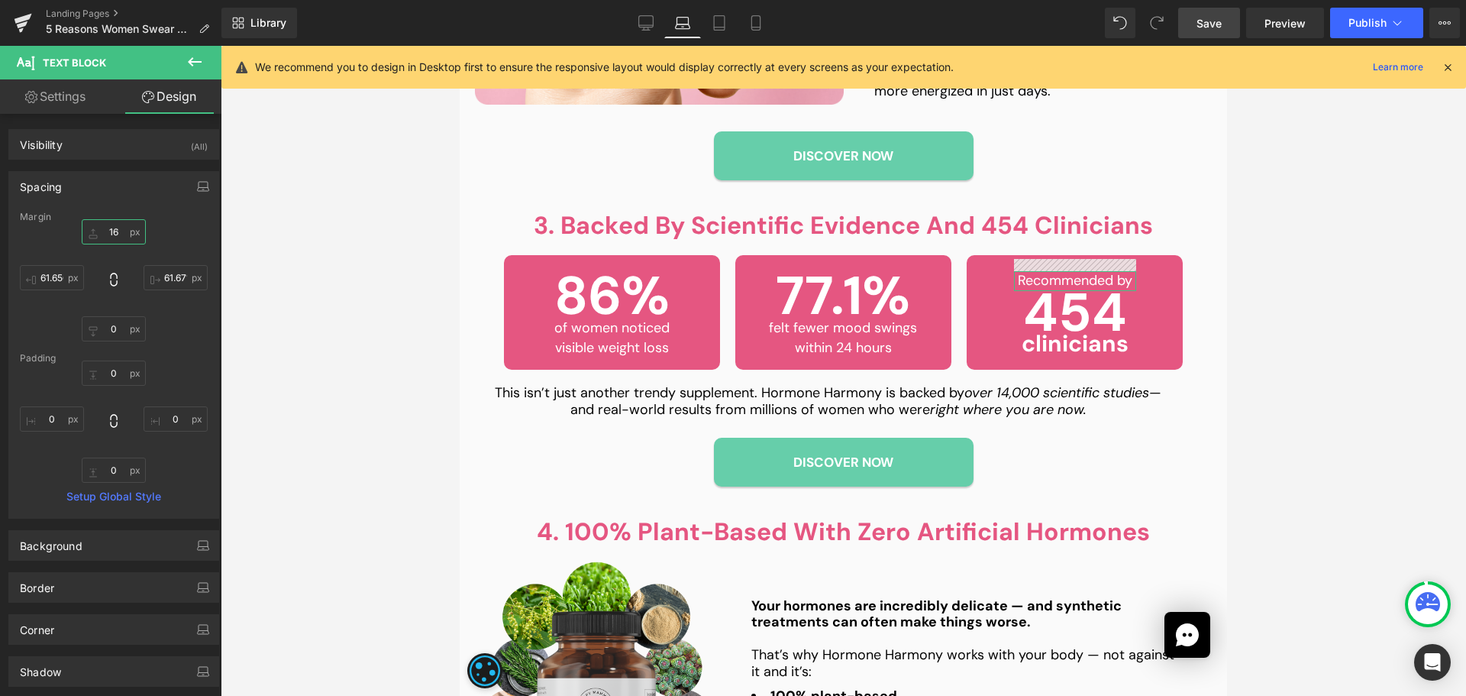
click at [118, 234] on input "16" at bounding box center [114, 231] width 64 height 25
type input "15"
click at [1221, 19] on span "Save" at bounding box center [1209, 23] width 25 height 16
